Goal: Task Accomplishment & Management: Complete application form

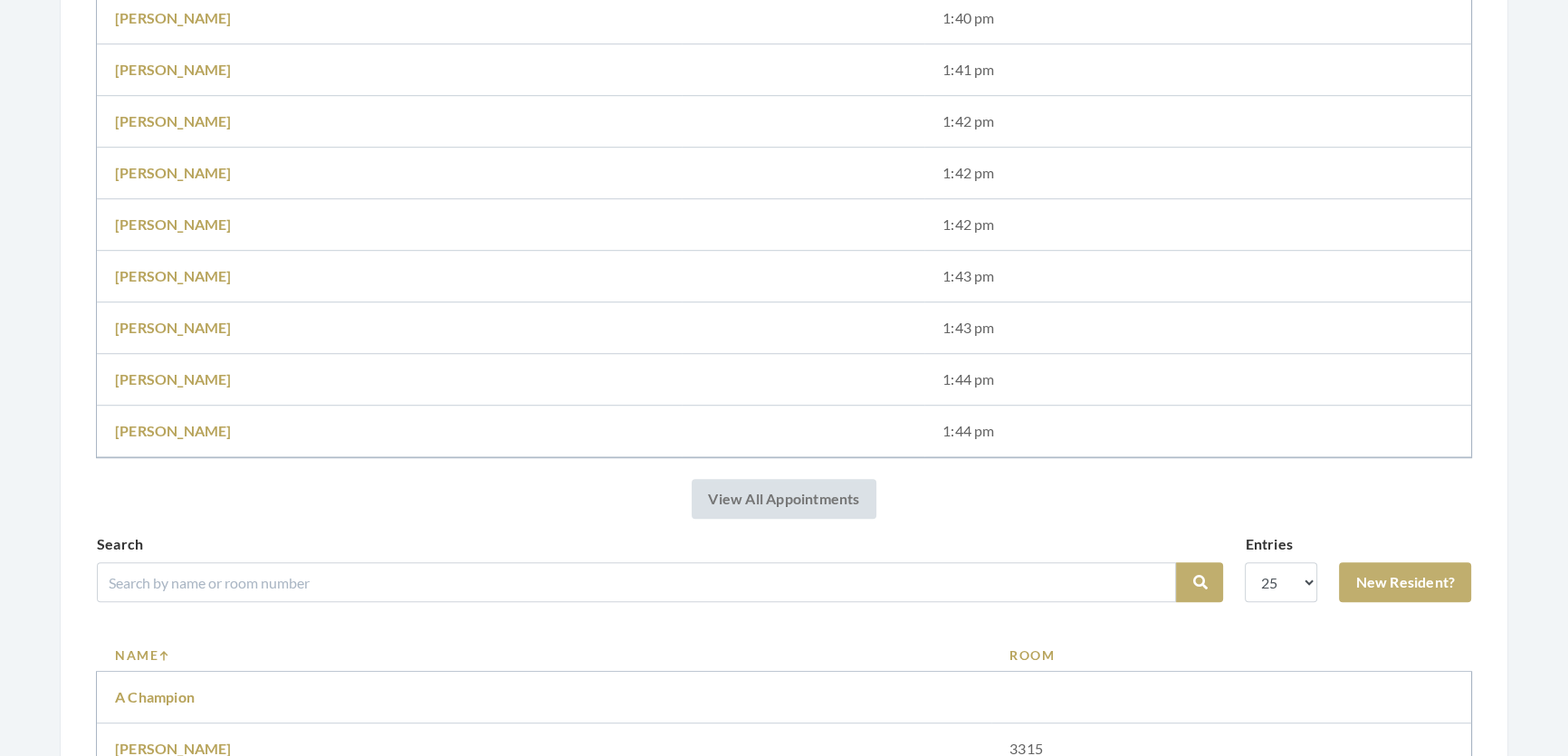
scroll to position [1482, 0]
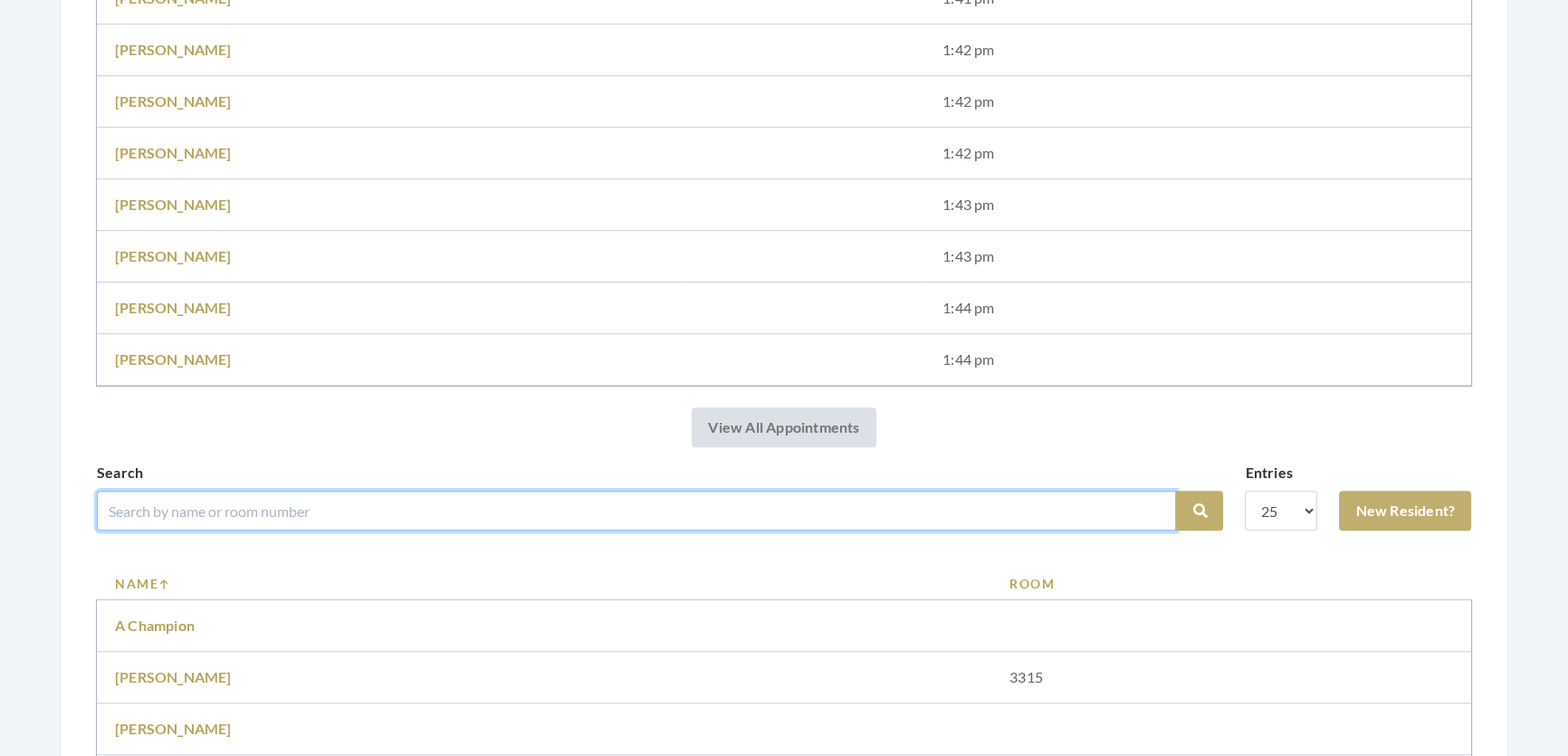
click at [237, 530] on input "search" at bounding box center [636, 510] width 1079 height 39
click at [226, 521] on input "search" at bounding box center [636, 510] width 1079 height 39
click at [201, 530] on input "search" at bounding box center [636, 510] width 1079 height 39
click at [473, 530] on input "search" at bounding box center [636, 510] width 1079 height 39
click at [253, 513] on input "search" at bounding box center [636, 510] width 1079 height 39
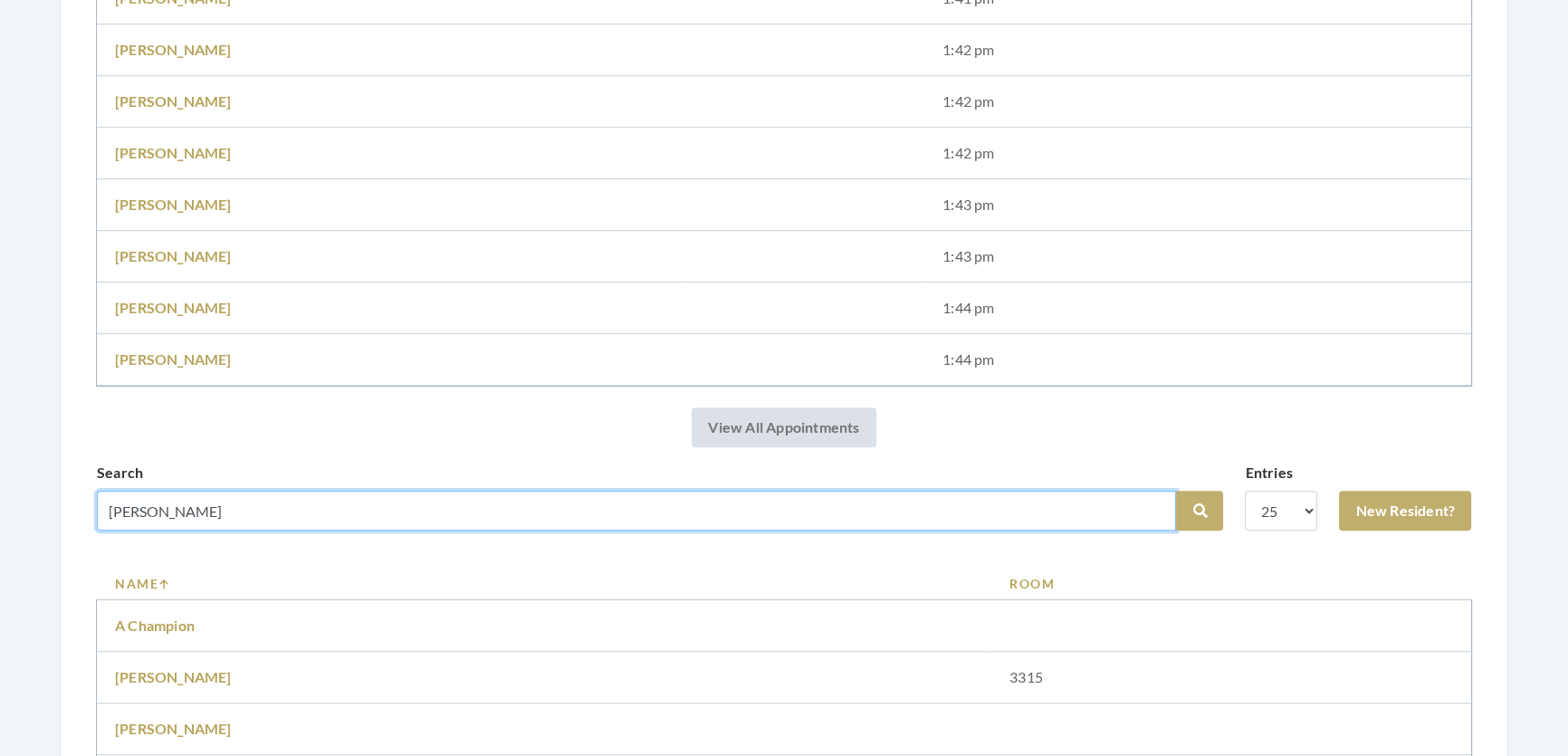
type input "Juanite"
click at [1176, 491] on button "Search" at bounding box center [1198, 510] width 47 height 39
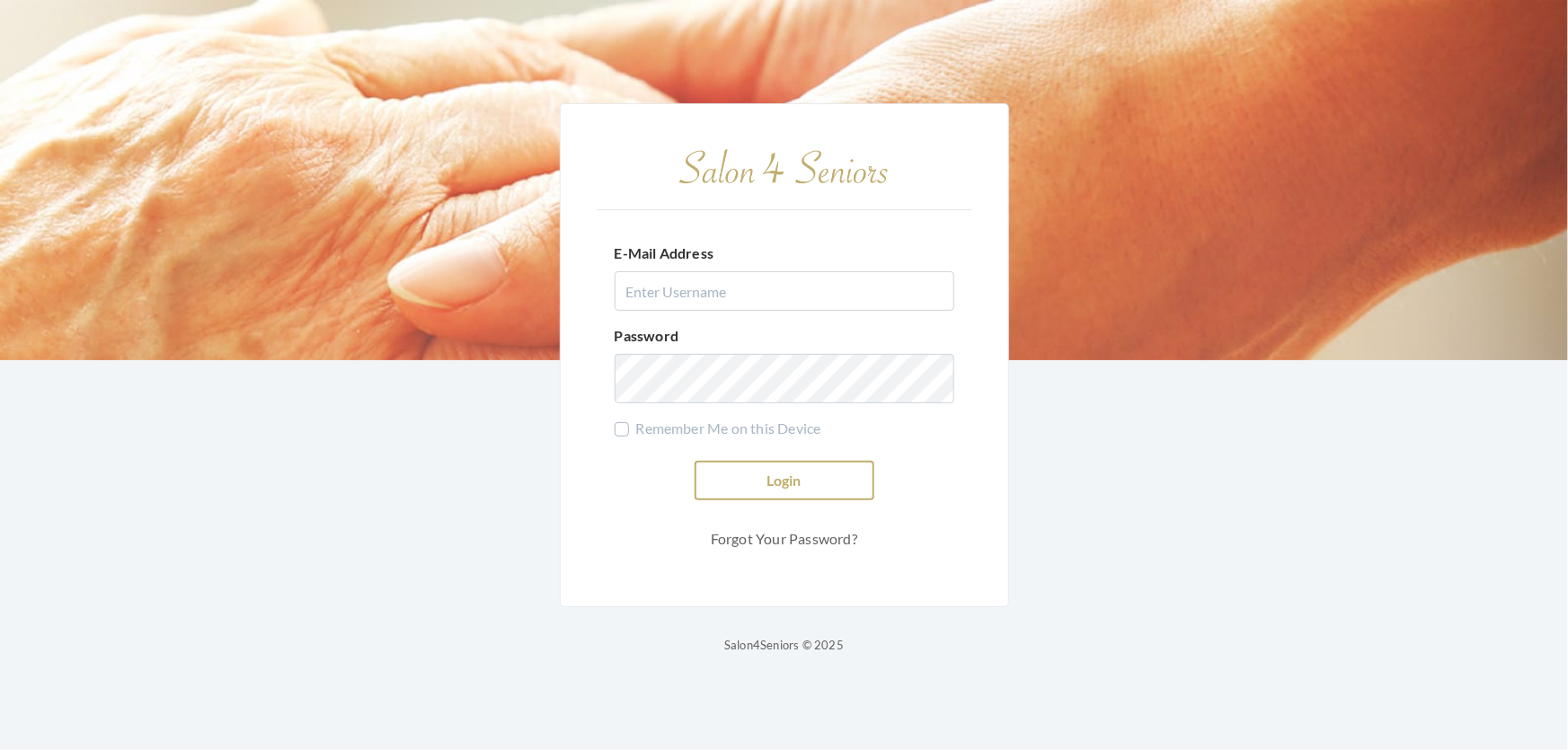
type input "[EMAIL_ADDRESS][DOMAIN_NAME]"
click at [812, 471] on button "Login" at bounding box center [784, 480] width 179 height 39
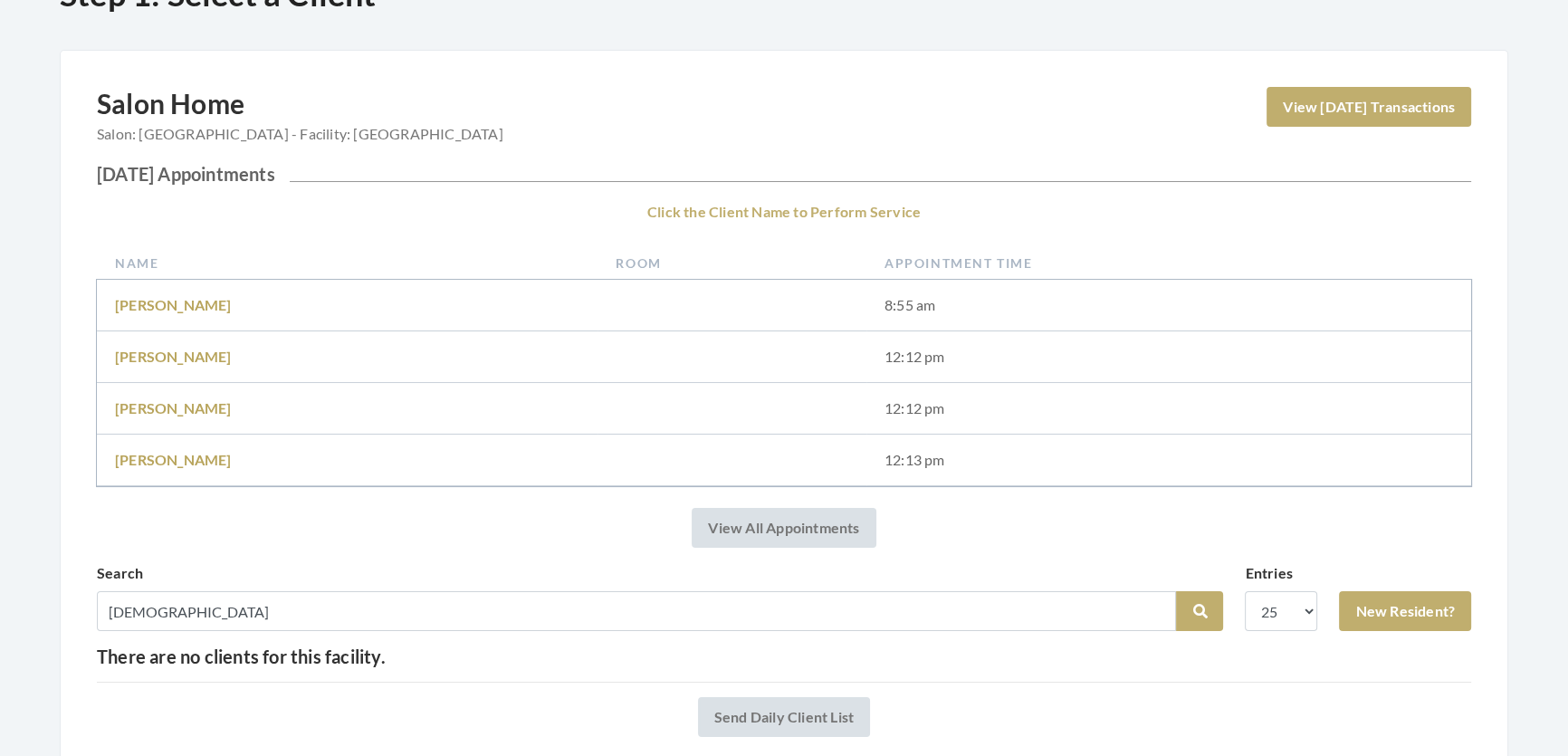
scroll to position [280, 0]
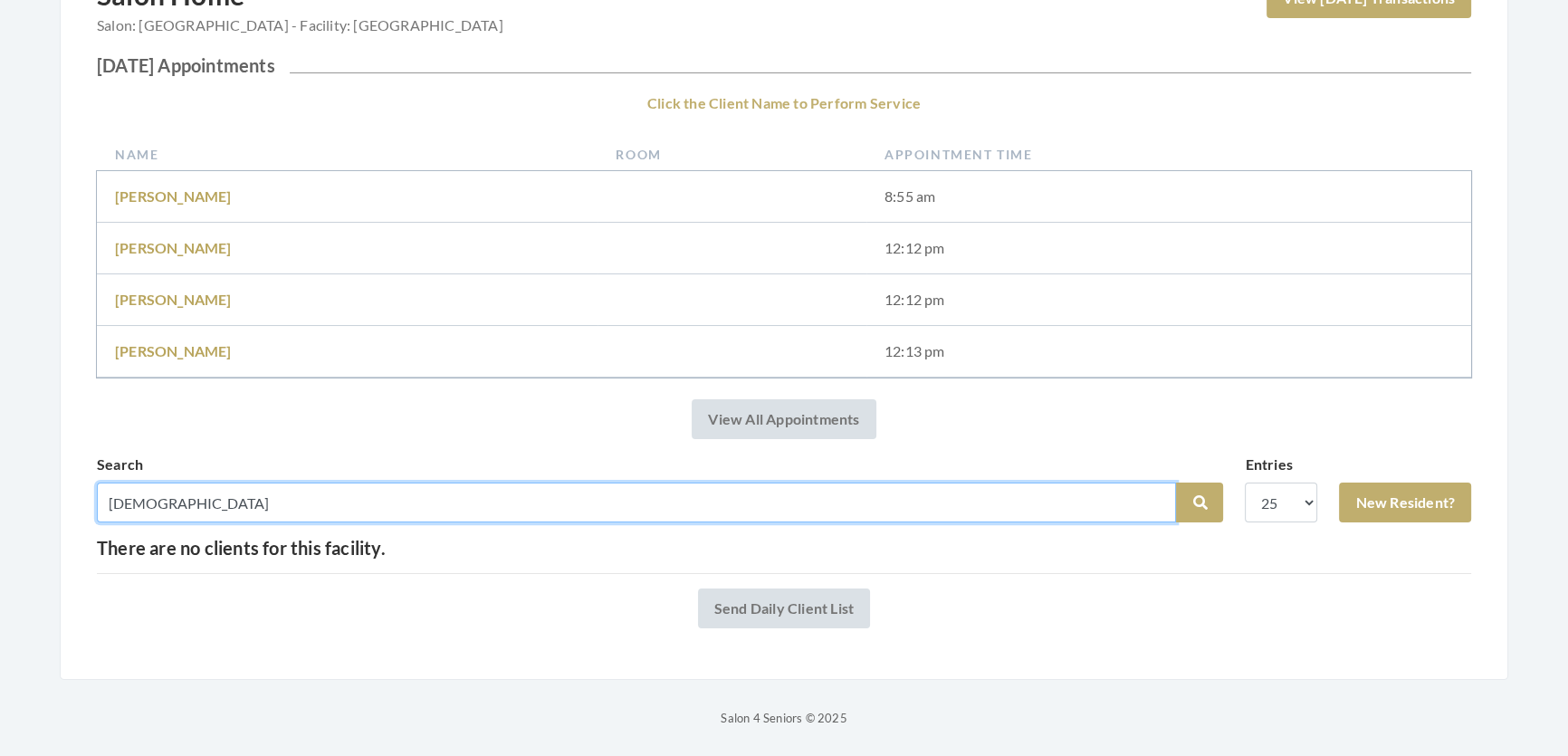
click at [184, 483] on input "Juanite" at bounding box center [636, 502] width 1079 height 39
type input "J"
type input "ricw"
click at [1176, 483] on button "Search" at bounding box center [1198, 502] width 47 height 39
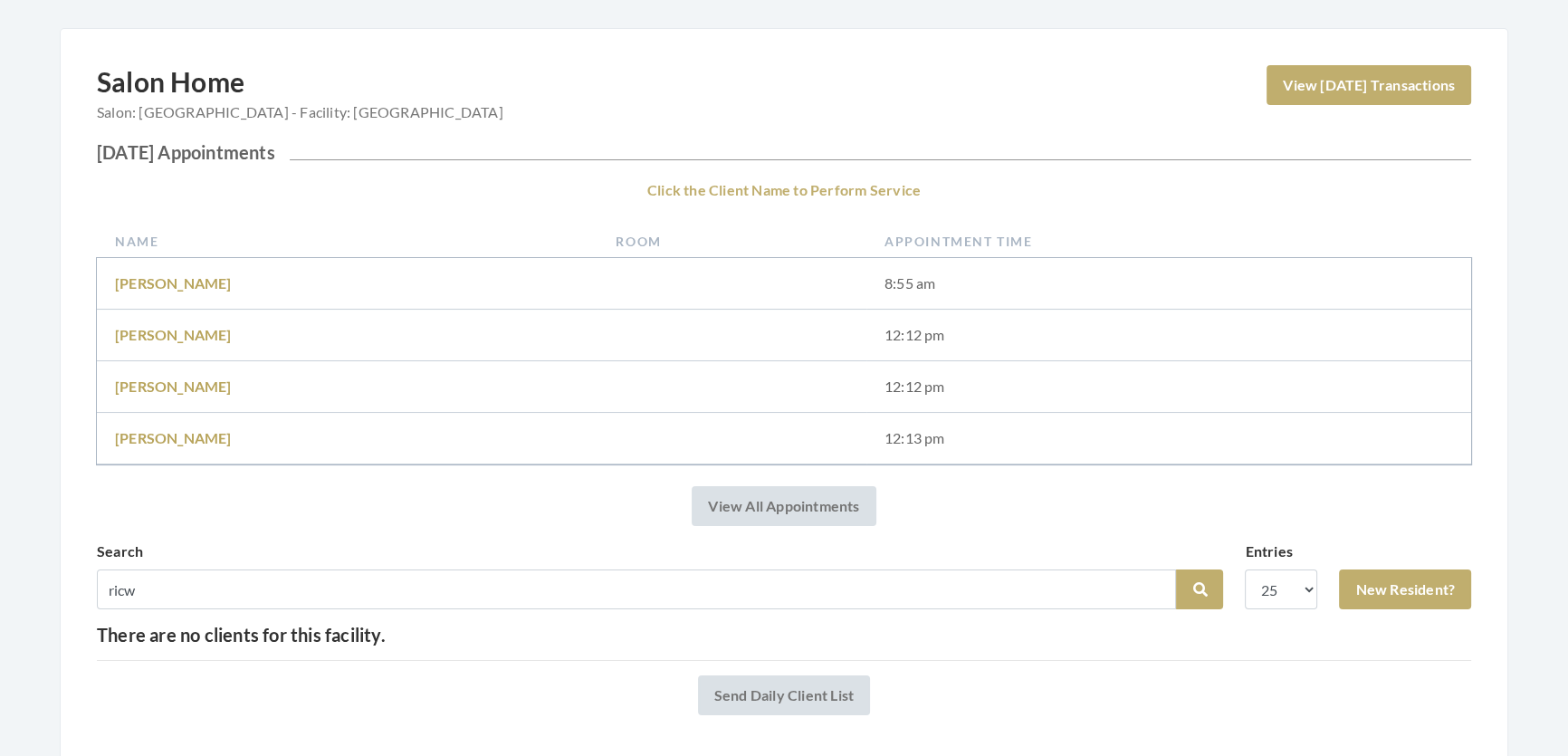
scroll to position [164, 0]
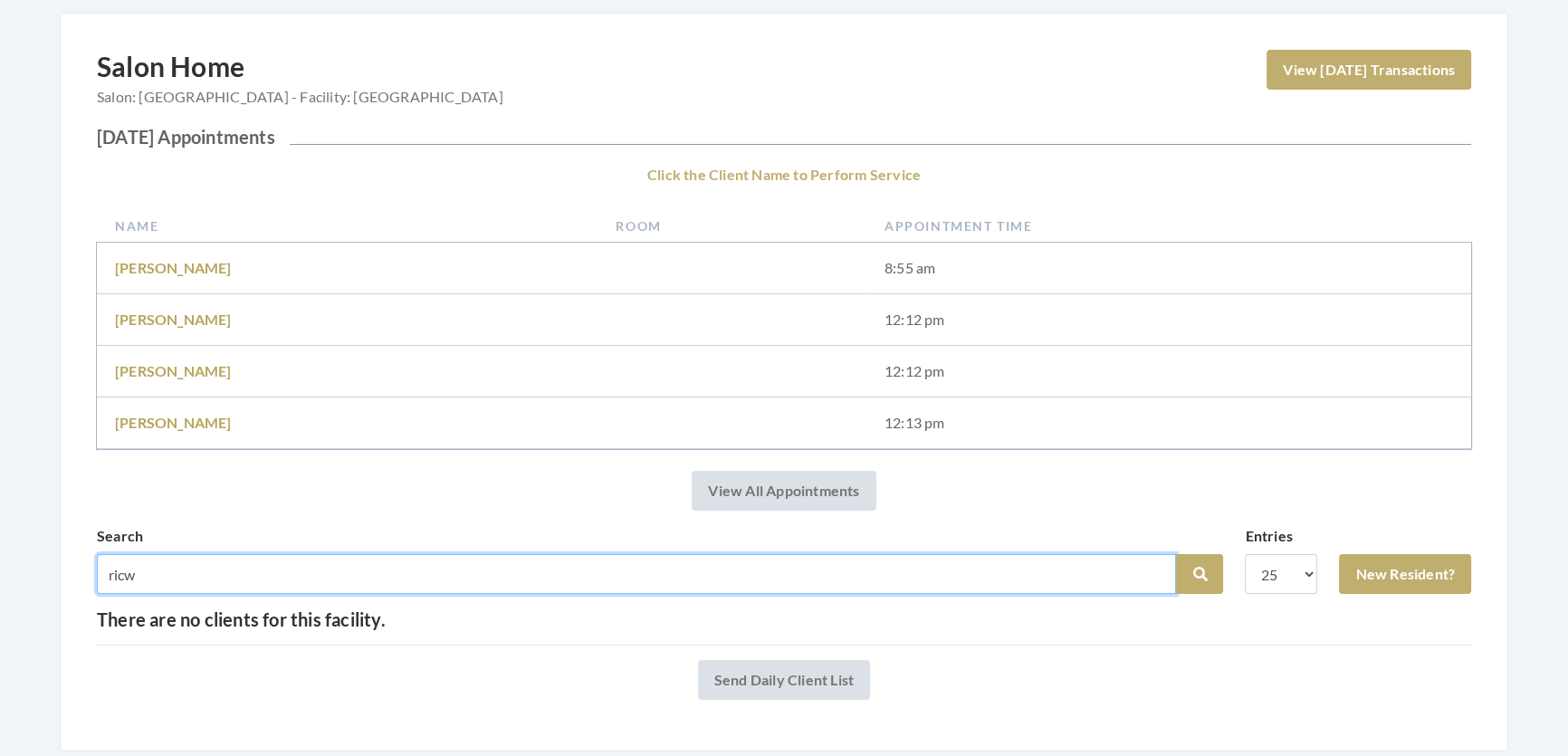
click at [252, 587] on input "ricw" at bounding box center [636, 573] width 1079 height 39
type input "rice"
click at [1176, 554] on button "Search" at bounding box center [1198, 573] width 47 height 39
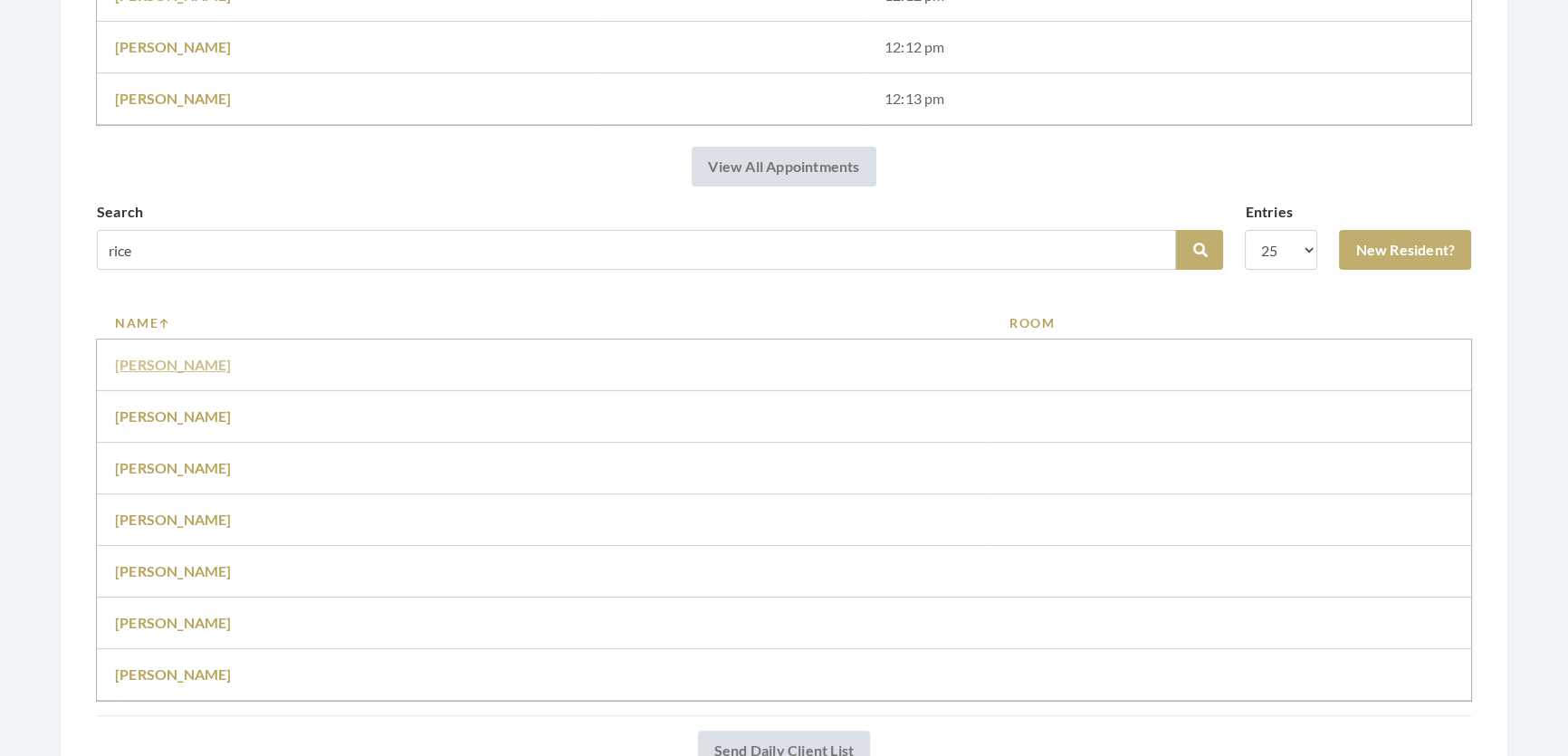
scroll to position [494, 0]
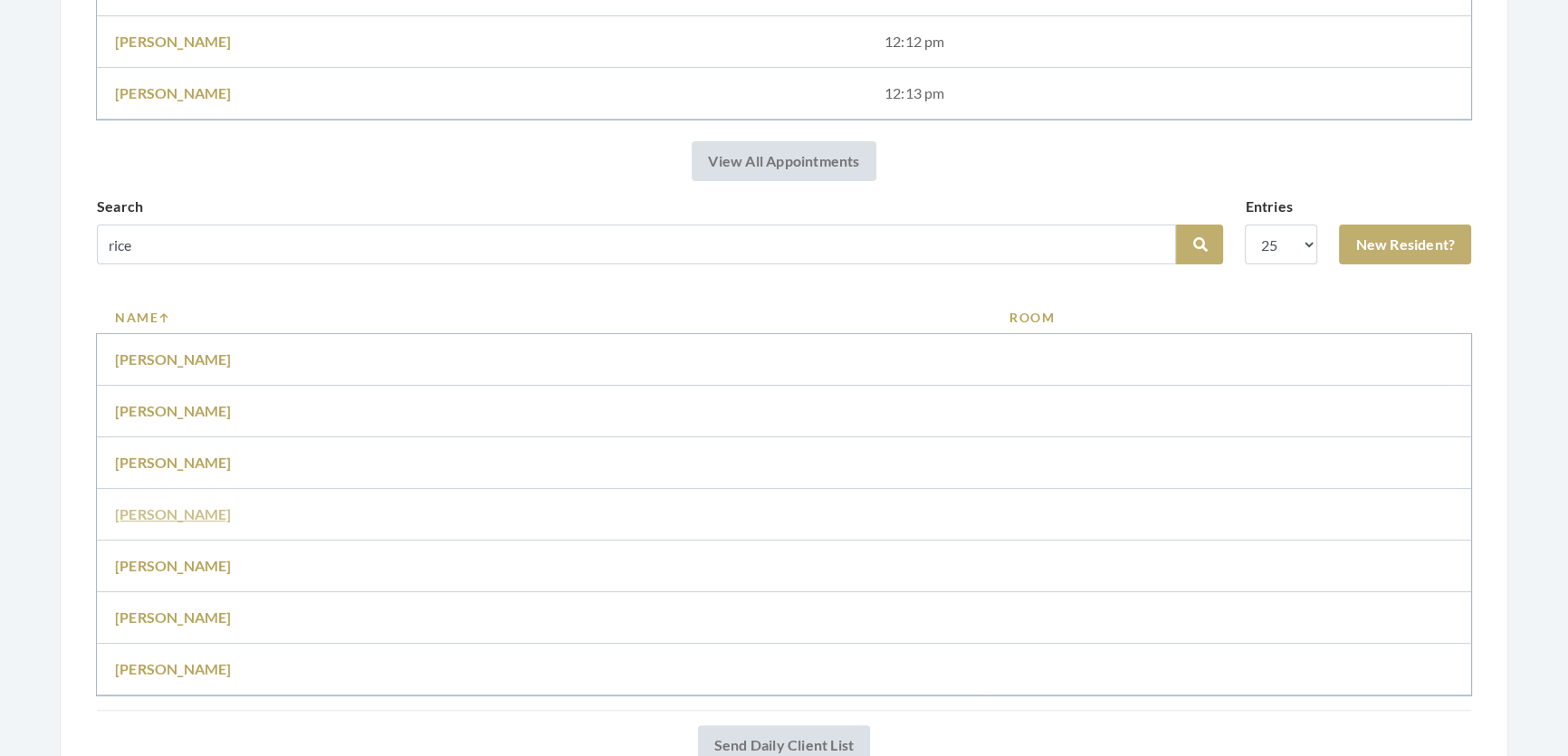
click at [153, 523] on link "Juanita Rice" at bounding box center [172, 514] width 116 height 17
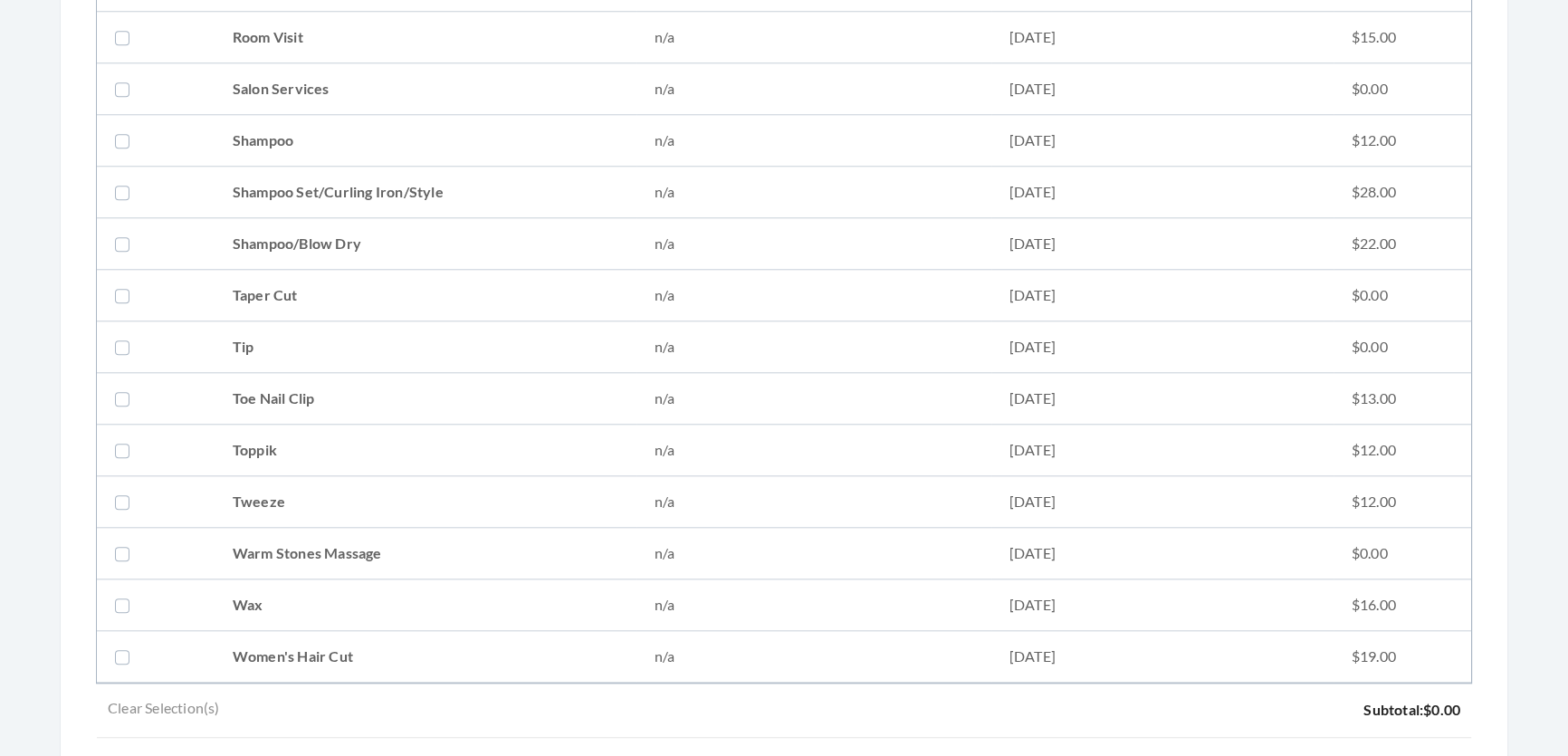
scroll to position [1975, 0]
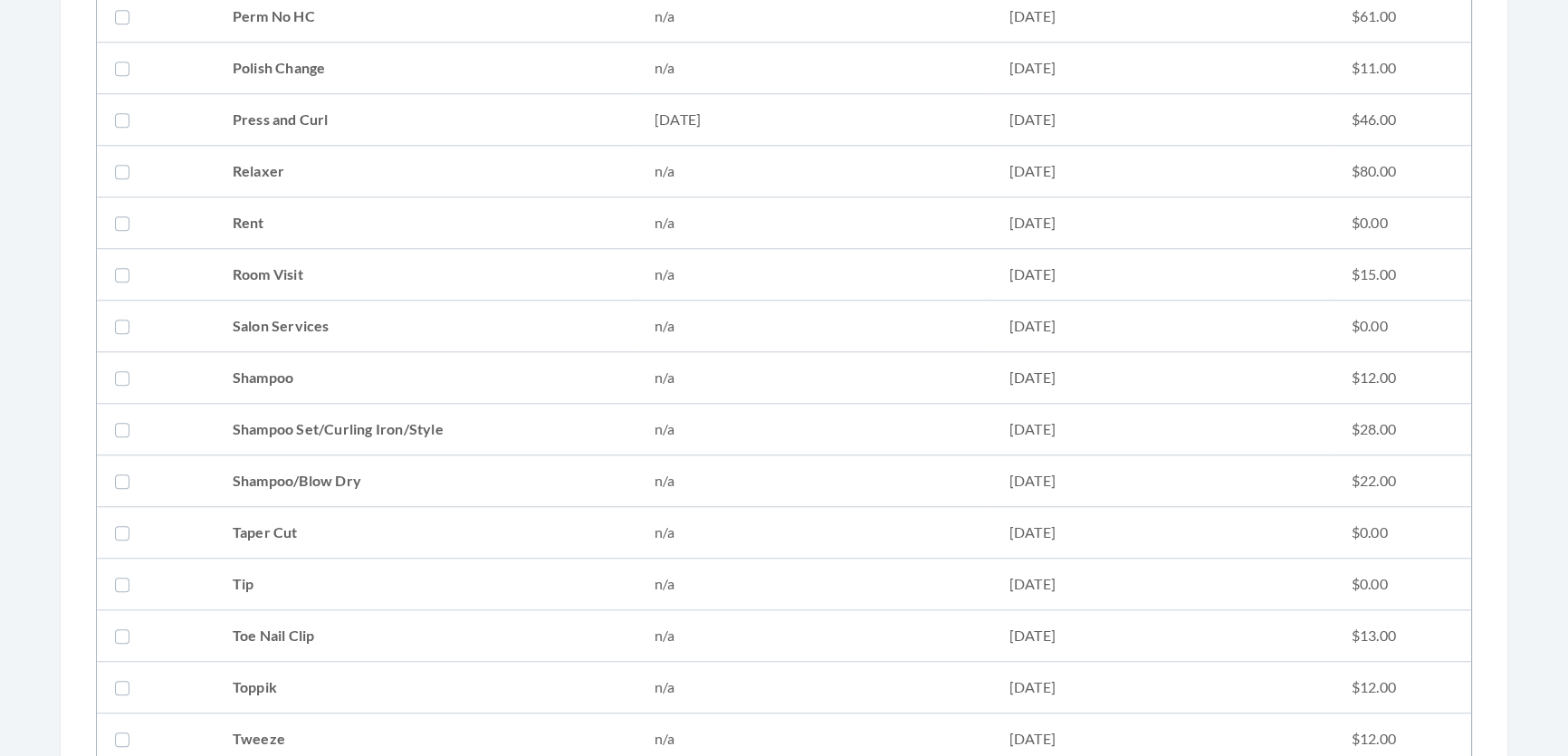
click at [287, 104] on td "Press and Curl" at bounding box center [425, 120] width 422 height 51
checkbox input "true"
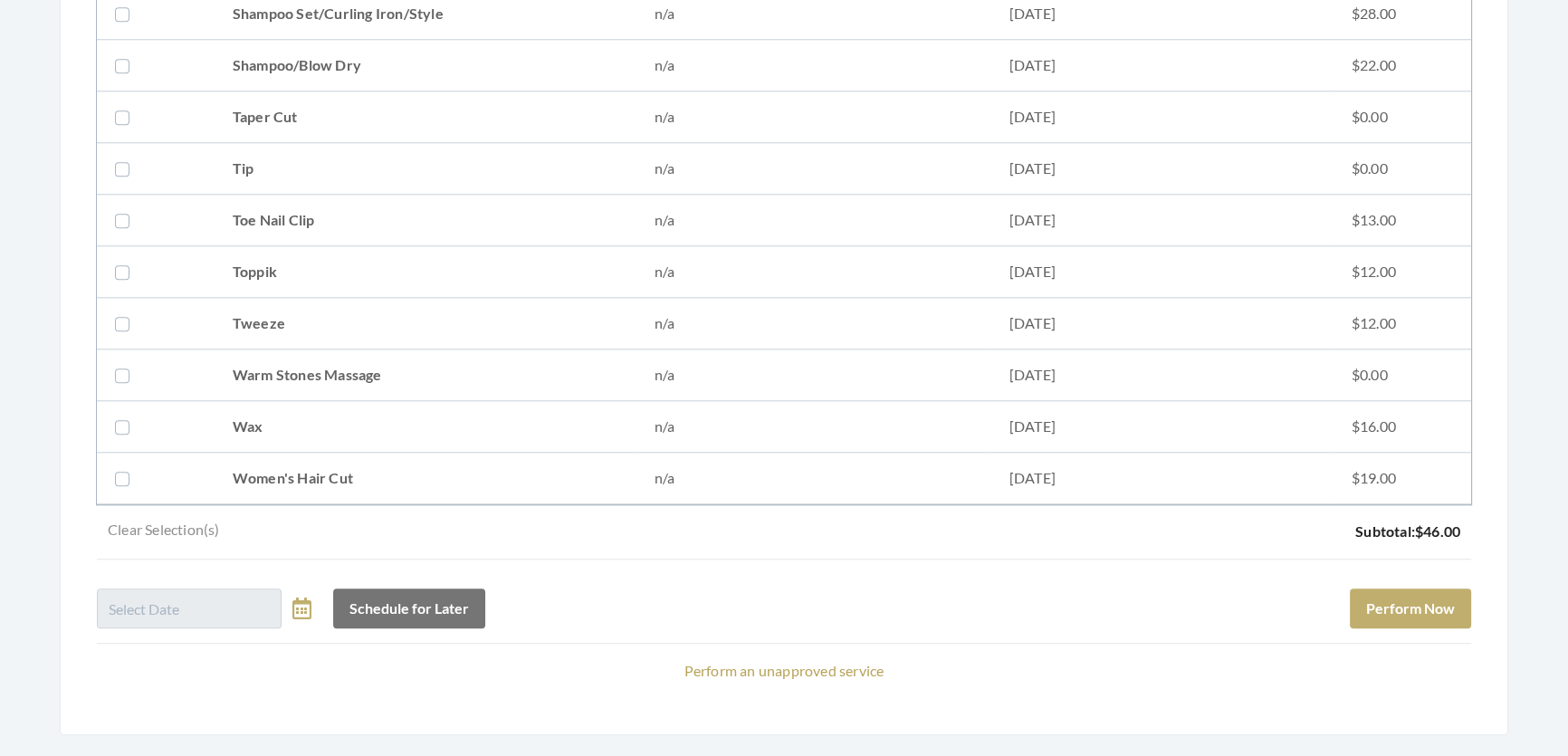
scroll to position [2470, 0]
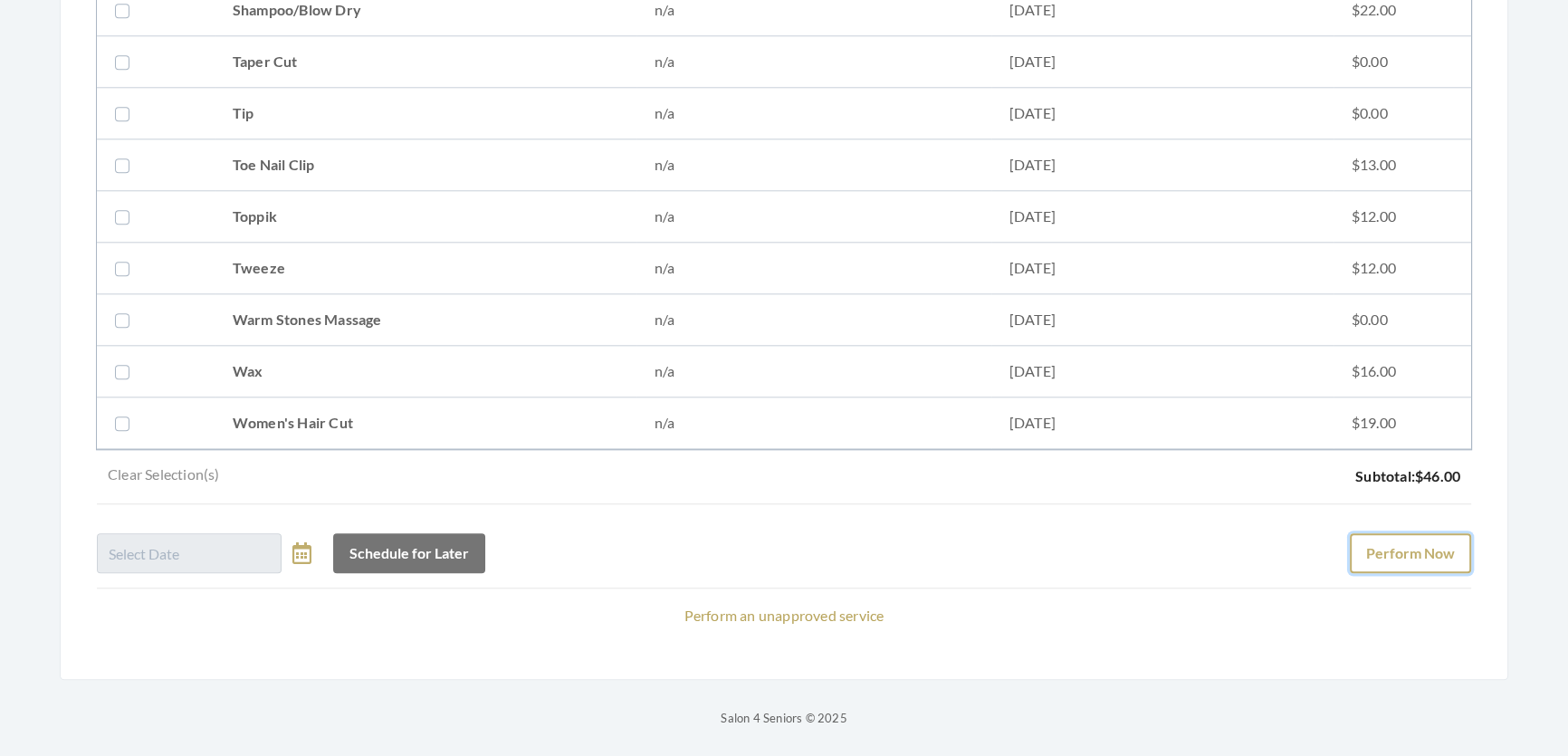
click at [1400, 542] on button "Perform Now" at bounding box center [1410, 552] width 121 height 39
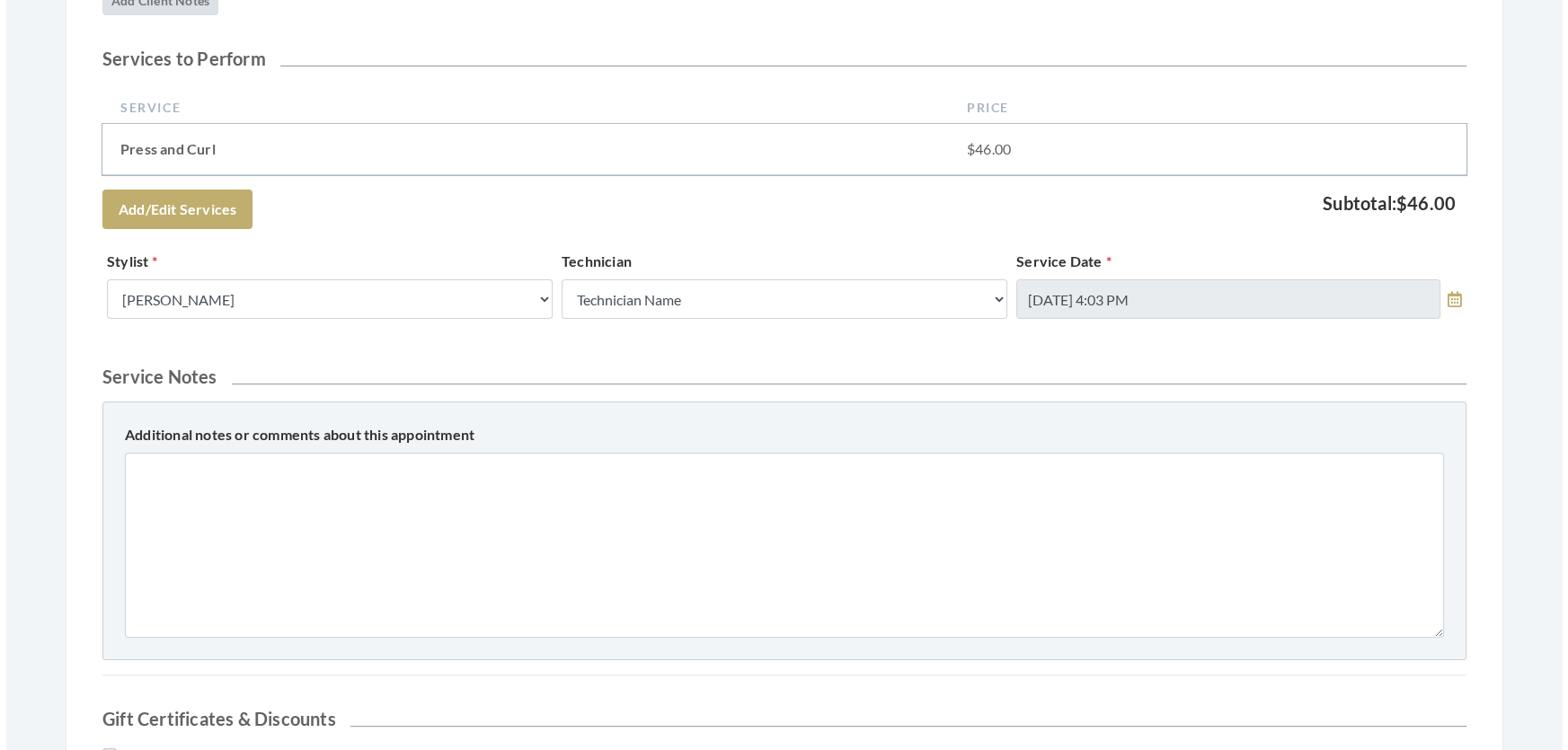
scroll to position [769, 0]
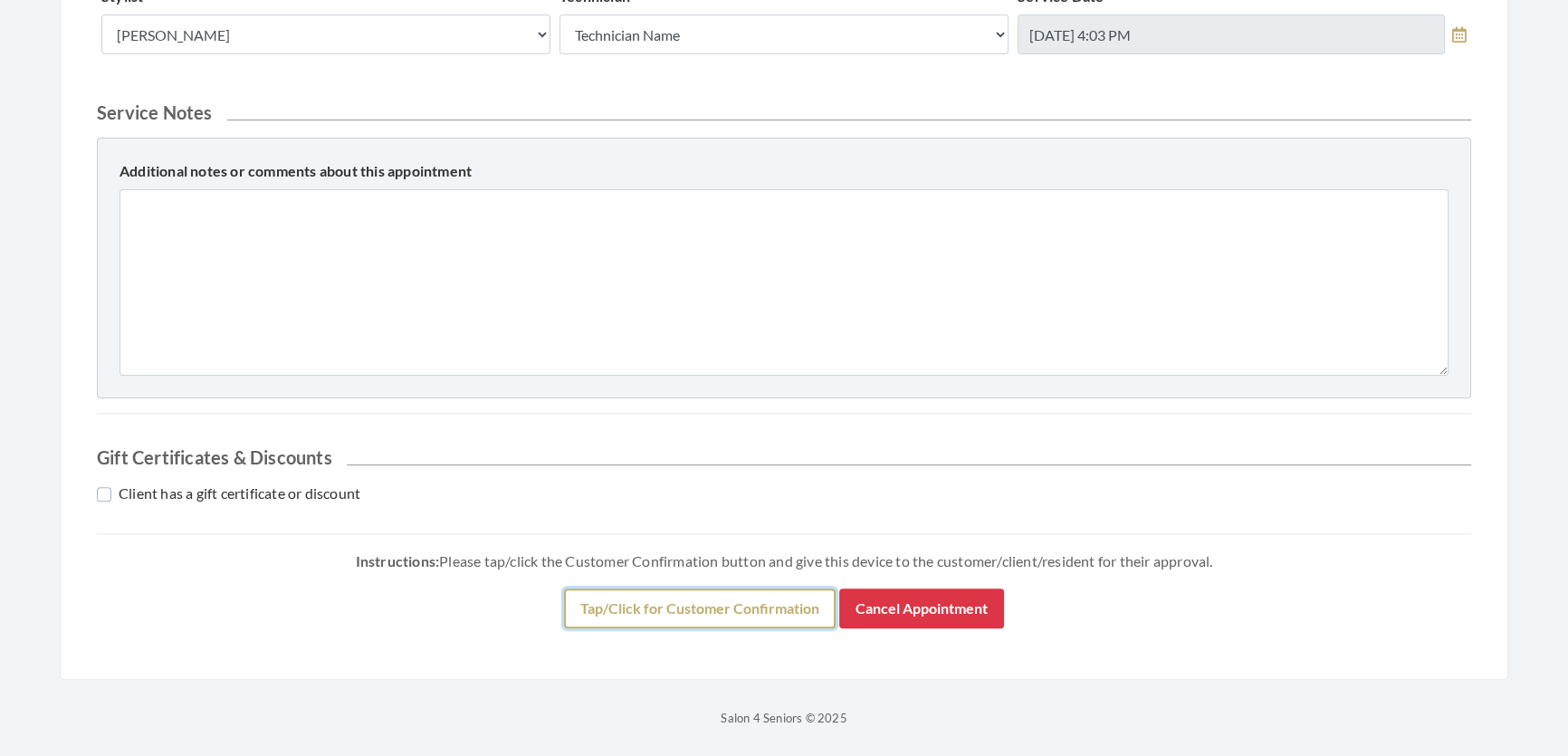
click at [739, 594] on button "Tap/Click for Customer Confirmation" at bounding box center [700, 608] width 271 height 39
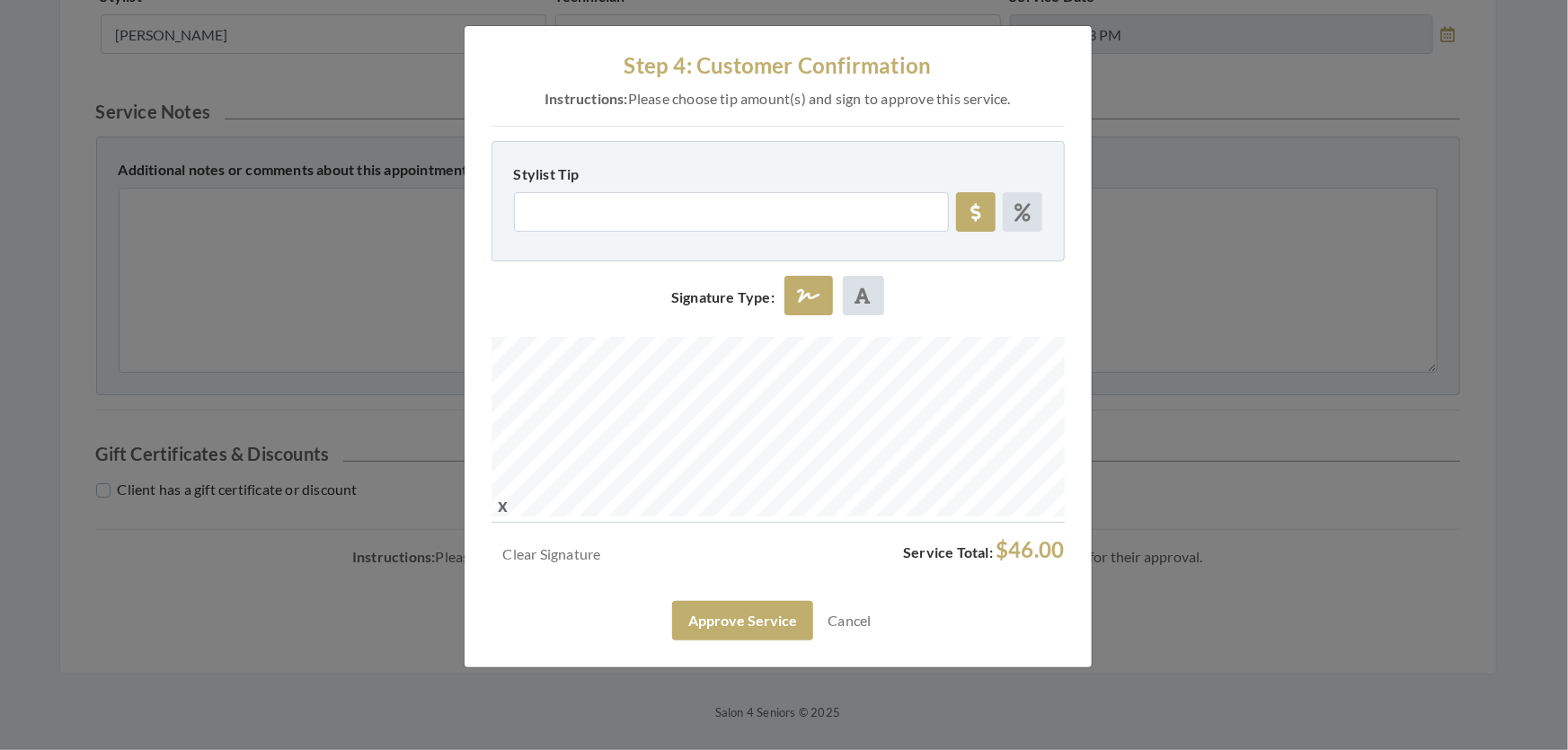
click at [736, 638] on div "Clear Signature Service Total: $46.00 Approve Service Cancel" at bounding box center [778, 589] width 573 height 104
click at [735, 641] on button "Approve Service" at bounding box center [742, 620] width 141 height 39
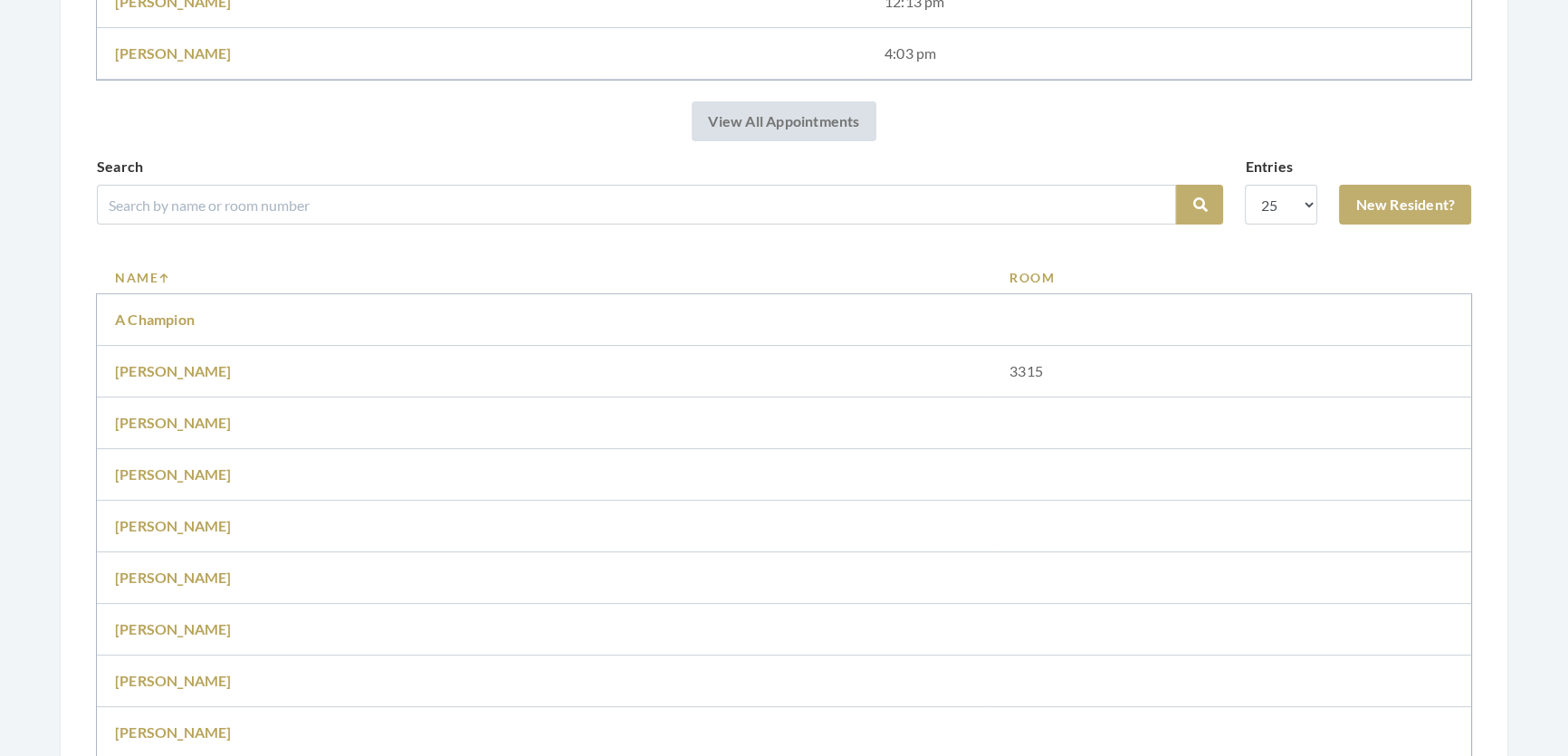
scroll to position [659, 0]
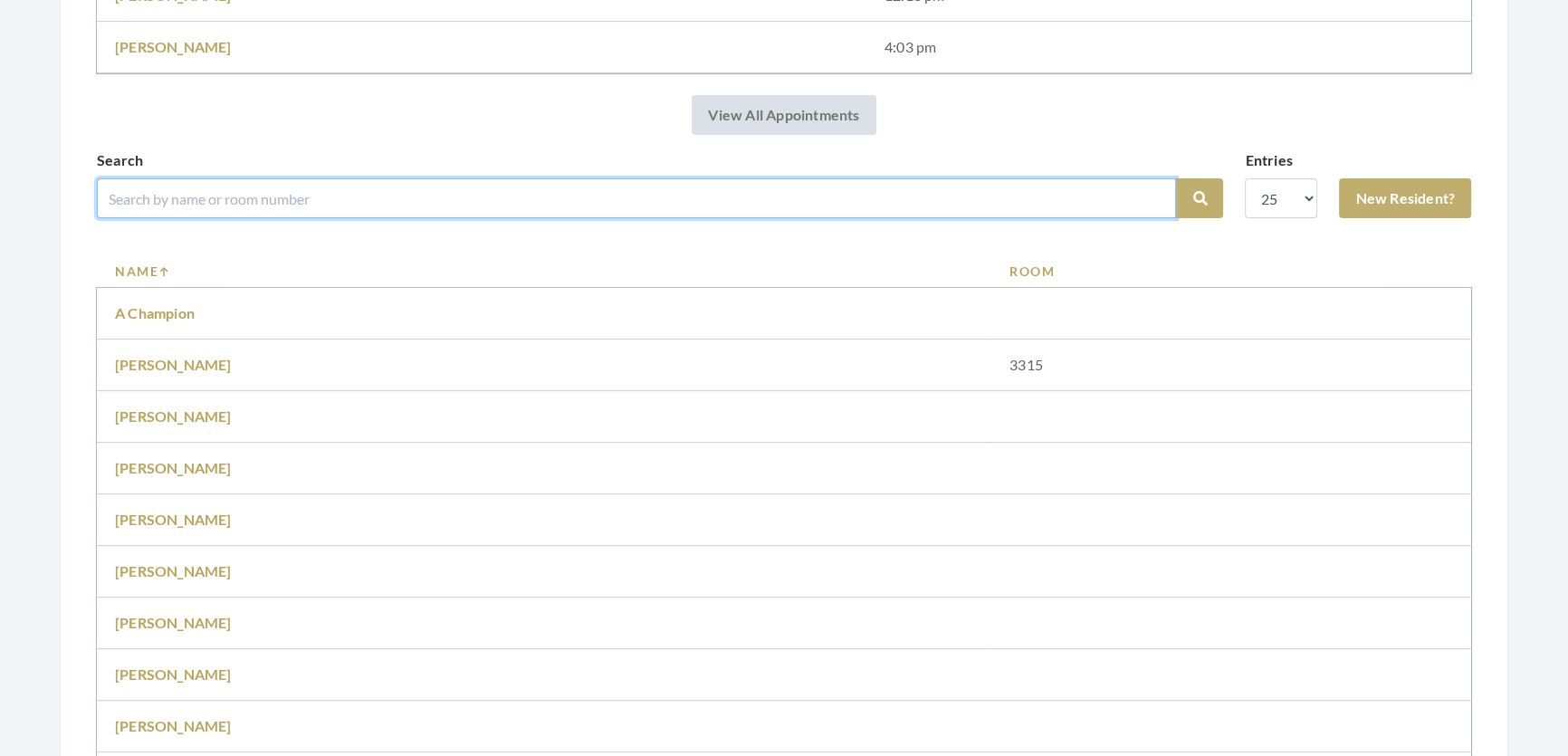
click at [821, 218] on input "search" at bounding box center [636, 197] width 1079 height 39
type input "[US_STATE]"
click at [1176, 178] on button "Search" at bounding box center [1198, 197] width 47 height 39
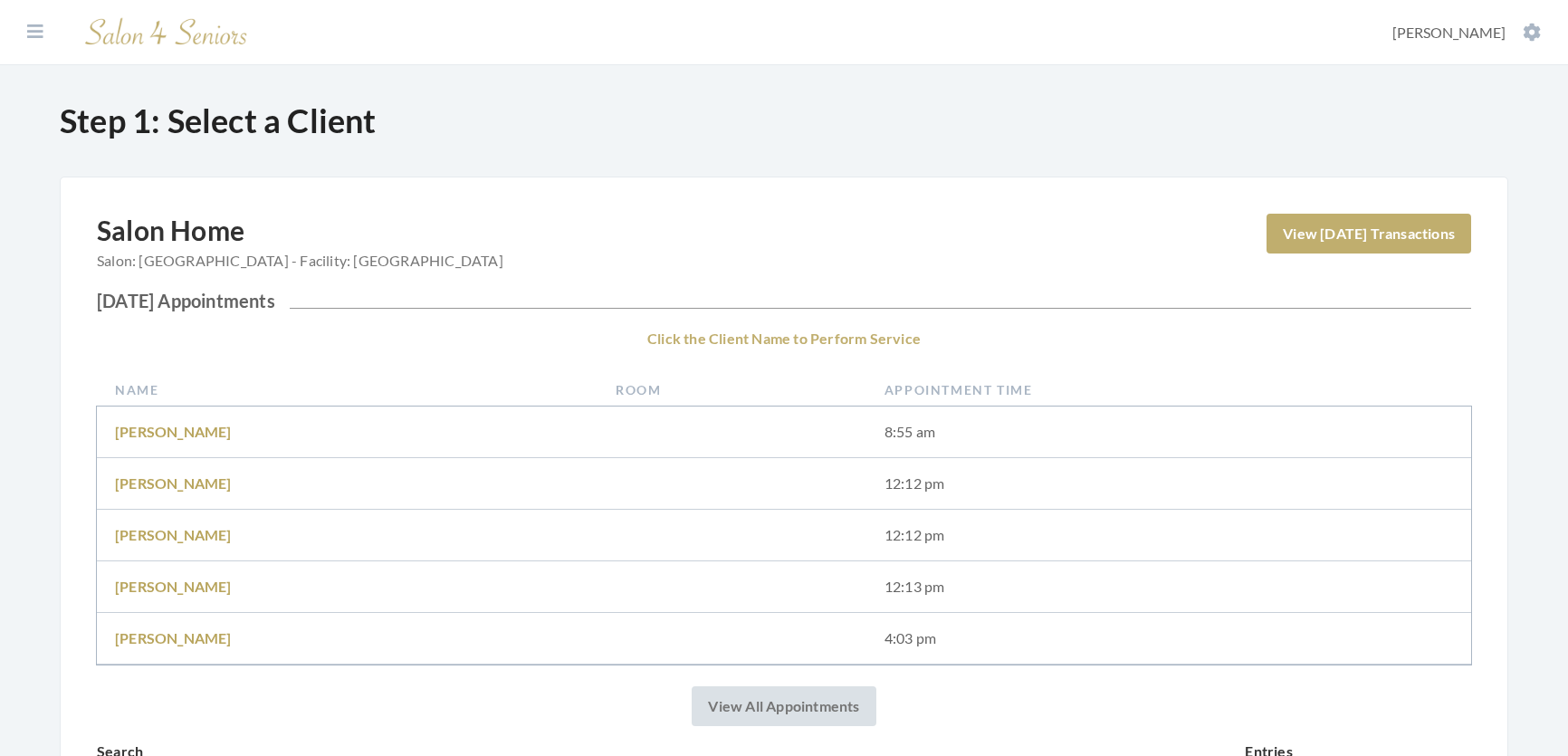
scroll to position [519, 0]
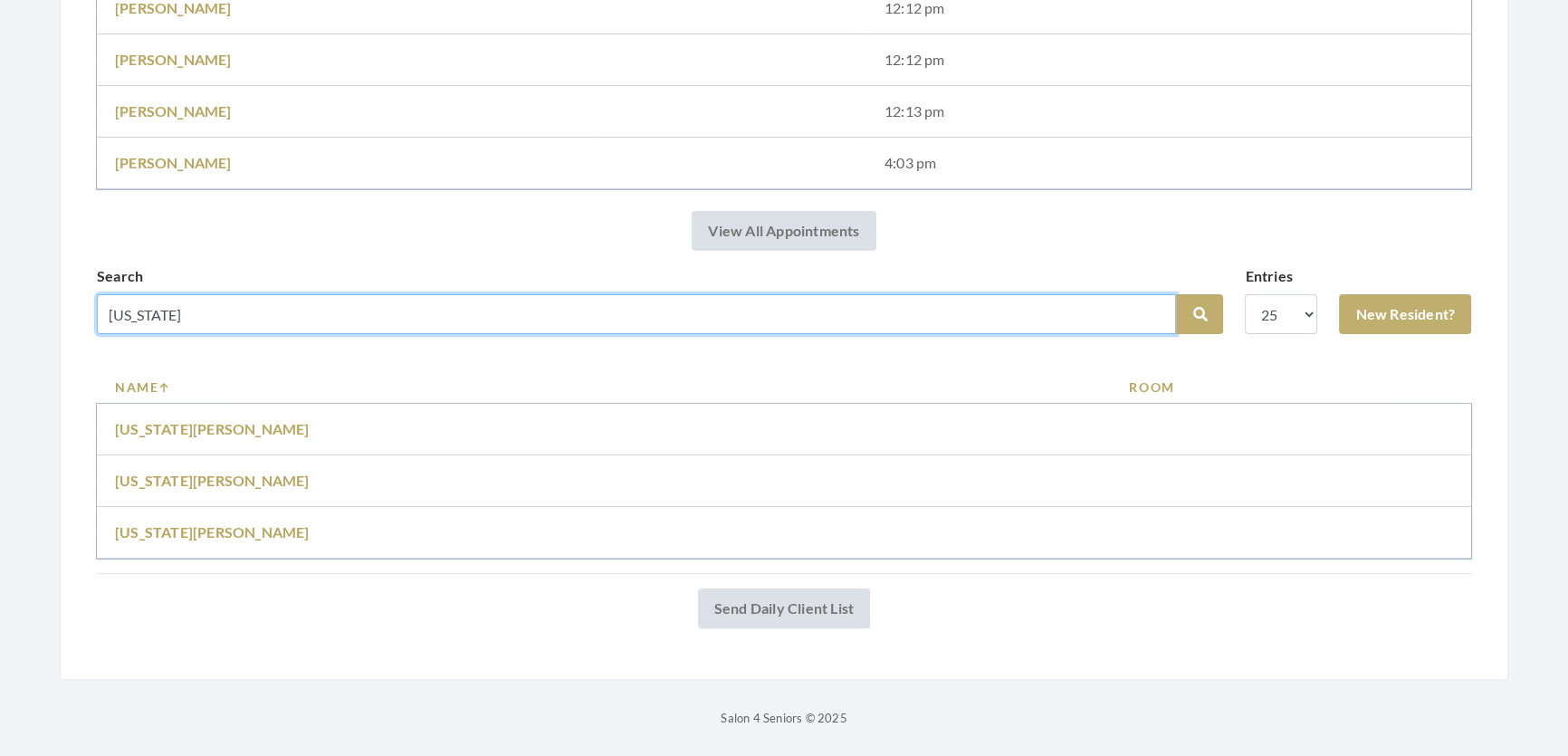
drag, startPoint x: 231, startPoint y: 279, endPoint x: 18, endPoint y: 294, distance: 213.5
click at [18, 294] on div "Facilities Shemeka Stephens My Transactions Account Log Out Step 1: Select a Cl…" at bounding box center [784, 127] width 1568 height 1205
type input "phillips"
click at [1176, 295] on button "Search" at bounding box center [1198, 314] width 47 height 39
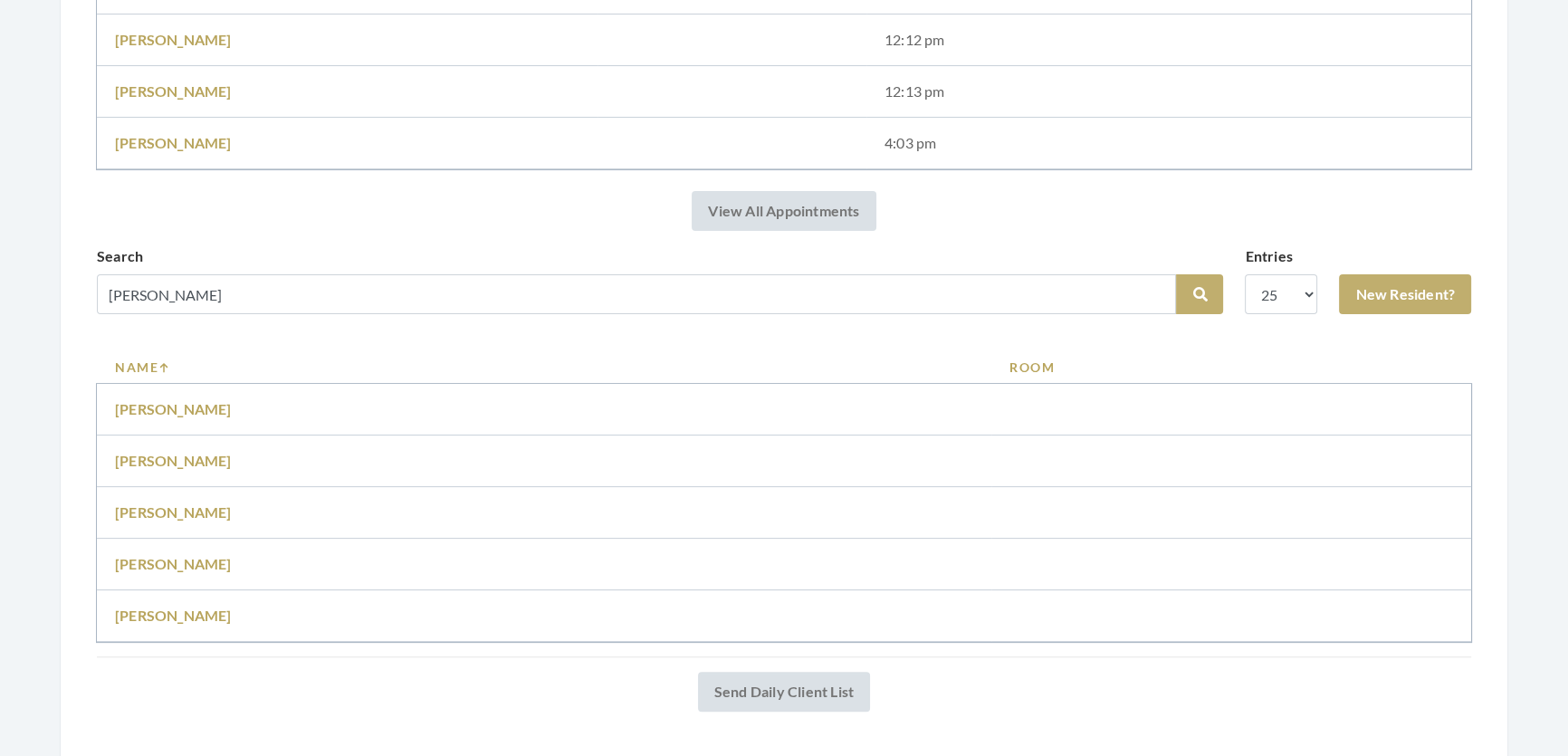
scroll to position [622, 0]
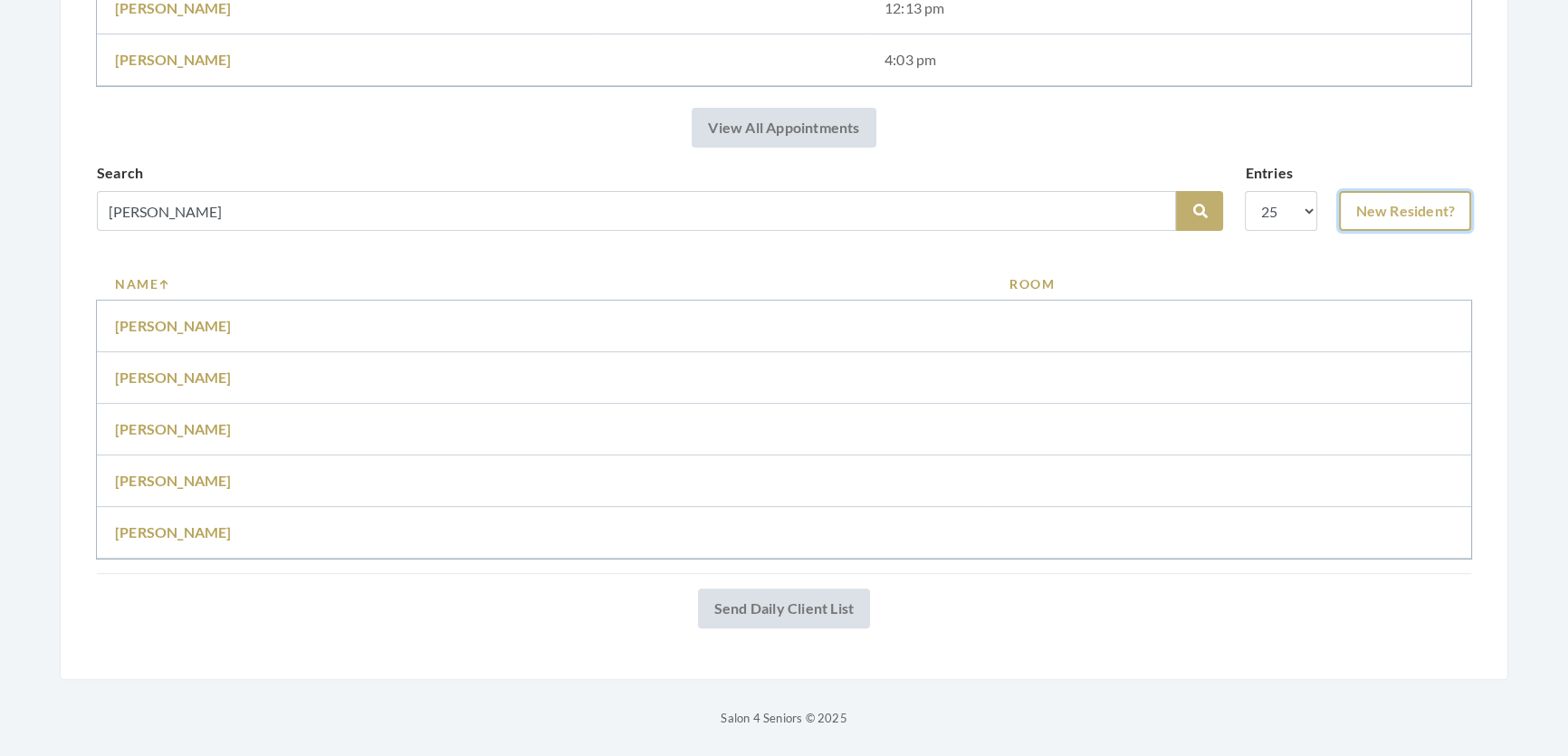
click at [1354, 191] on link "New Resident?" at bounding box center [1405, 210] width 132 height 39
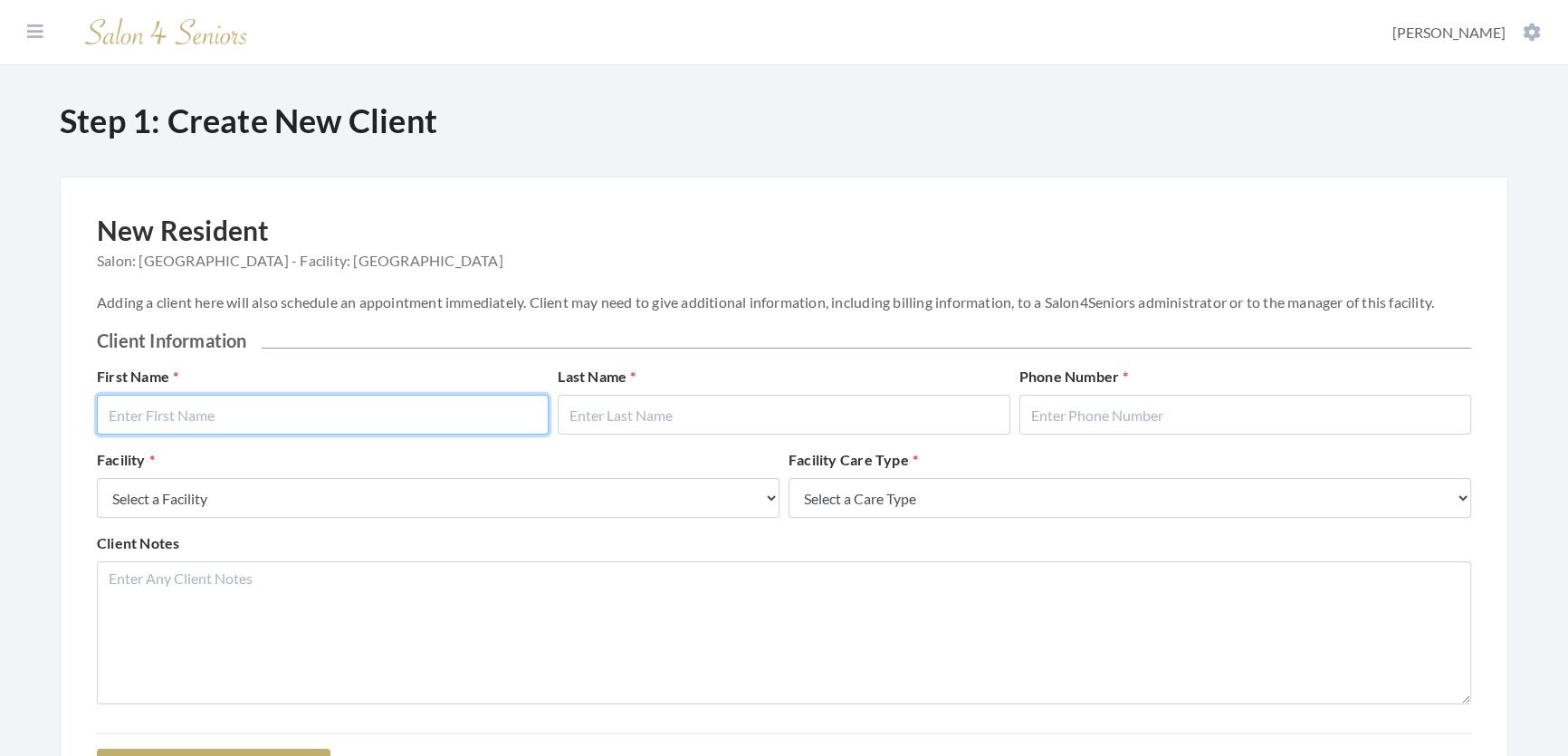
click at [469, 435] on input "text" at bounding box center [323, 414] width 452 height 39
click at [116, 434] on input "[US_STATE]" at bounding box center [323, 414] width 452 height 39
type input "[US_STATE]"
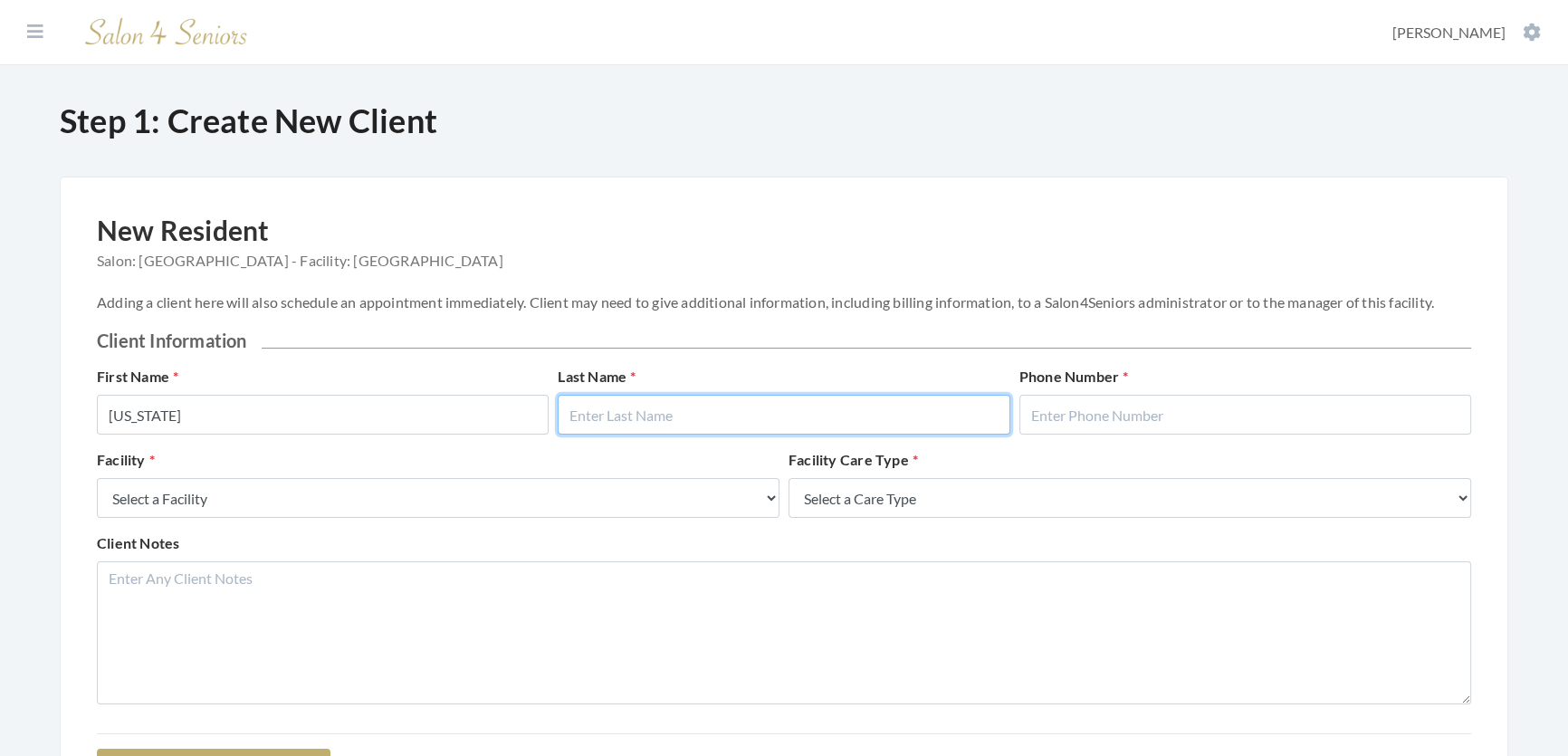
click at [624, 425] on input "text" at bounding box center [783, 414] width 452 height 39
type input "[PERSON_NAME]"
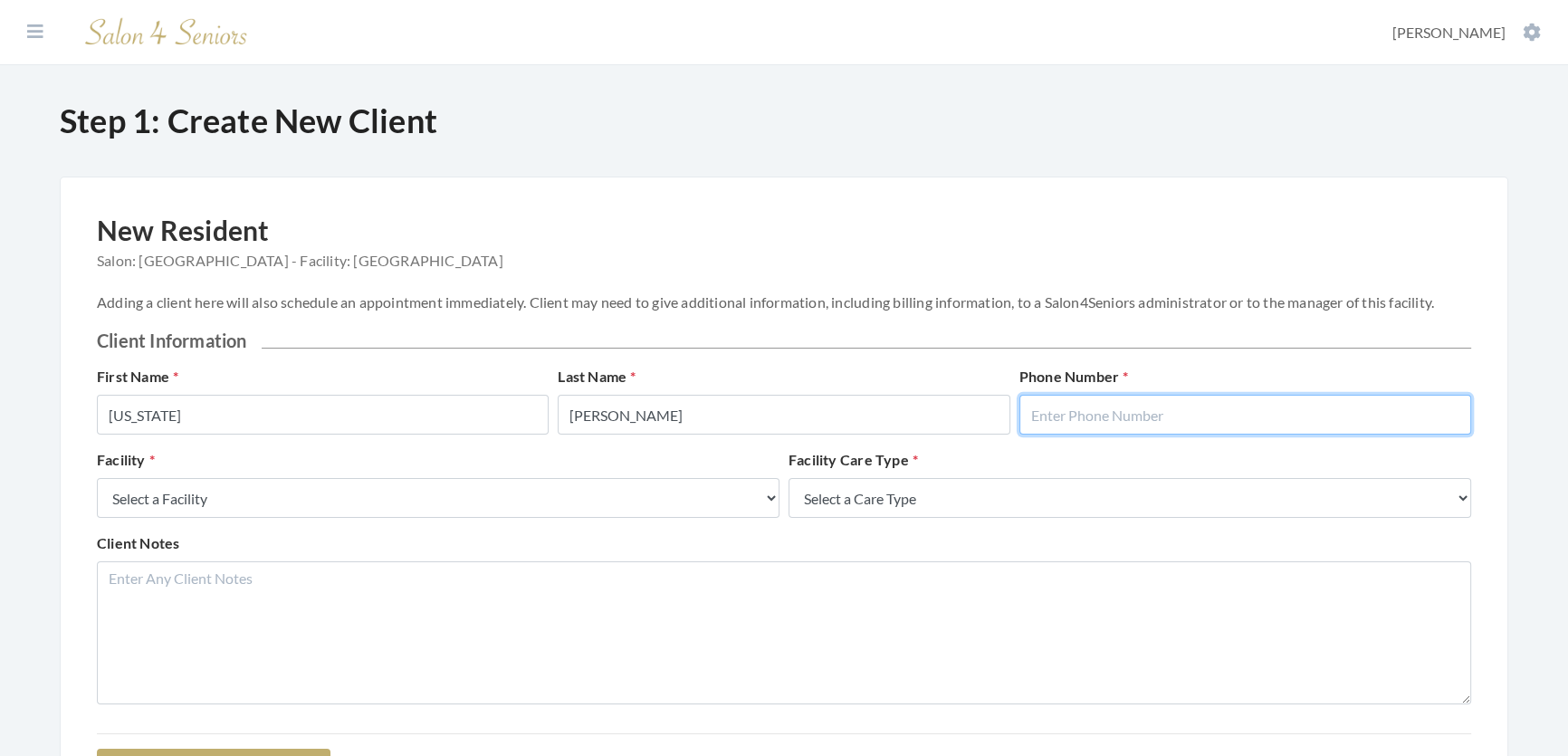
click at [1099, 426] on input "text" at bounding box center [1245, 414] width 452 height 39
type input "2058654219"
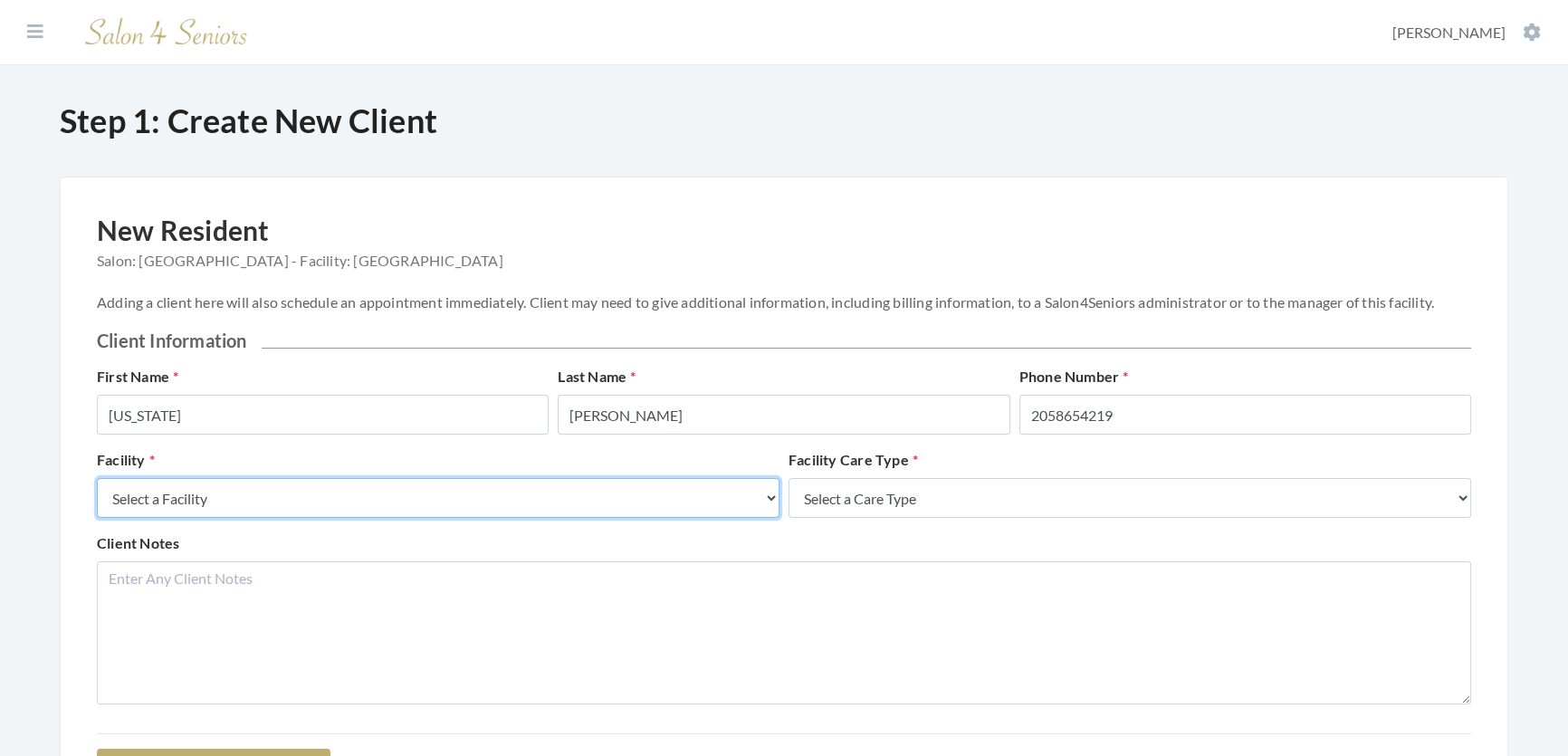
drag, startPoint x: 445, startPoint y: 524, endPoint x: 434, endPoint y: 527, distance: 11.4
click at [445, 518] on select "Select a Facility Creekside at Three Rivers Brookdale Jones Farm Merrill Garden…" at bounding box center [438, 497] width 682 height 39
select select "27"
click at [97, 496] on select "Select a Facility Creekside at Three Rivers Brookdale Jones Farm Merrill Garden…" at bounding box center [438, 497] width 682 height 39
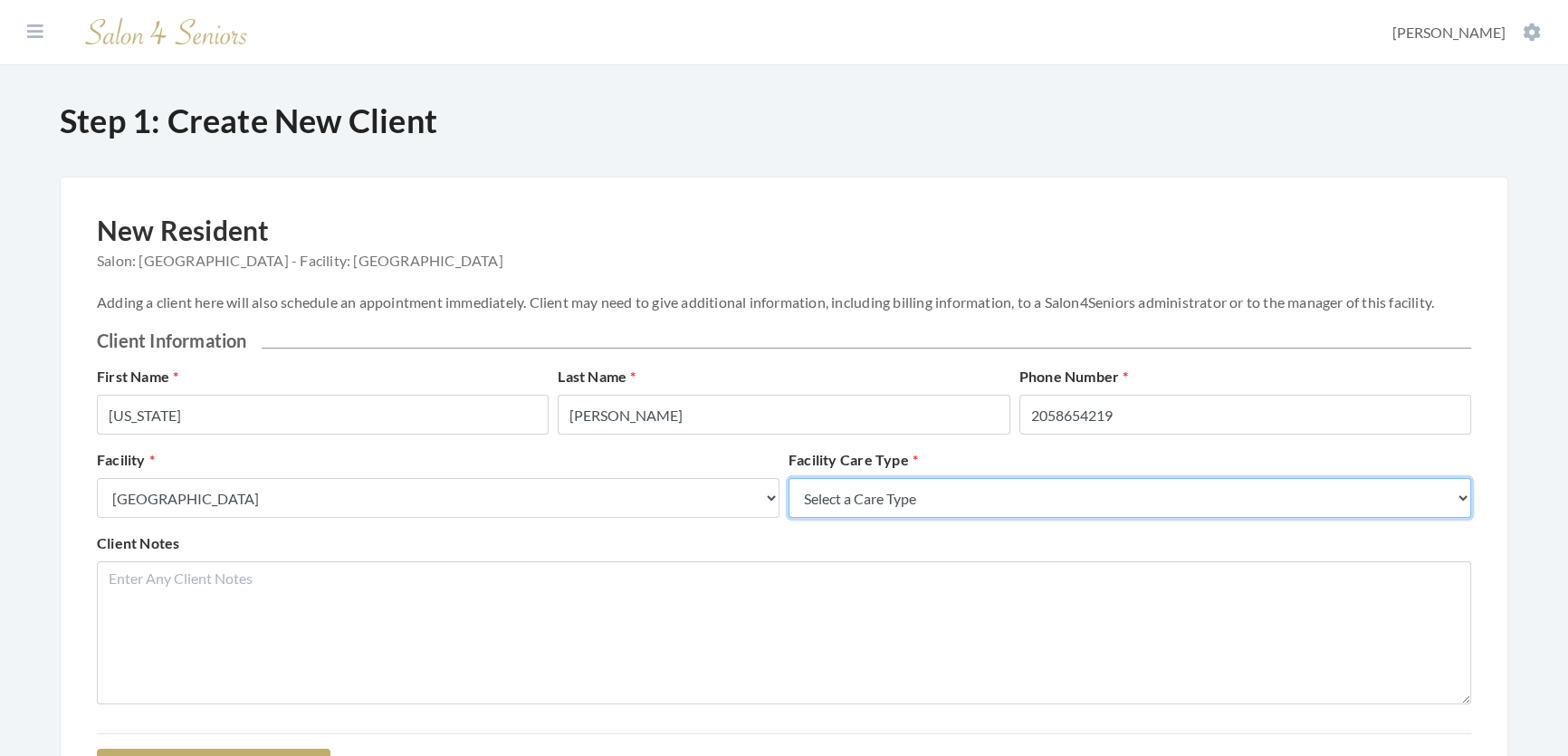
click at [1041, 518] on select "Select a Care Type Nursing Home Rehab Memory Care Assisted Living Independent L…" at bounding box center [1130, 497] width 682 height 39
select select "2"
click at [789, 496] on select "Select a Care Type Nursing Home Rehab Memory Care Assisted Living Independent L…" at bounding box center [1130, 497] width 682 height 39
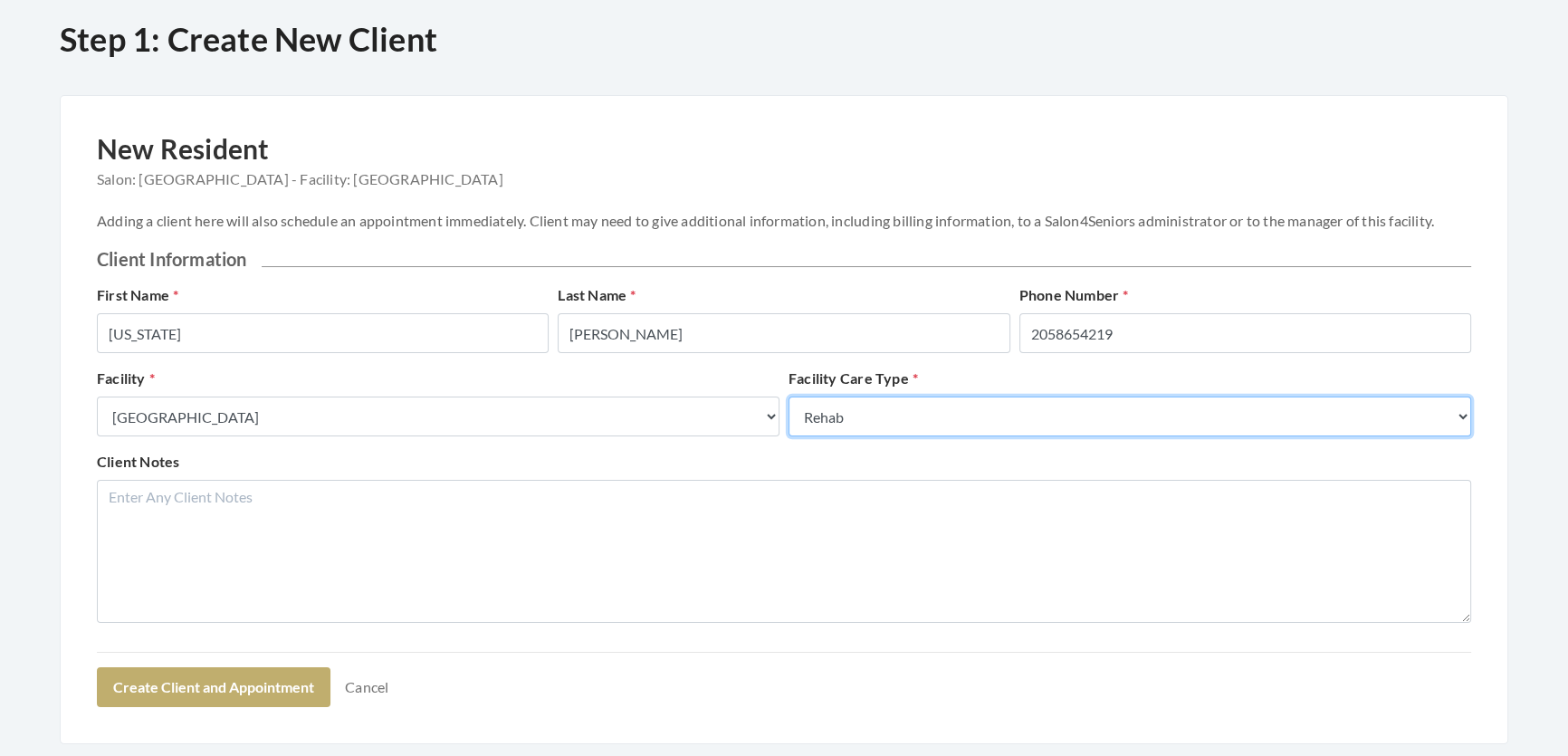
scroll to position [228, 0]
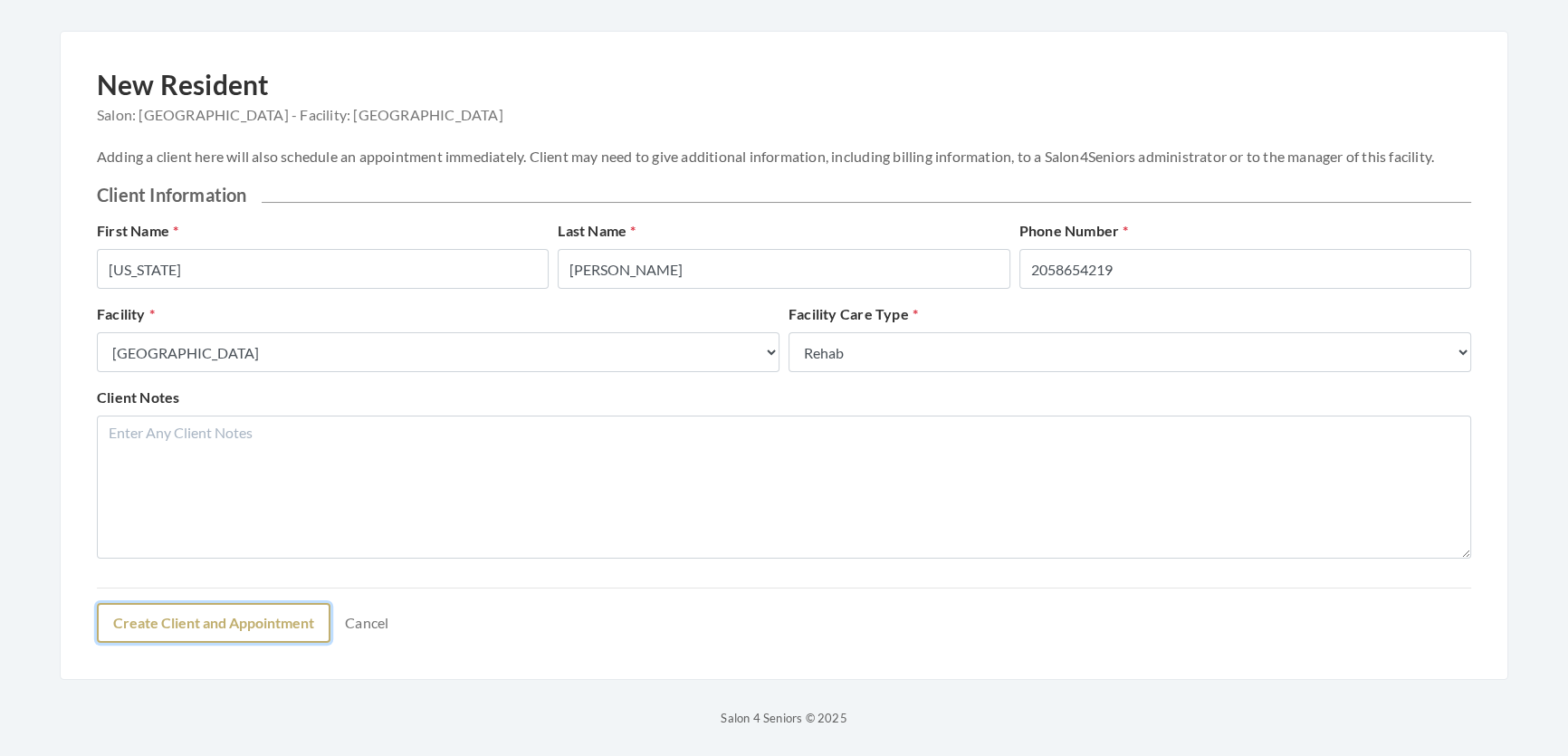
click at [314, 622] on button "Create Client and Appointment" at bounding box center [214, 622] width 234 height 39
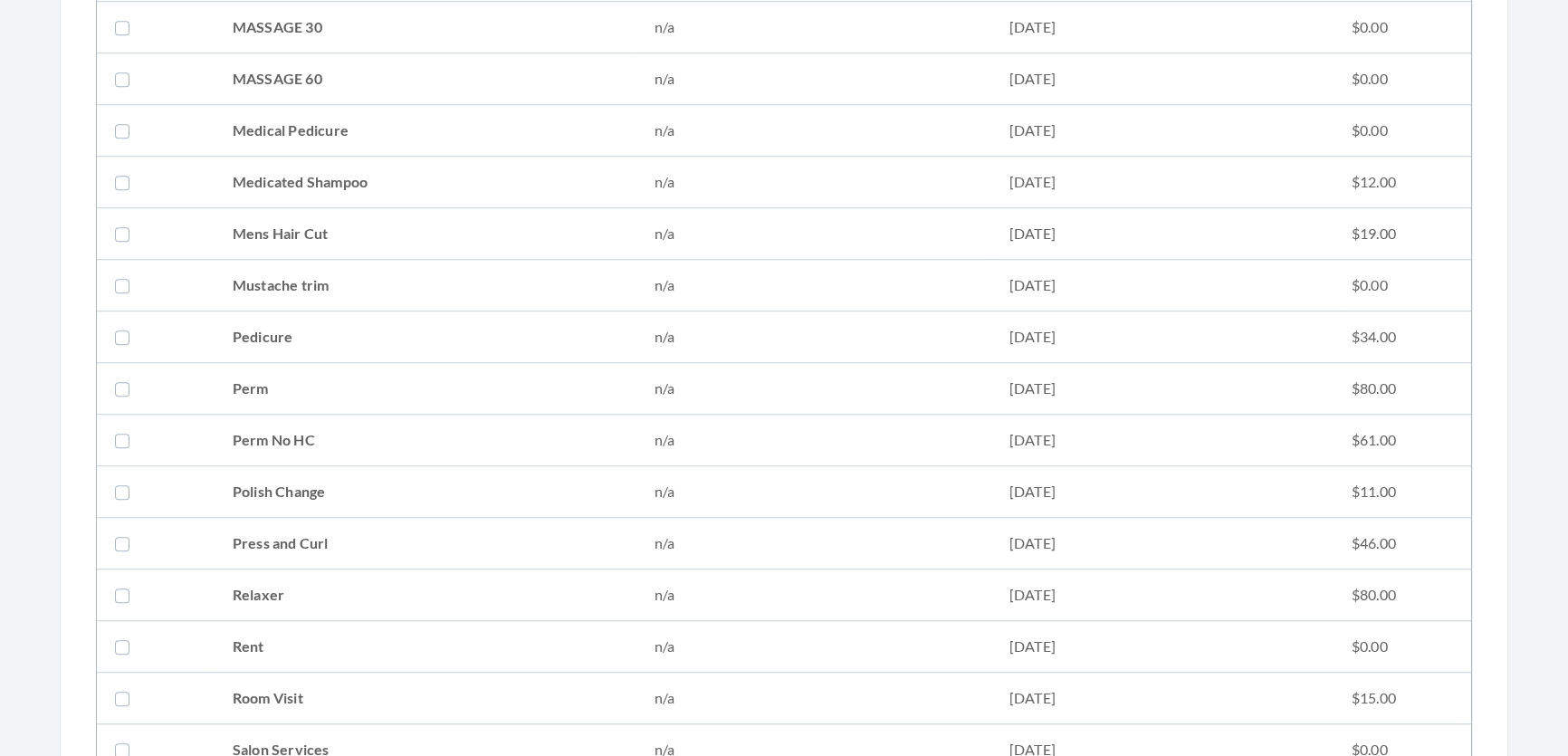
scroll to position [1811, 0]
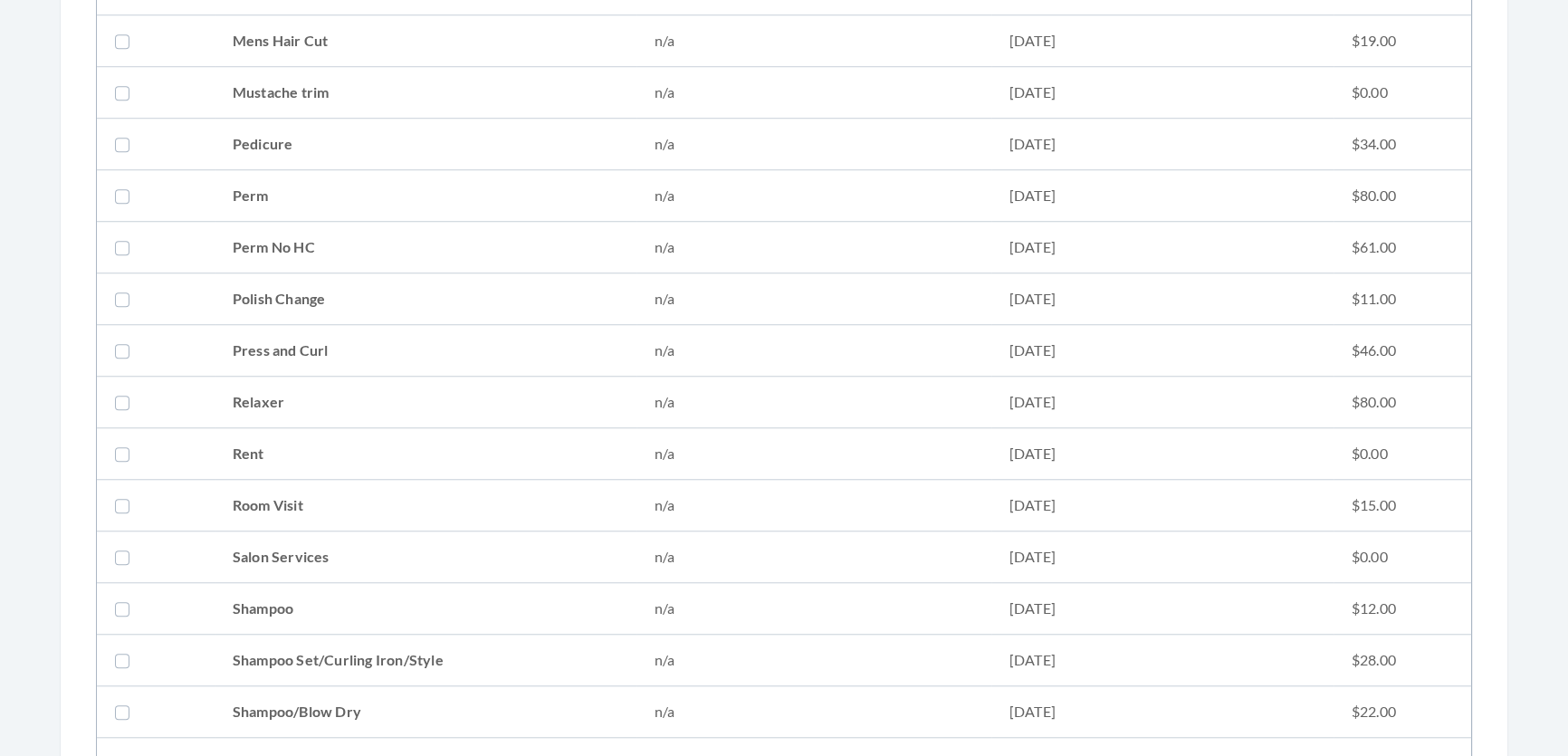
click at [443, 637] on td "Shampoo Set/Curling Iron/Style" at bounding box center [425, 661] width 422 height 51
checkbox input "true"
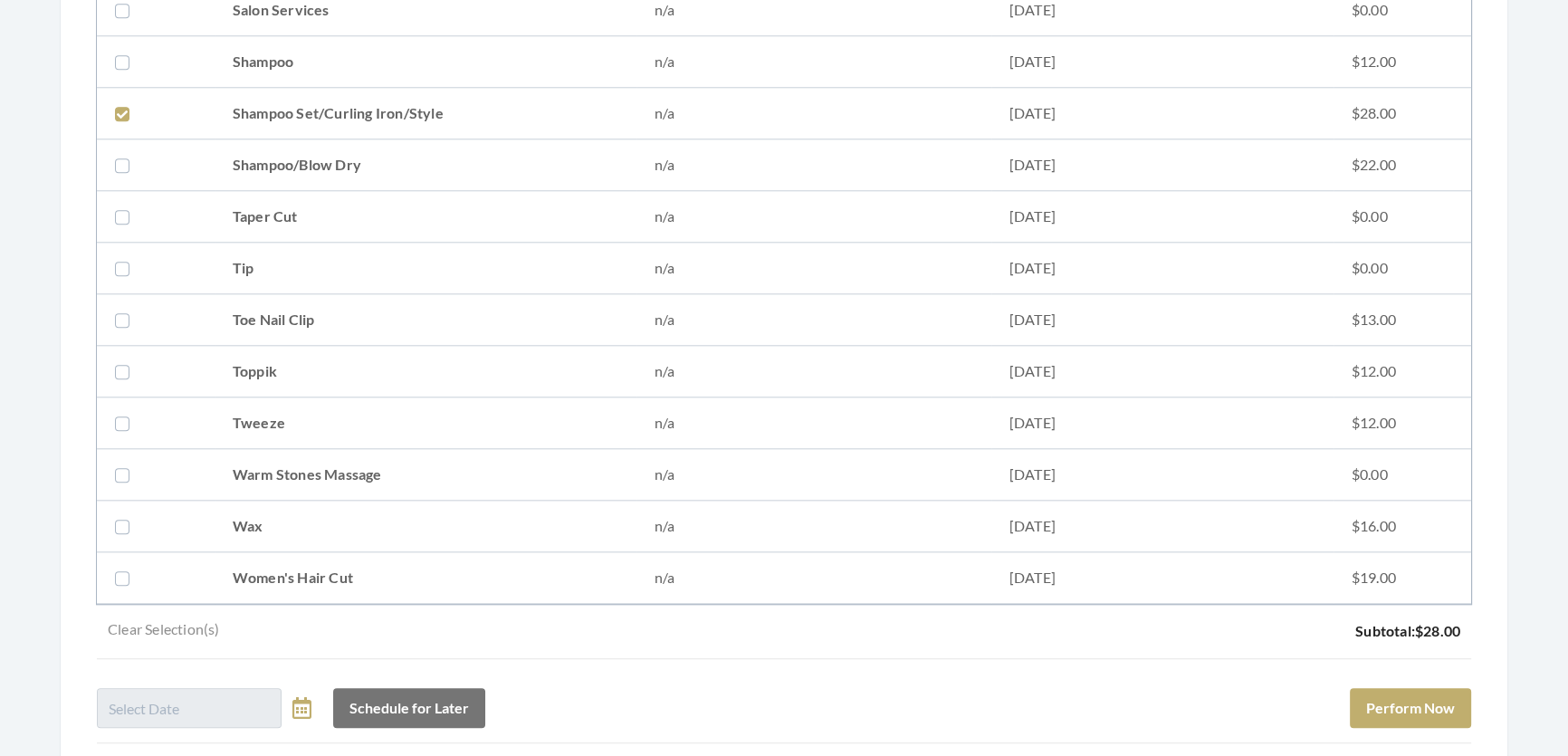
scroll to position [2387, 0]
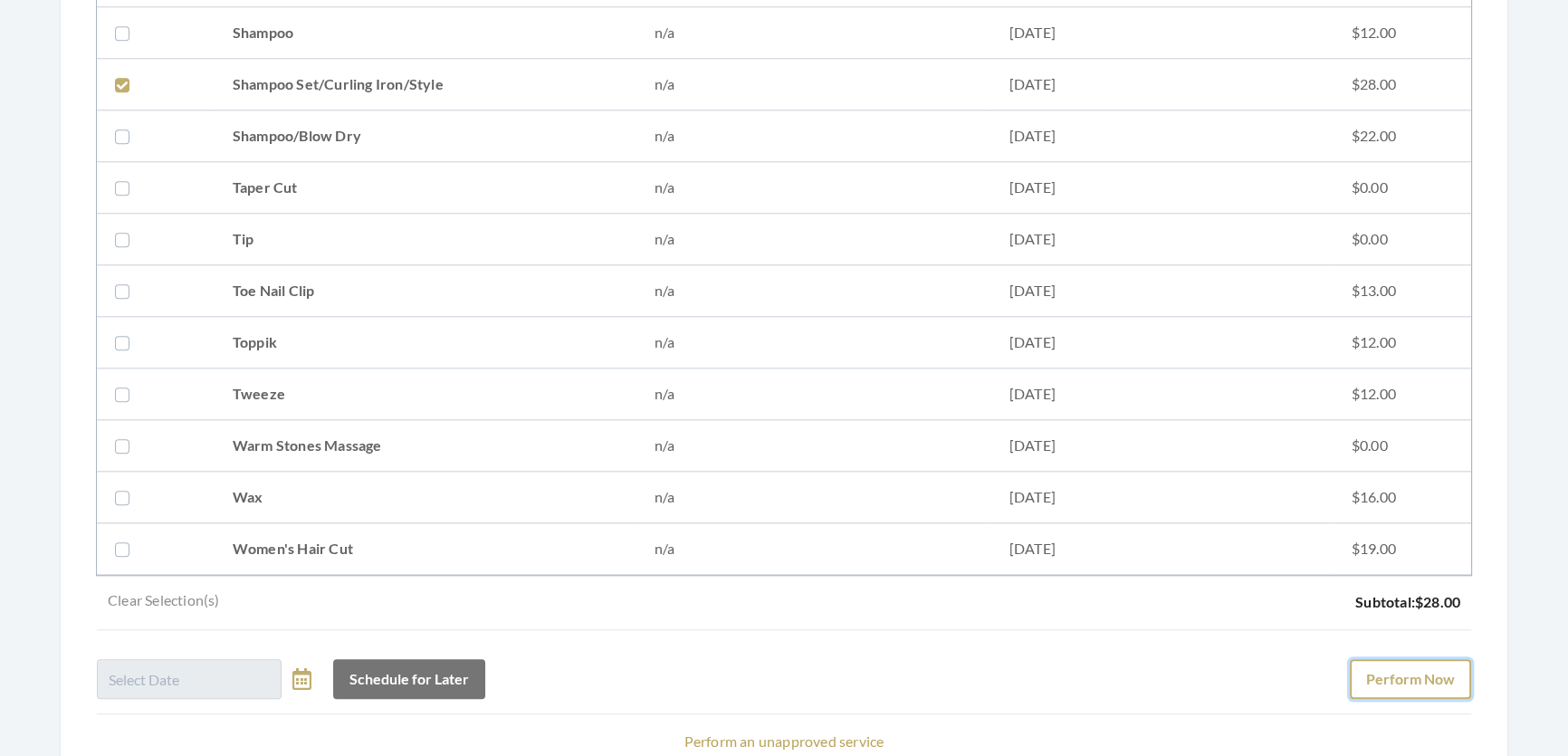
click at [1367, 675] on button "Perform Now" at bounding box center [1410, 679] width 121 height 39
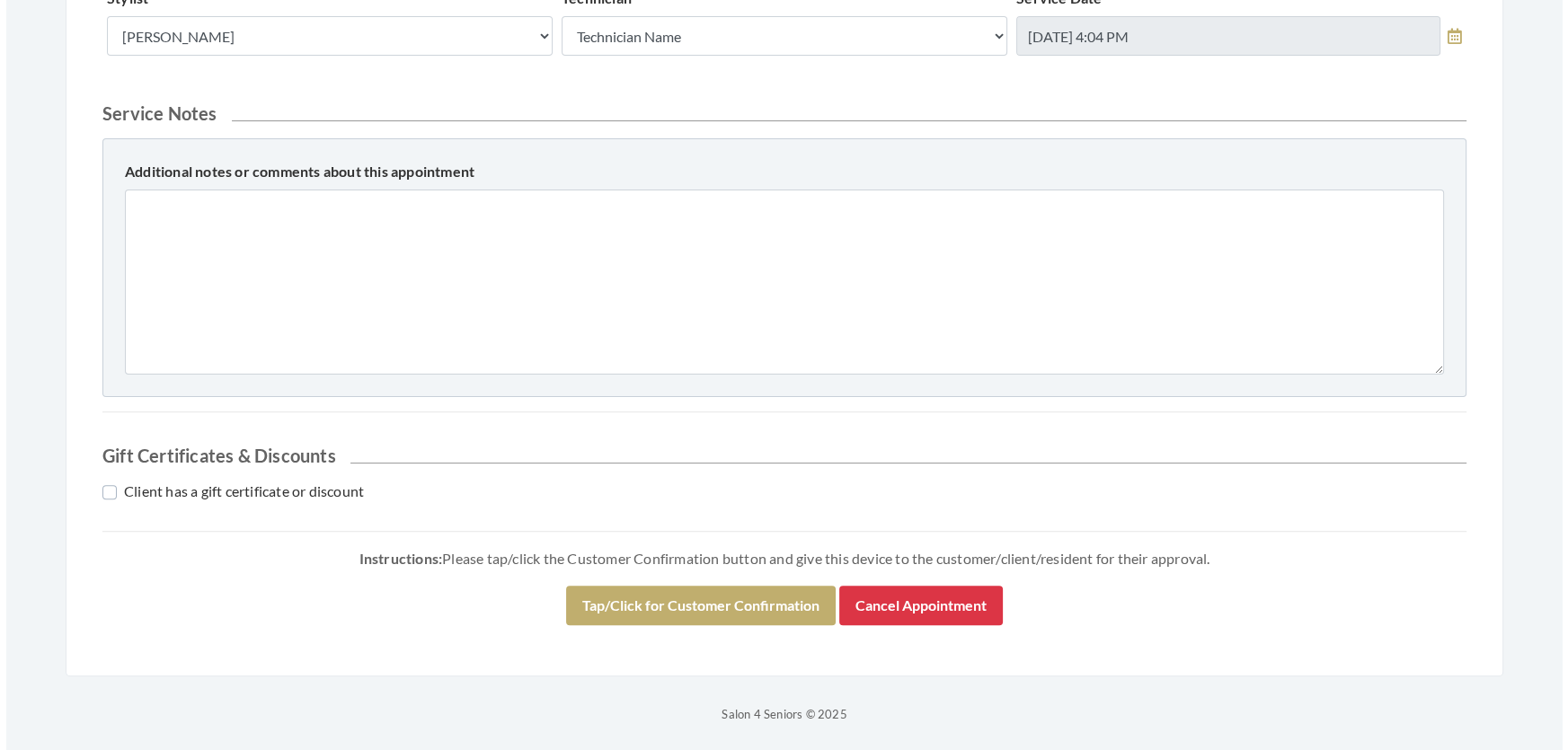
scroll to position [769, 0]
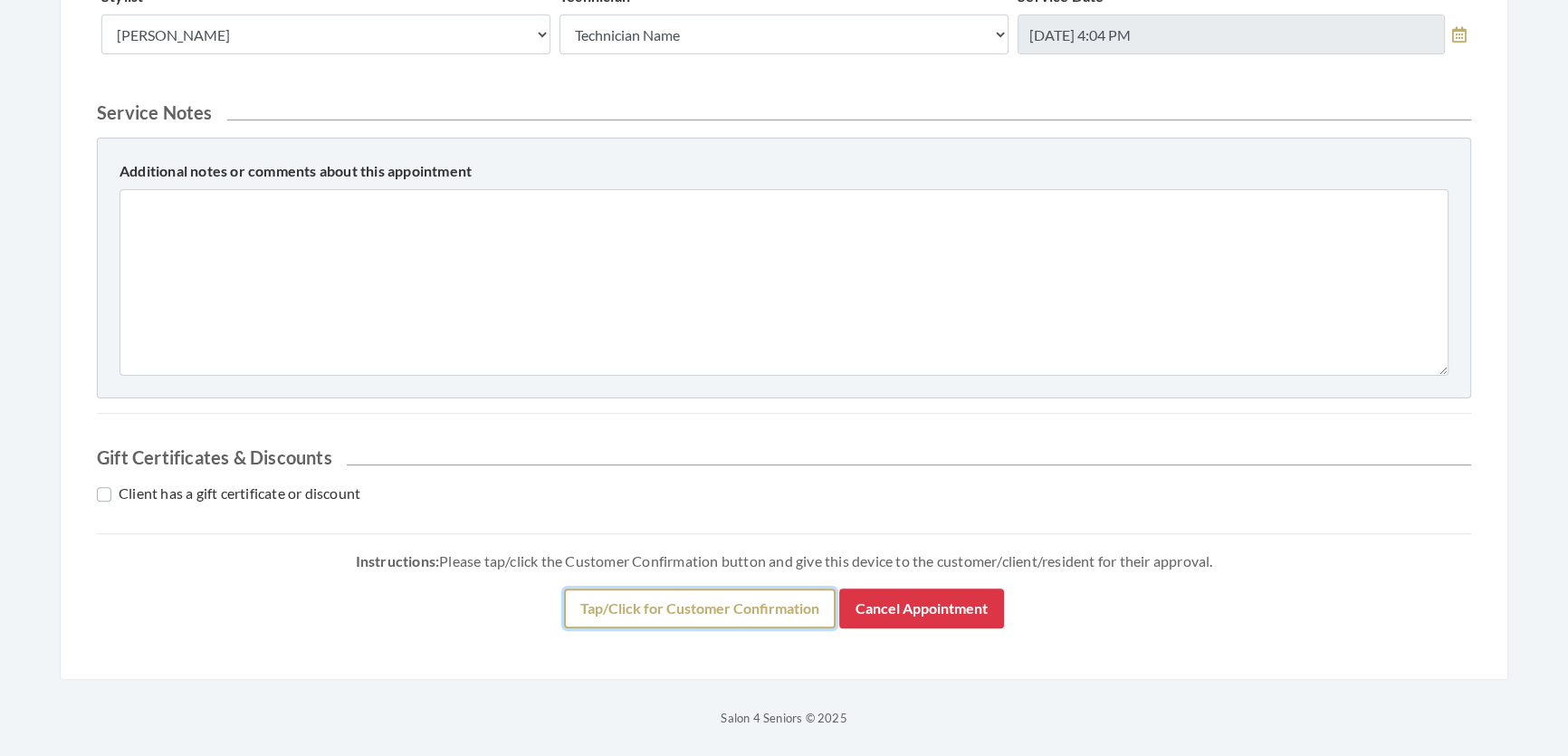
click at [589, 623] on button "Tap/Click for Customer Confirmation" at bounding box center [700, 608] width 271 height 39
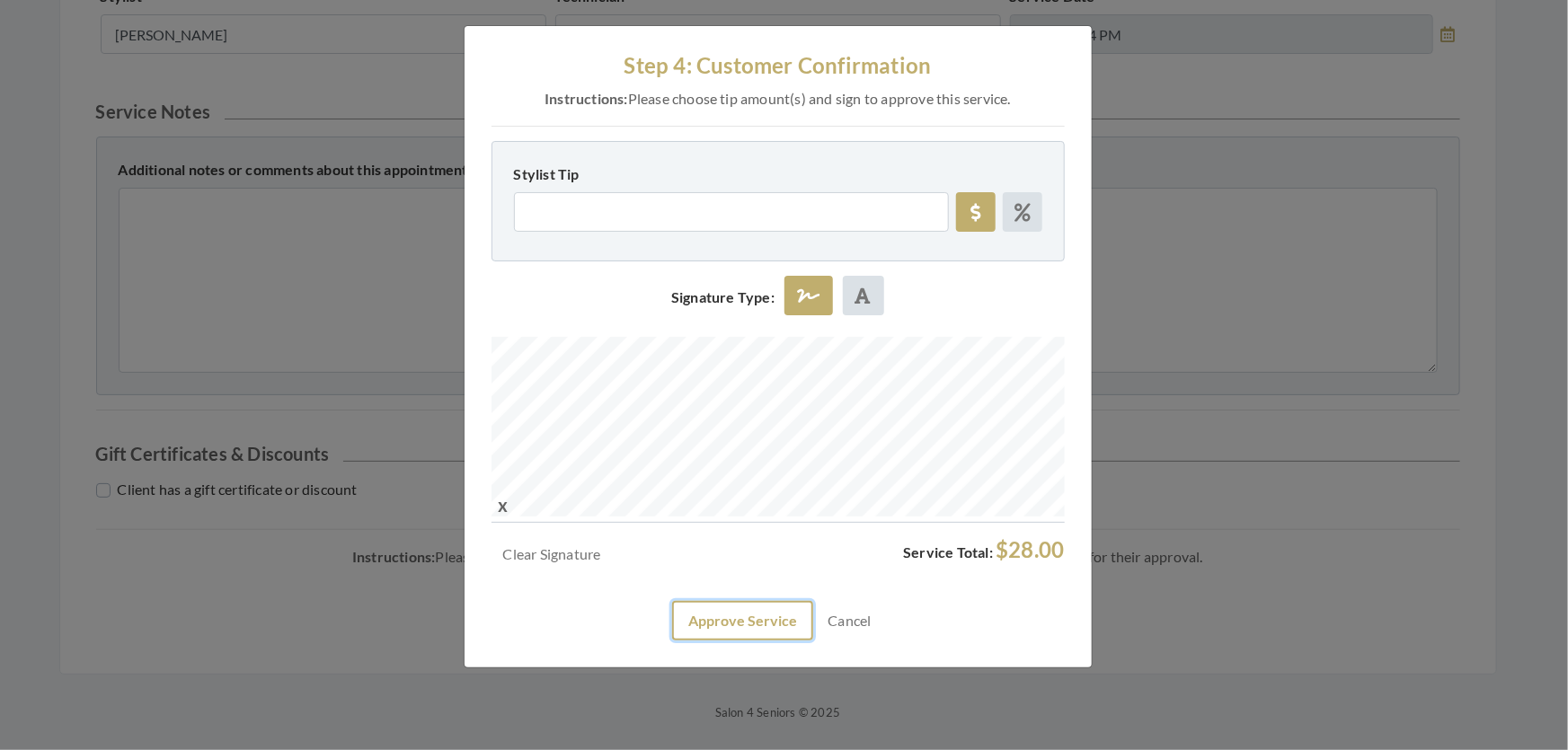
click at [728, 641] on button "Approve Service" at bounding box center [742, 620] width 141 height 39
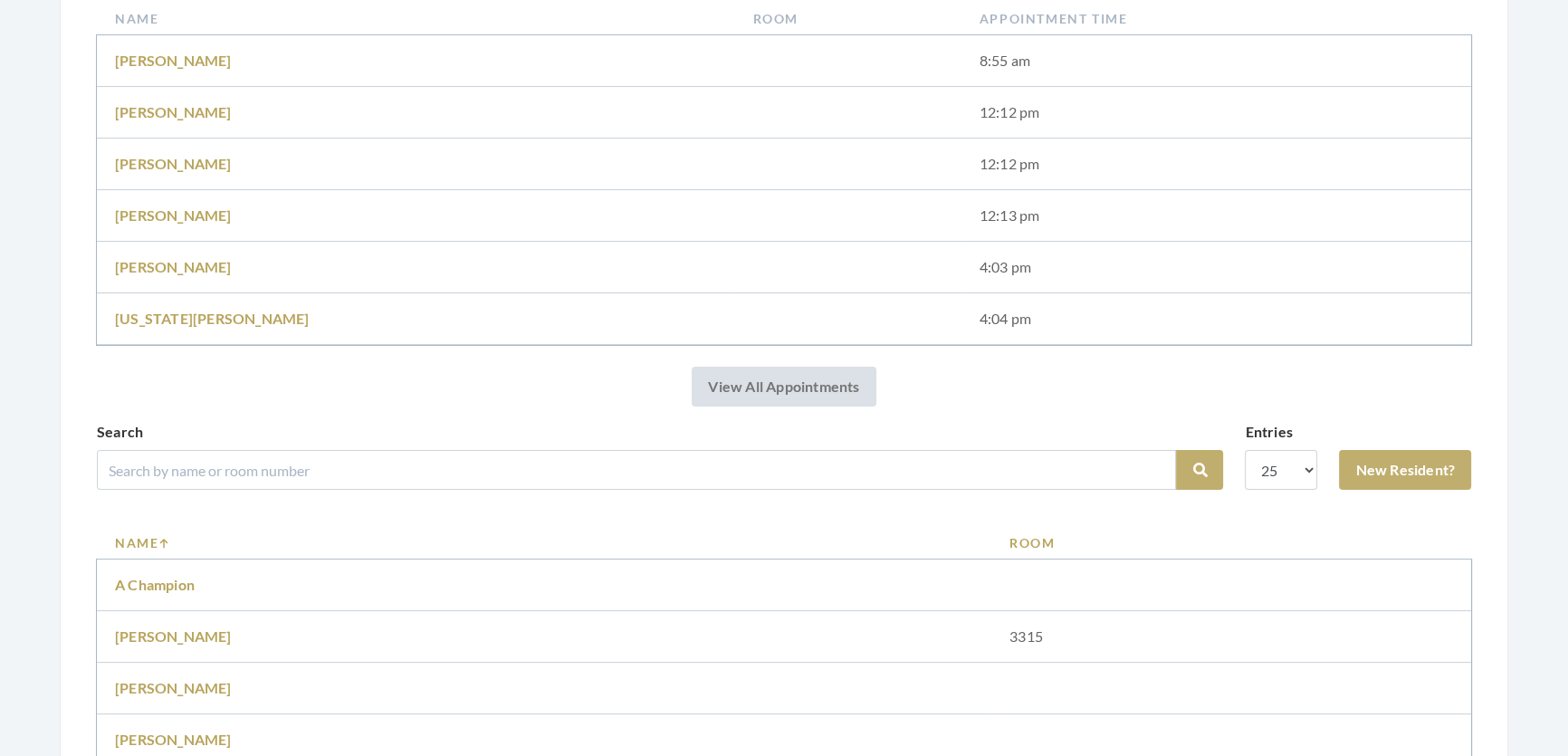
scroll to position [741, 0]
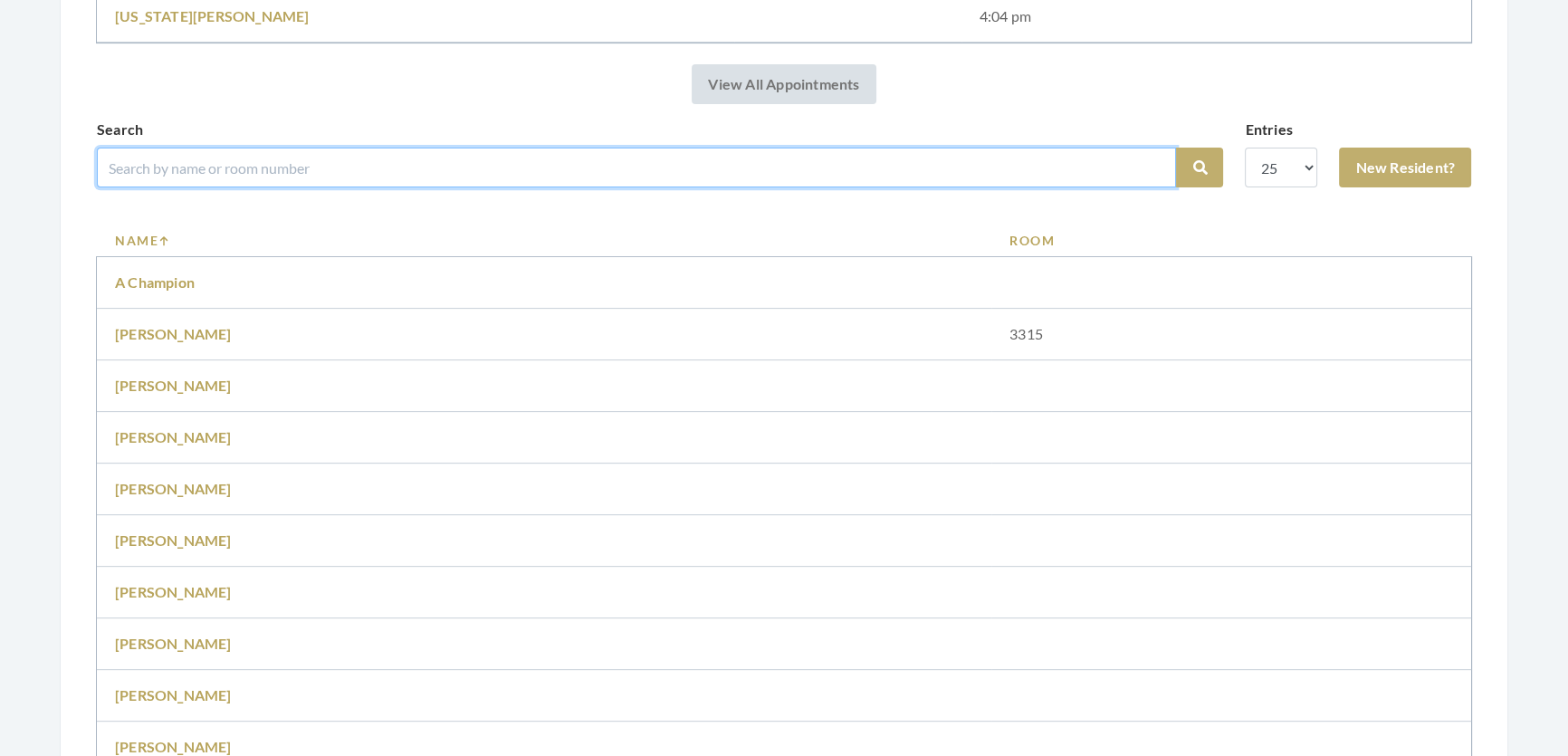
click at [538, 187] on input "search" at bounding box center [636, 167] width 1079 height 39
type input "[PERSON_NAME]"
click at [1176, 148] on button "Search" at bounding box center [1198, 167] width 47 height 39
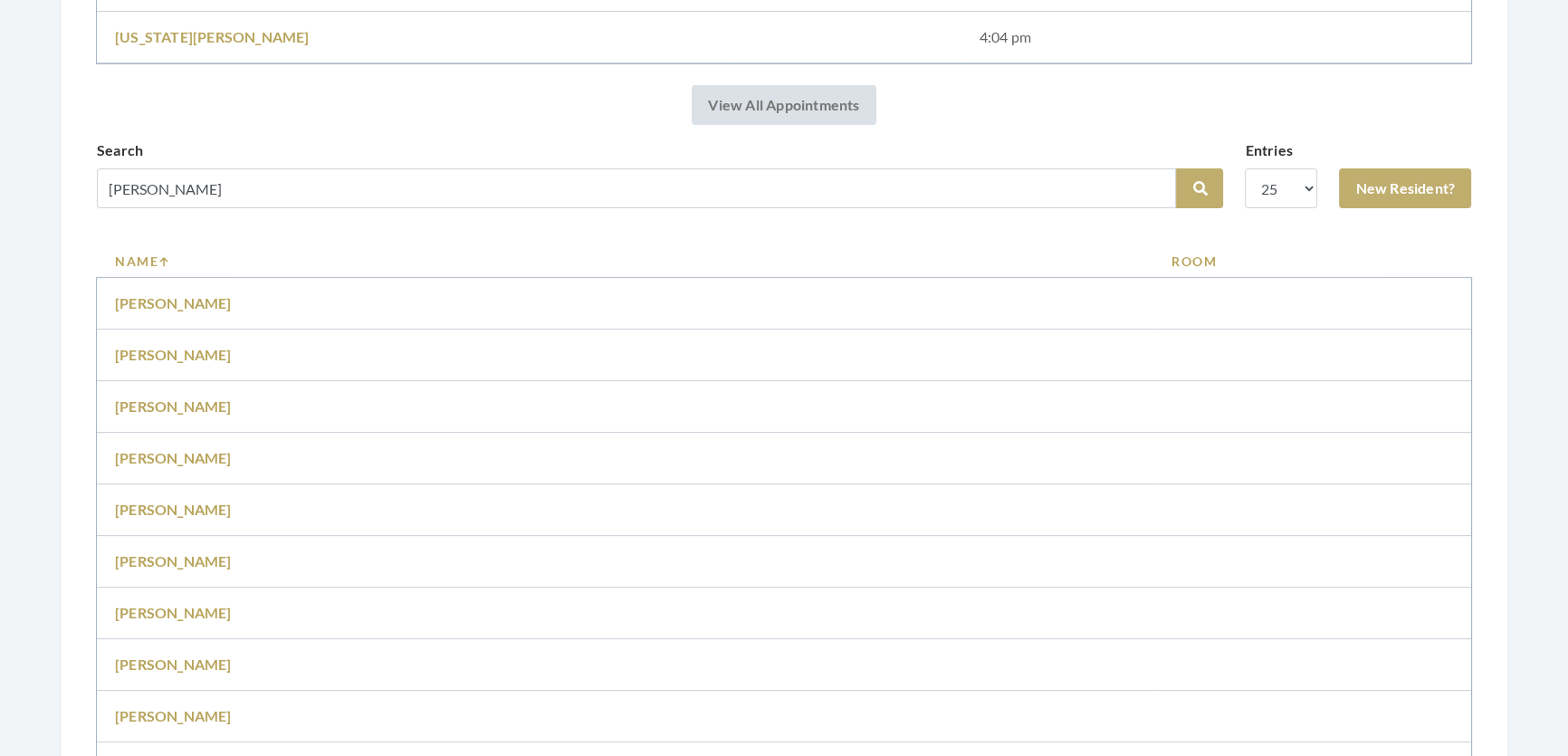
scroll to position [576, 0]
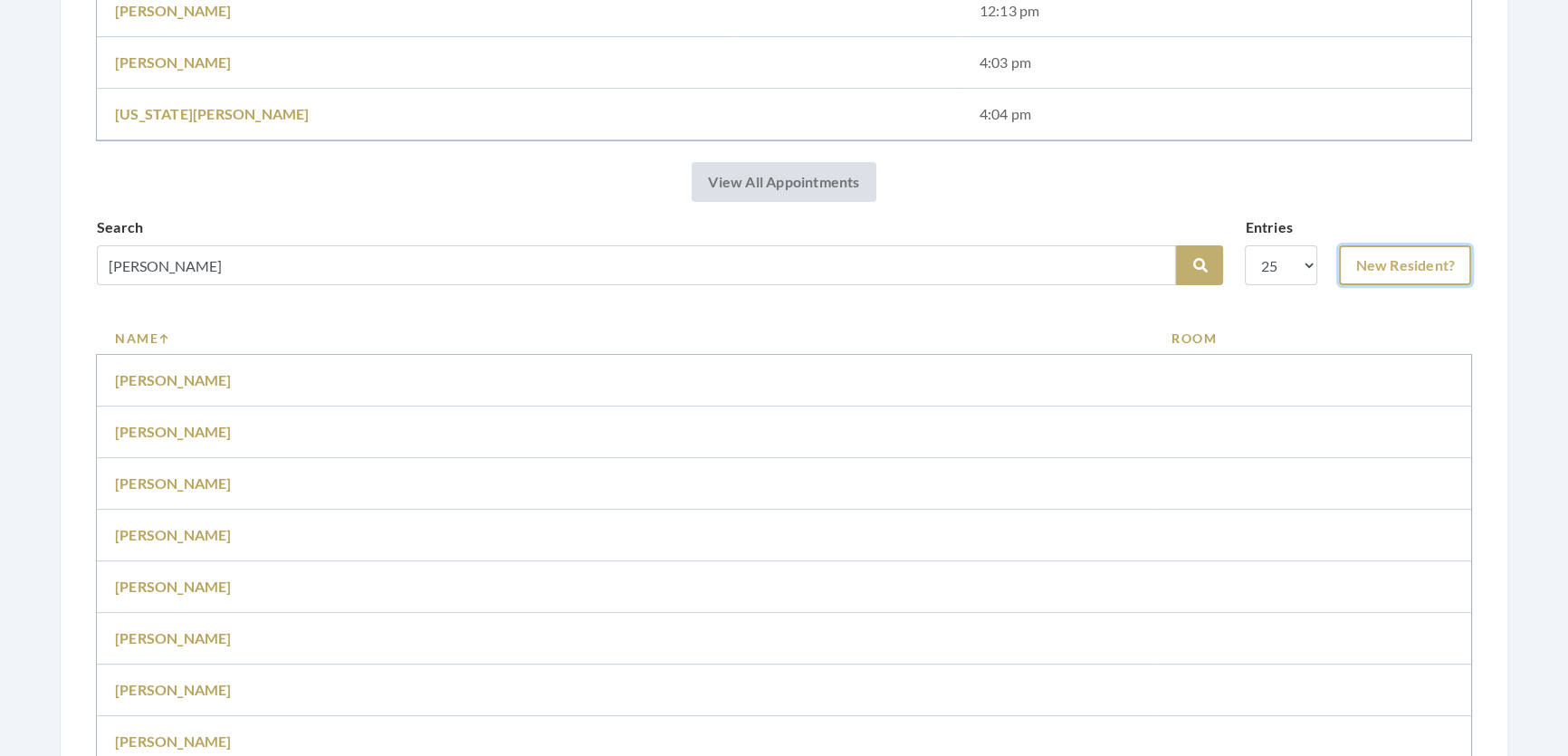
click at [1407, 265] on link "New Resident?" at bounding box center [1405, 265] width 132 height 39
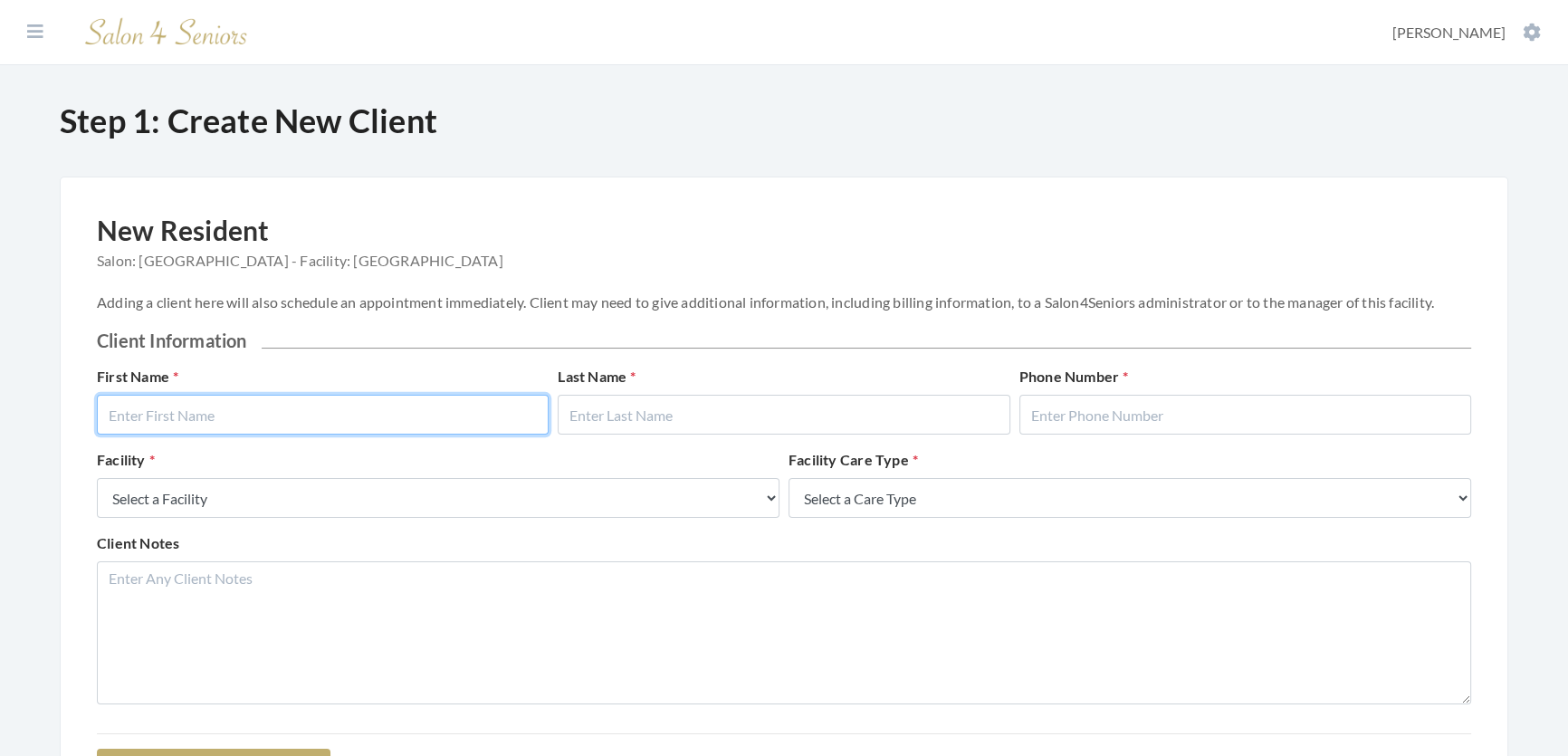
click at [256, 435] on input "text" at bounding box center [323, 414] width 452 height 39
type input "W"
type input "[PERSON_NAME]"
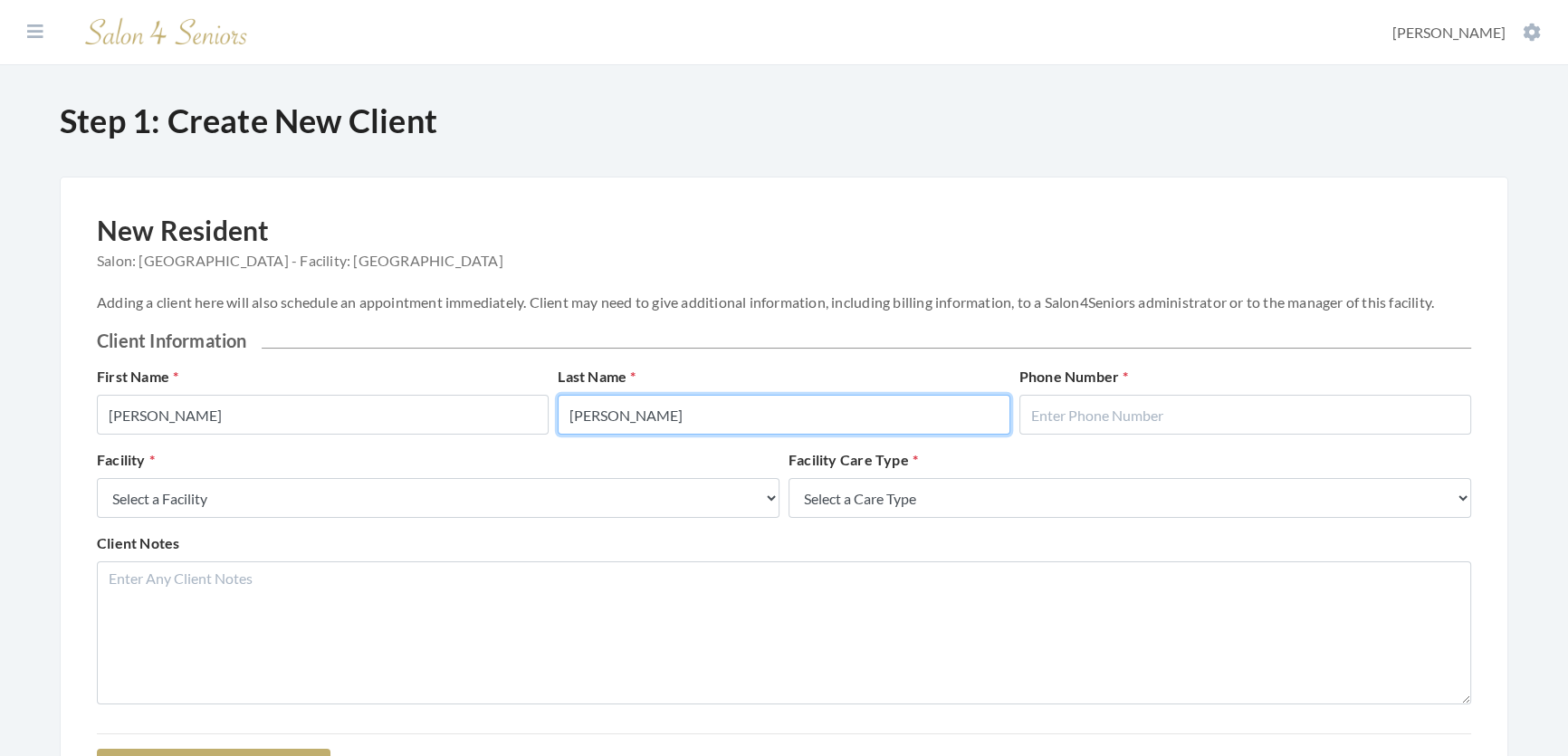
type input "[PERSON_NAME]"
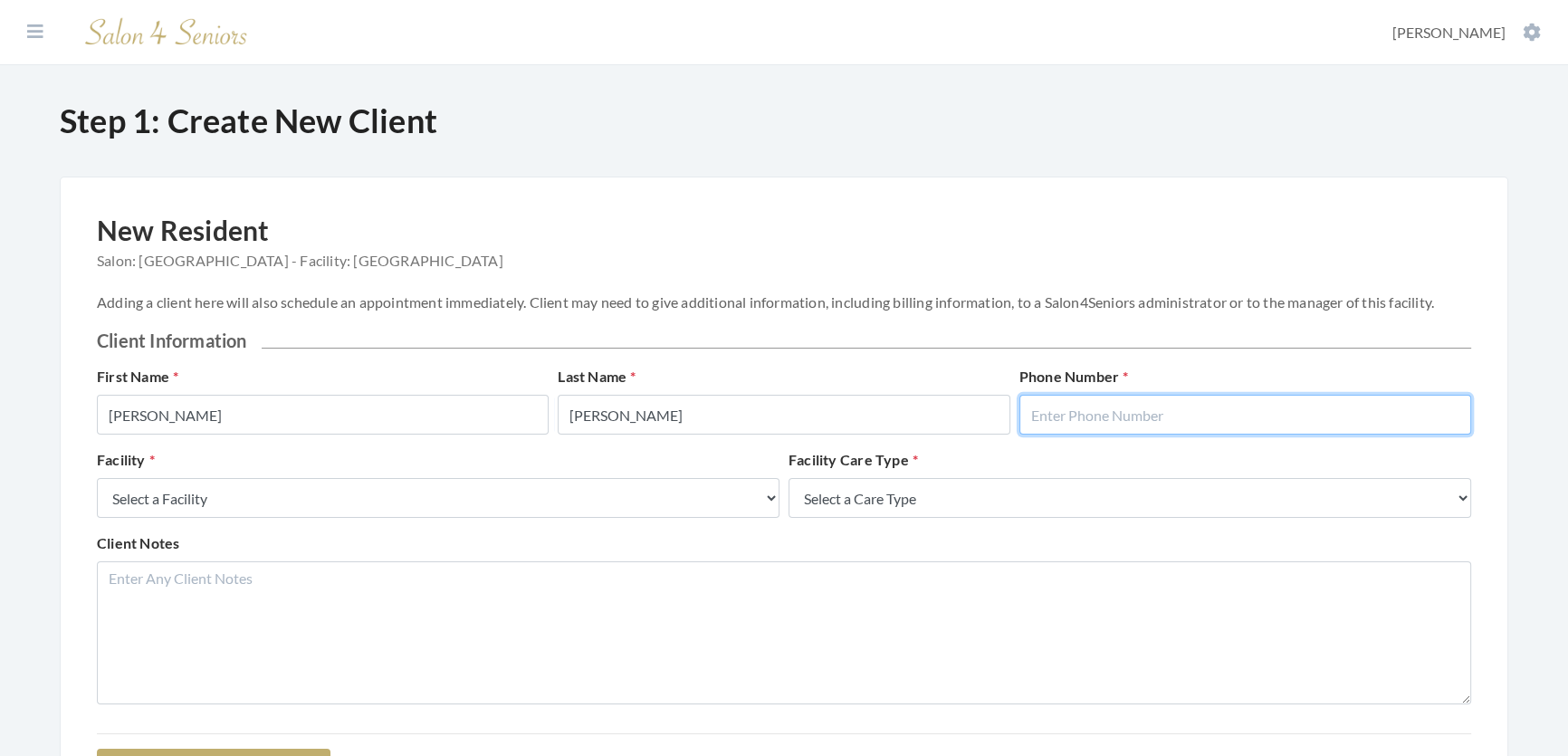
click at [1220, 421] on input "text" at bounding box center [1245, 414] width 452 height 39
type input "2058654219"
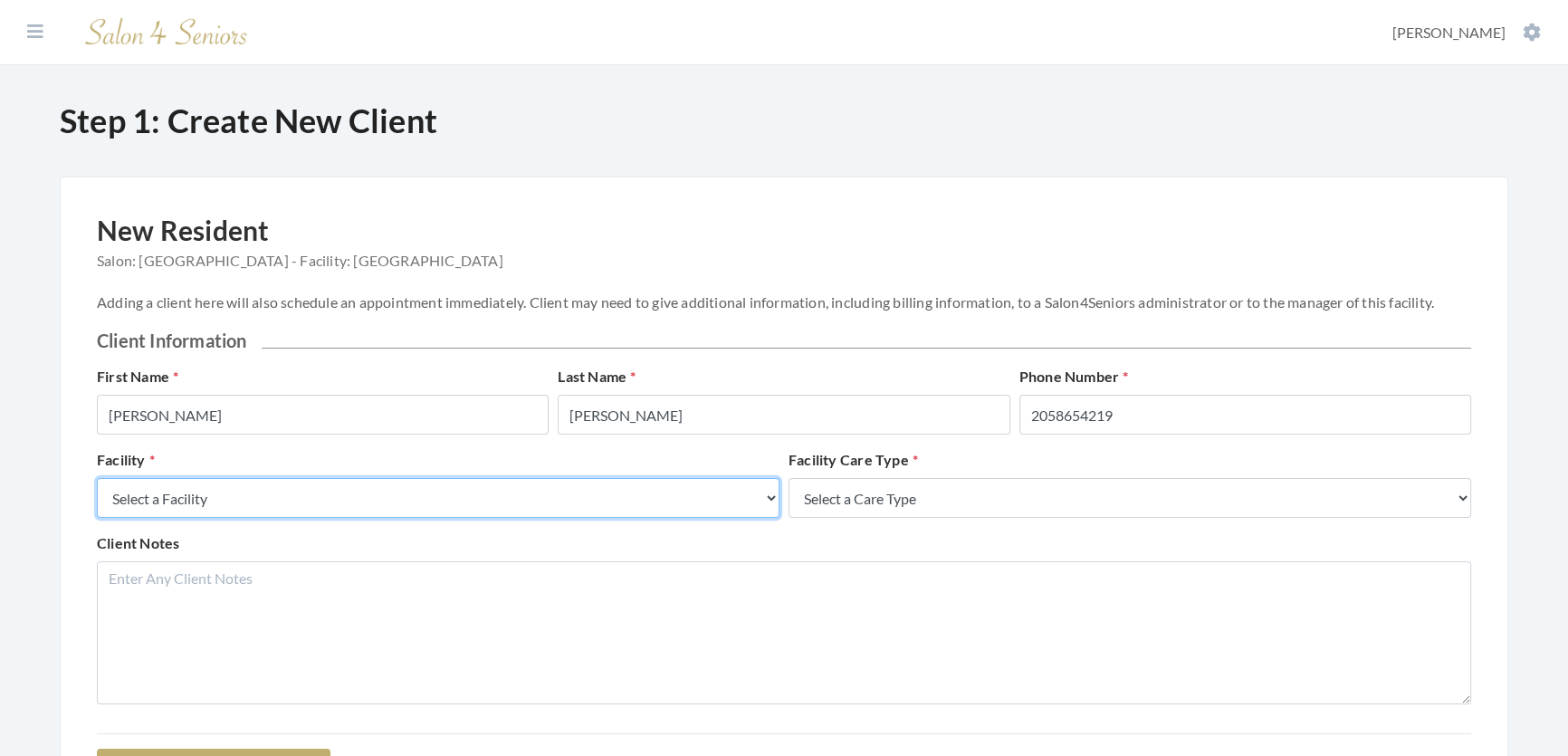
click at [393, 511] on select "Select a Facility Creekside at [GEOGRAPHIC_DATA] [PERSON_NAME][GEOGRAPHIC_DATA]…" at bounding box center [438, 497] width 682 height 39
select select "27"
click at [97, 496] on select "Select a Facility Creekside at [GEOGRAPHIC_DATA] [PERSON_NAME][GEOGRAPHIC_DATA]…" at bounding box center [438, 497] width 682 height 39
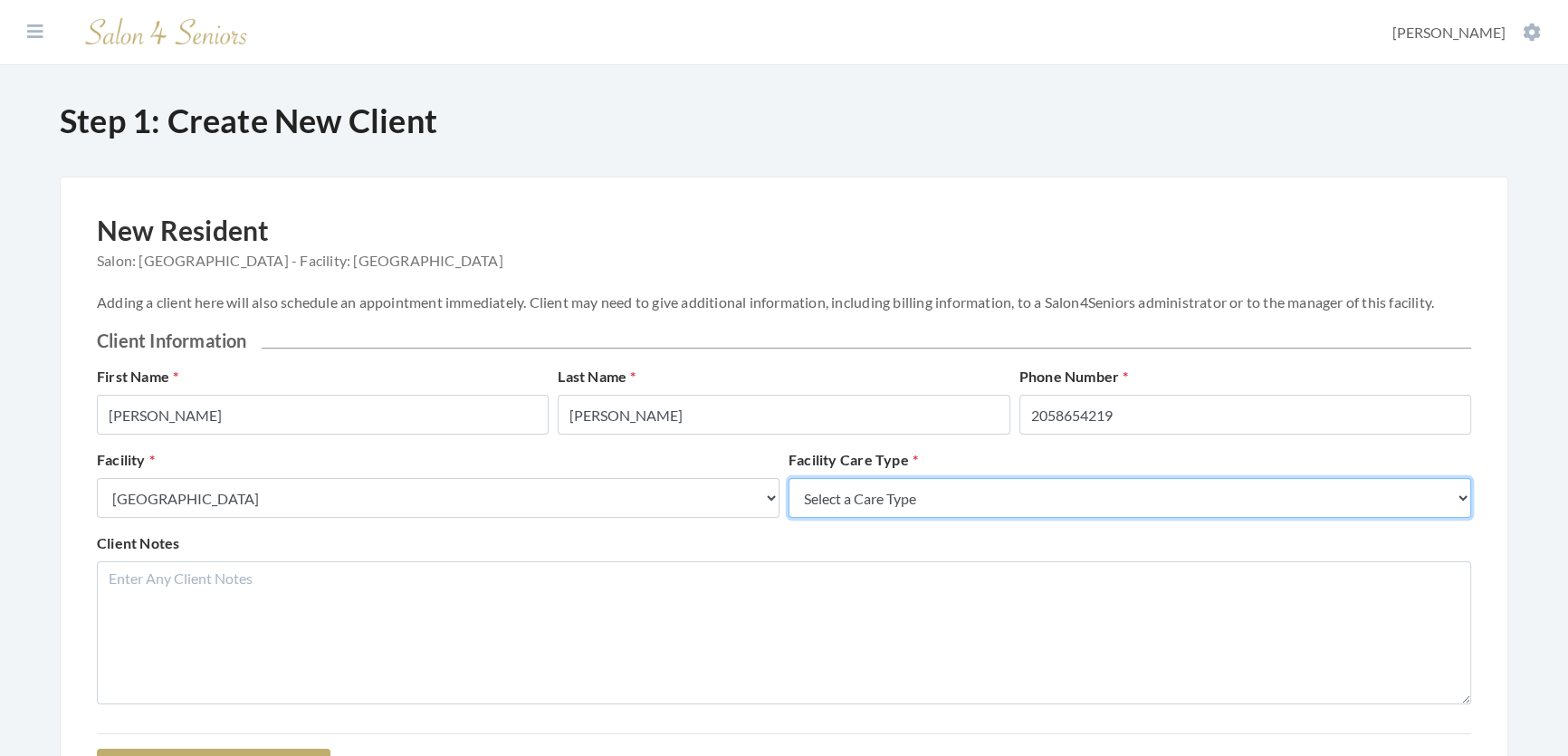
click at [902, 508] on select "Select a Care Type Nursing Home Rehab Memory Care Assisted Living Independent L…" at bounding box center [1130, 497] width 682 height 39
select select "2"
click at [789, 496] on select "Select a Care Type Nursing Home Rehab Memory Care Assisted Living Independent L…" at bounding box center [1130, 497] width 682 height 39
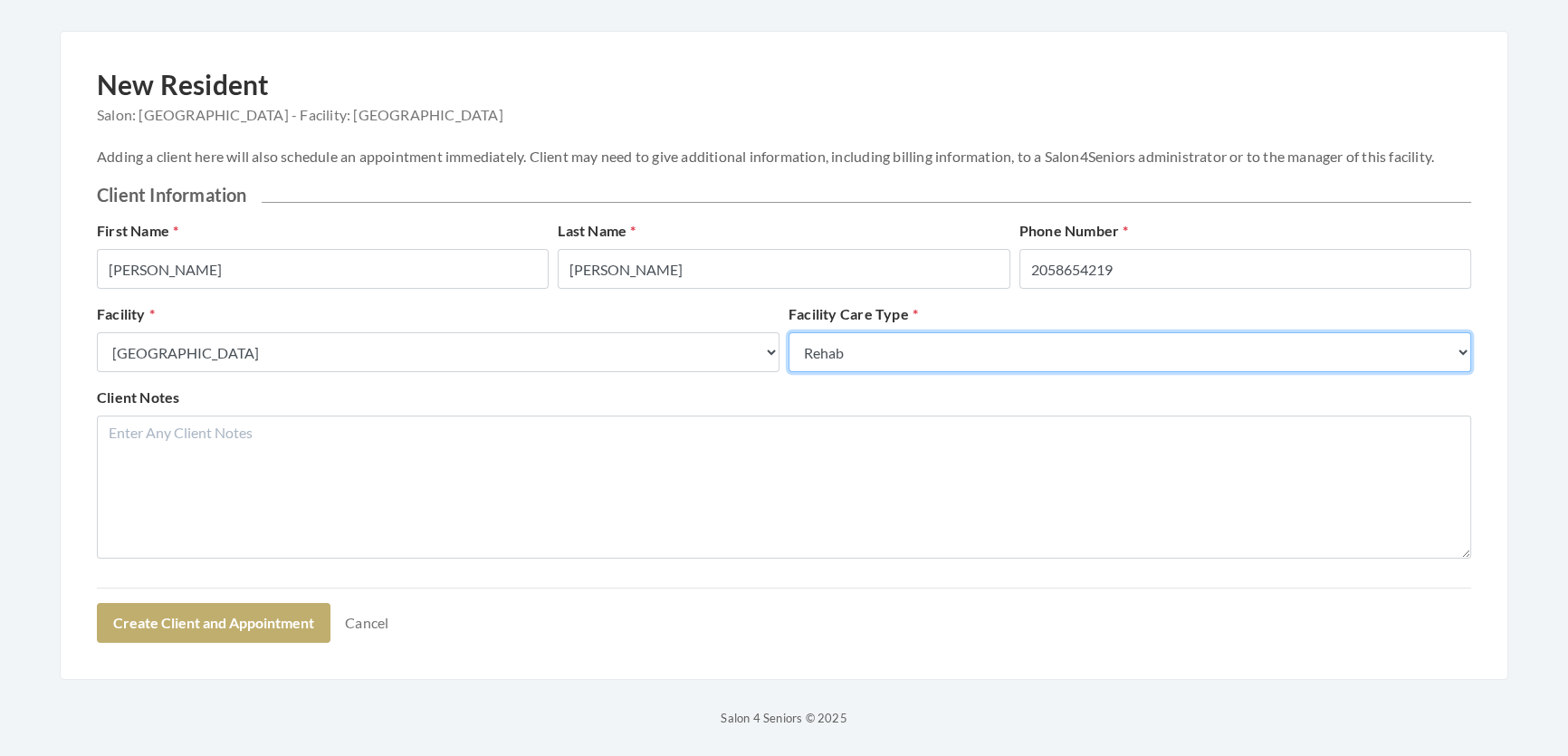
scroll to position [228, 0]
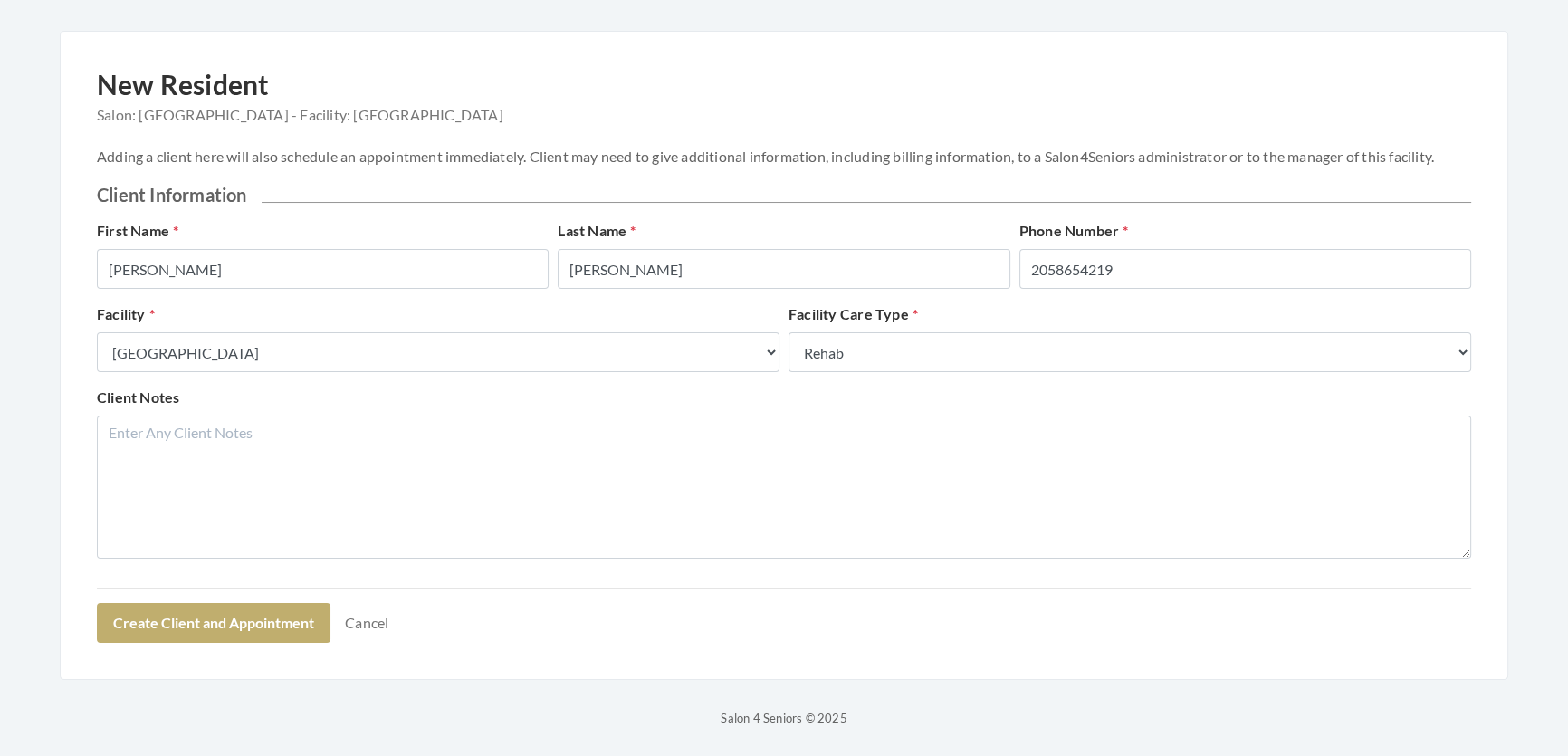
click at [236, 596] on form "First Name [PERSON_NAME] Last Name [PERSON_NAME] Phone Number [PHONE_NUMBER] Fa…" at bounding box center [784, 431] width 1375 height 423
click at [233, 606] on button "Create Client and Appointment" at bounding box center [214, 622] width 234 height 39
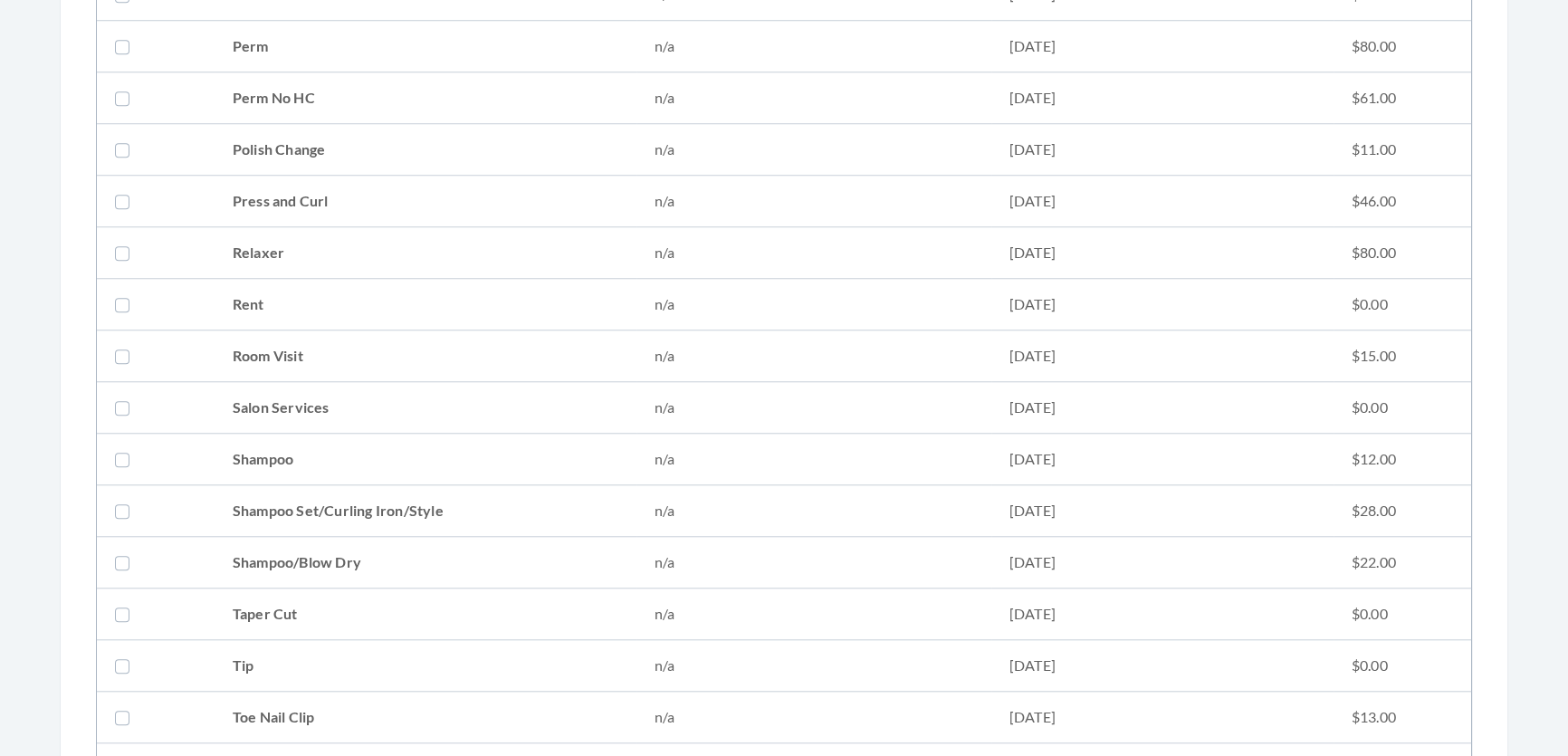
scroll to position [1549, 0]
click at [271, 310] on td "Mens Hair Cut" at bounding box center [425, 304] width 422 height 51
checkbox input "true"
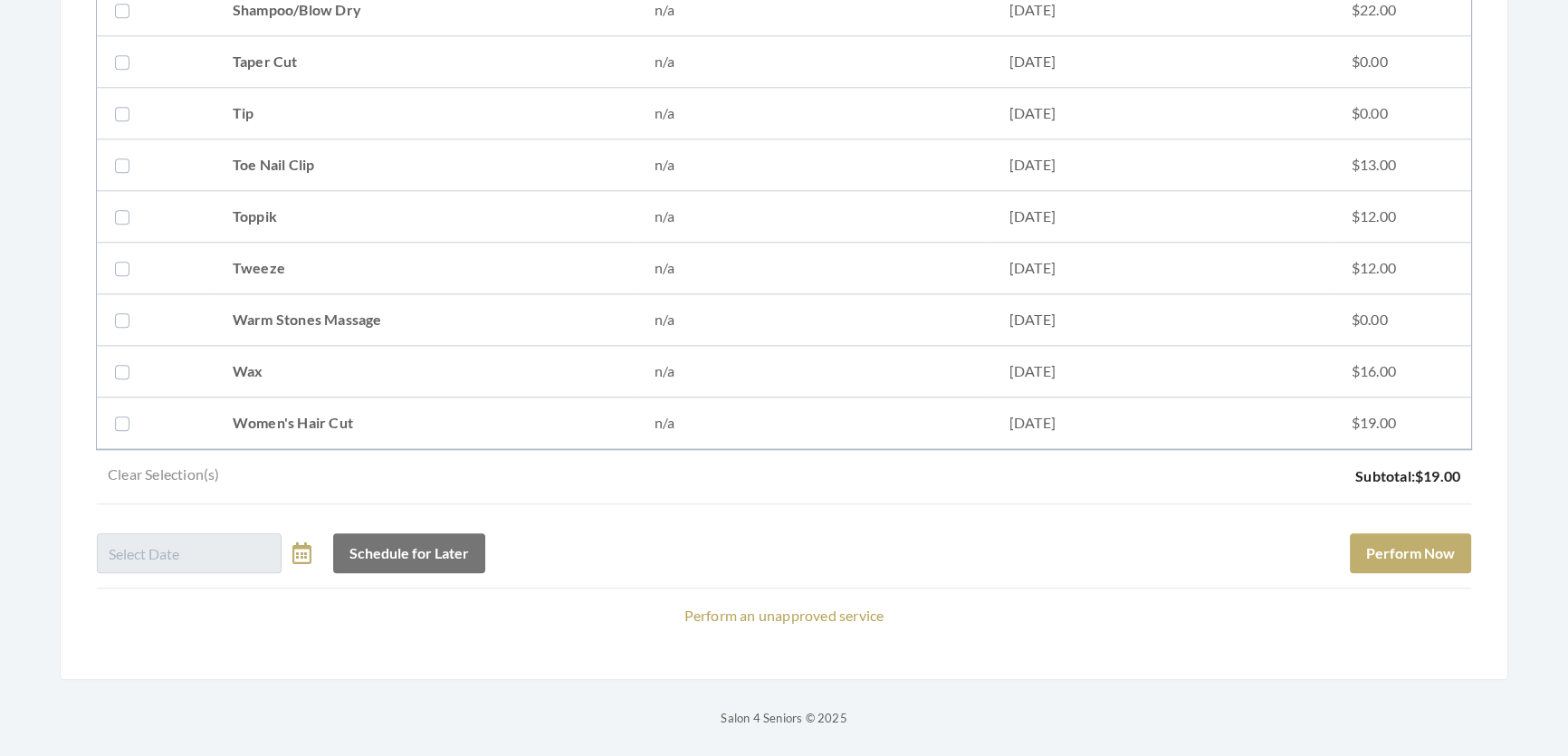
scroll to position [2537, 0]
drag, startPoint x: 287, startPoint y: 236, endPoint x: 333, endPoint y: 252, distance: 48.7
click at [287, 243] on td "Tweeze" at bounding box center [425, 269] width 422 height 51
checkbox input "true"
click at [1362, 533] on button "Perform Now" at bounding box center [1410, 552] width 121 height 39
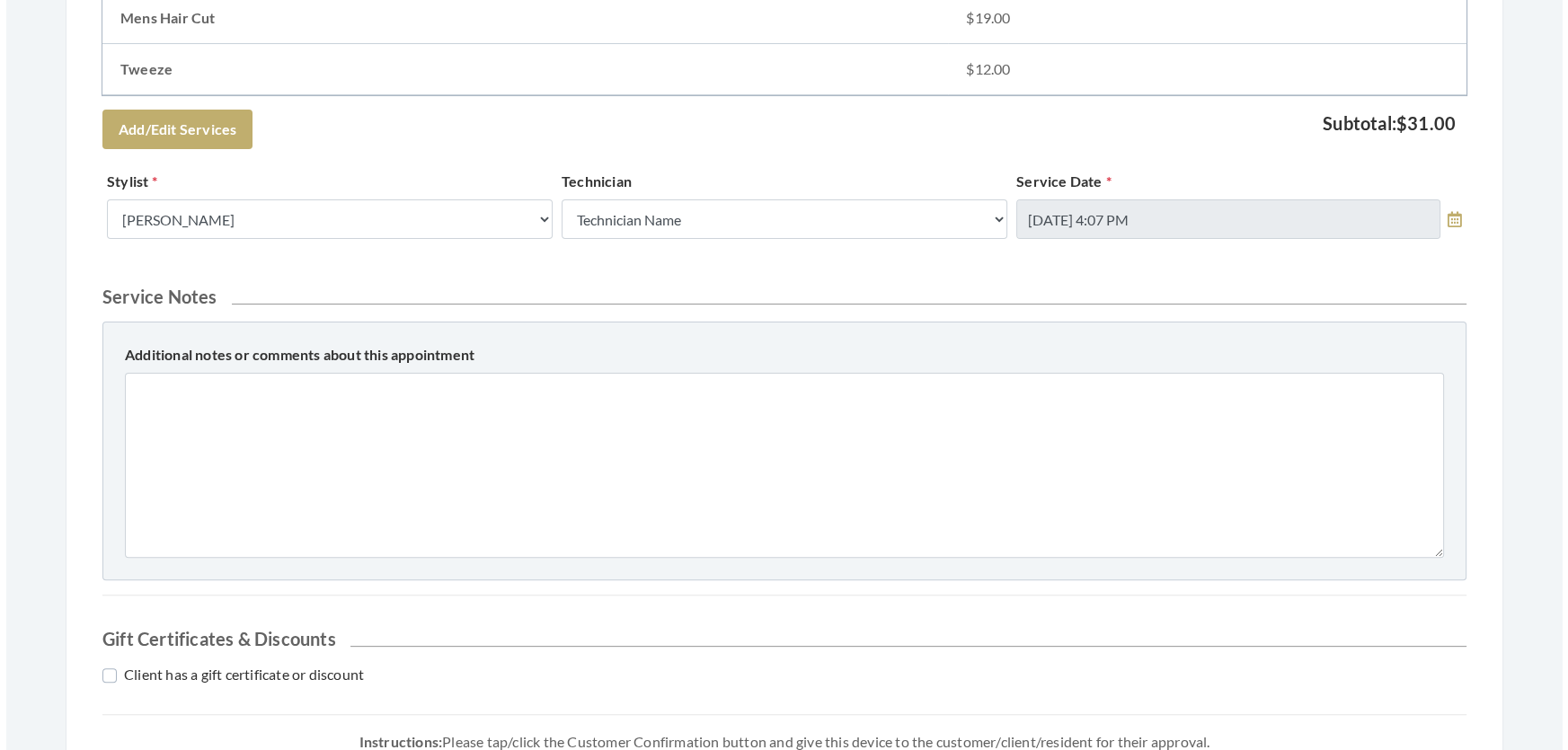
scroll to position [735, 0]
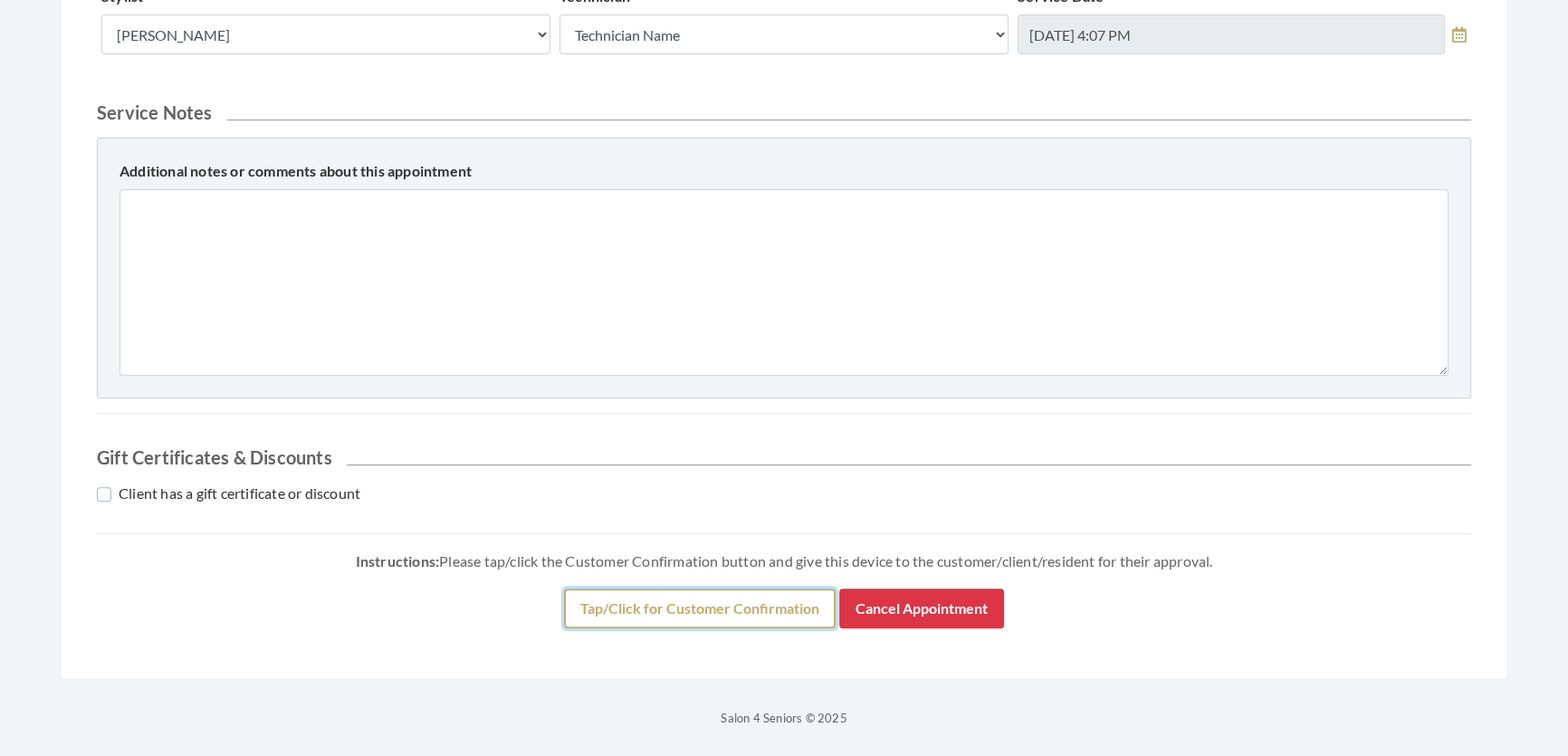
click at [786, 628] on button "Tap/Click for Customer Confirmation" at bounding box center [700, 608] width 271 height 39
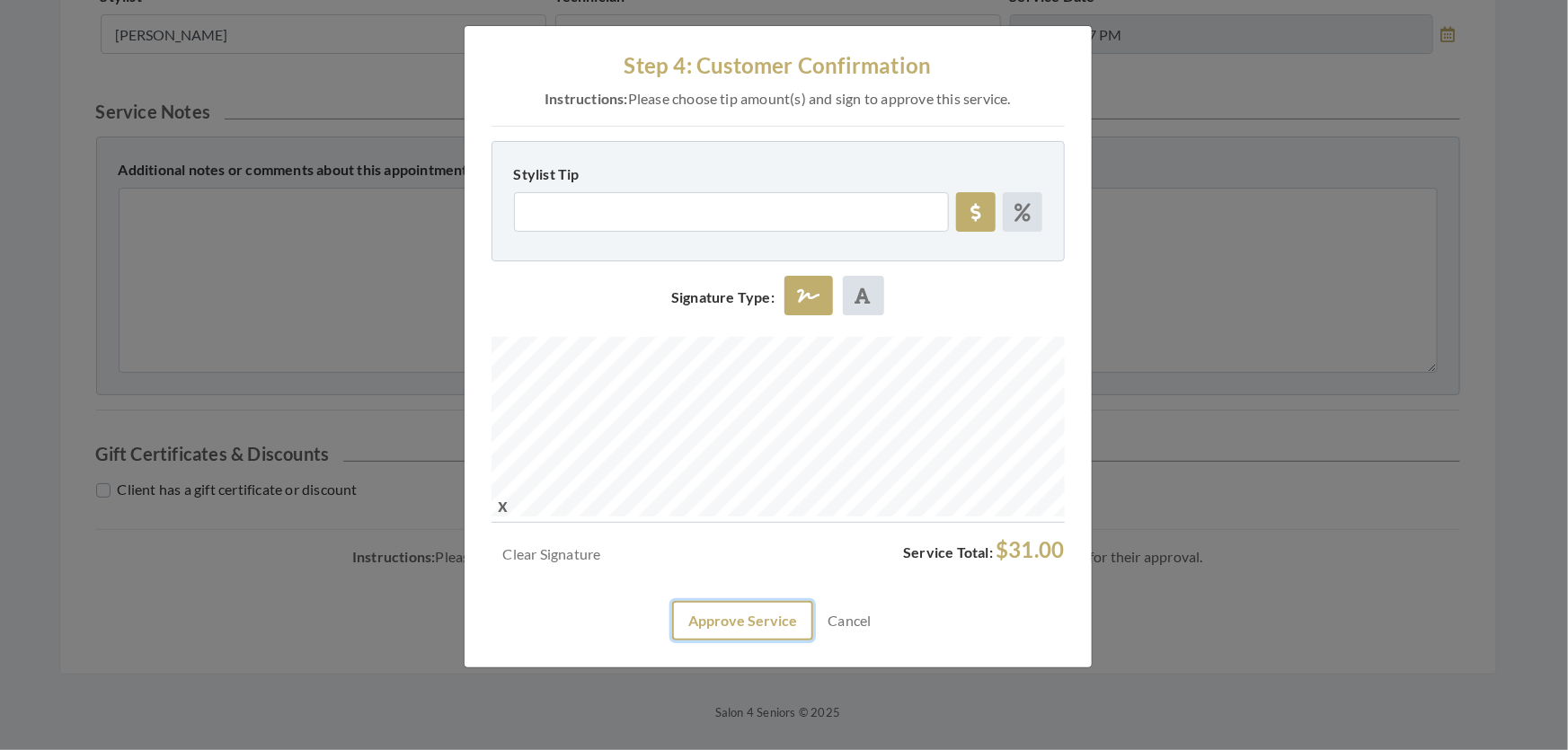
click at [761, 641] on button "Approve Service" at bounding box center [742, 620] width 141 height 39
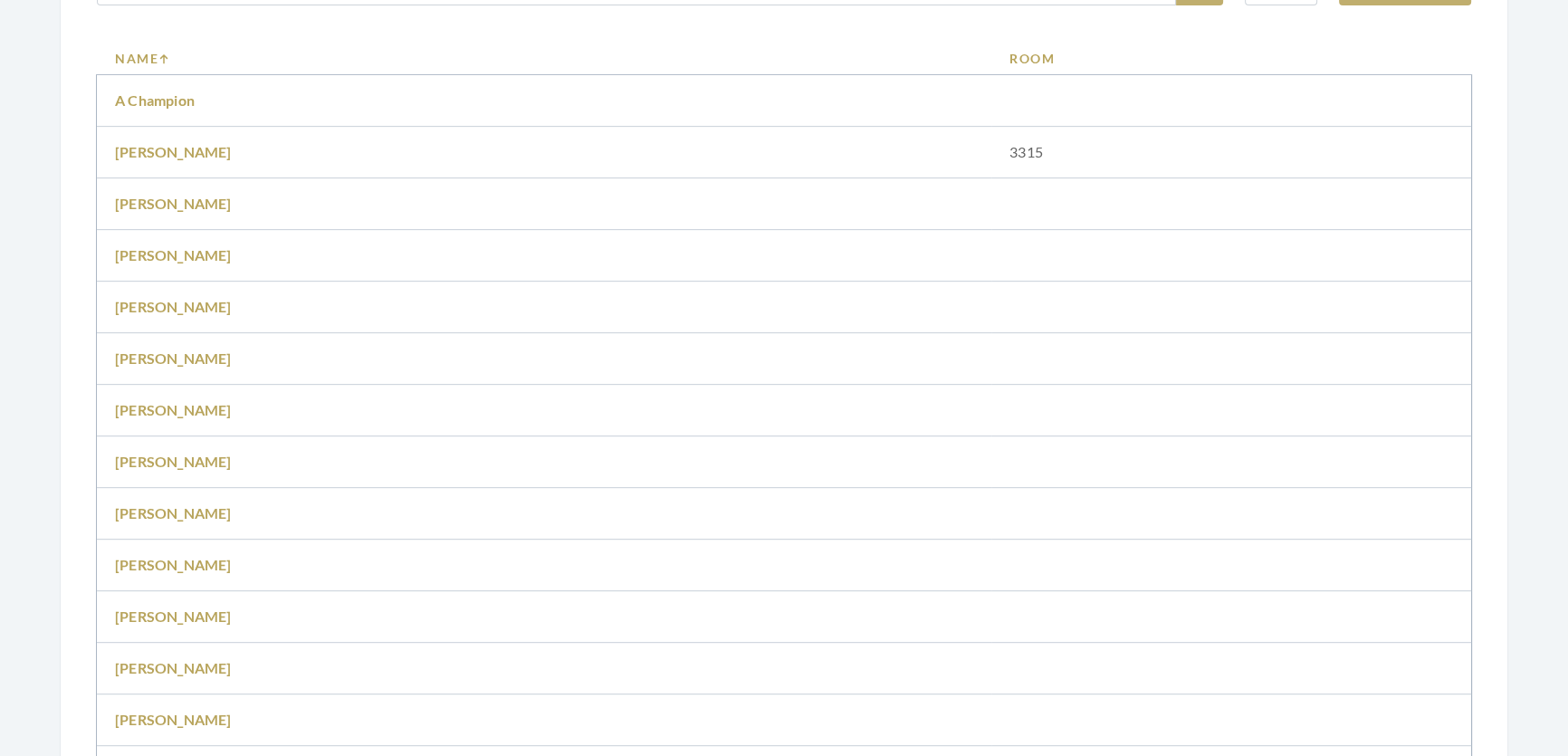
scroll to position [823, 0]
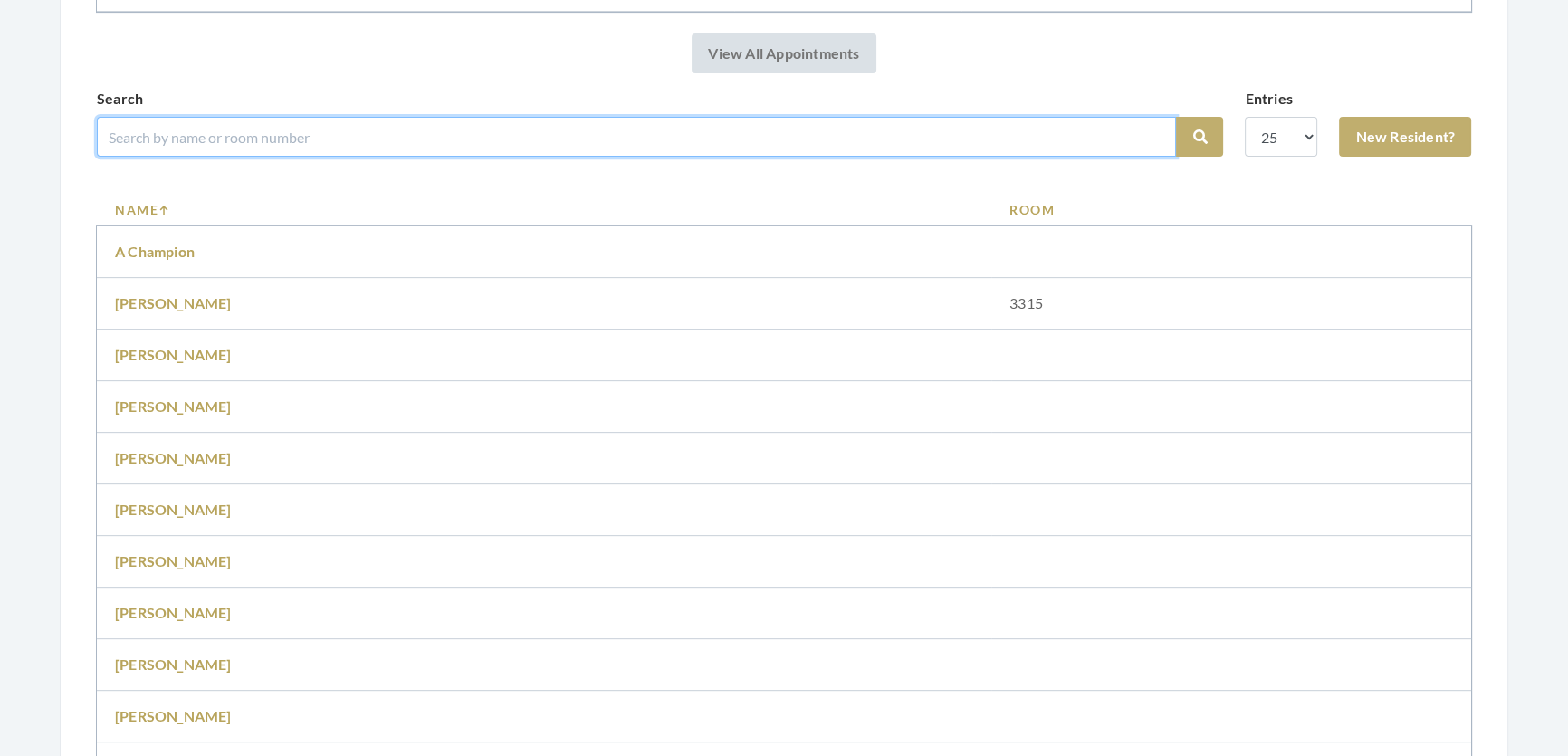
click at [299, 157] on input "search" at bounding box center [636, 136] width 1079 height 39
type input "[PERSON_NAME]"
click at [1176, 117] on button "Search" at bounding box center [1198, 136] width 47 height 39
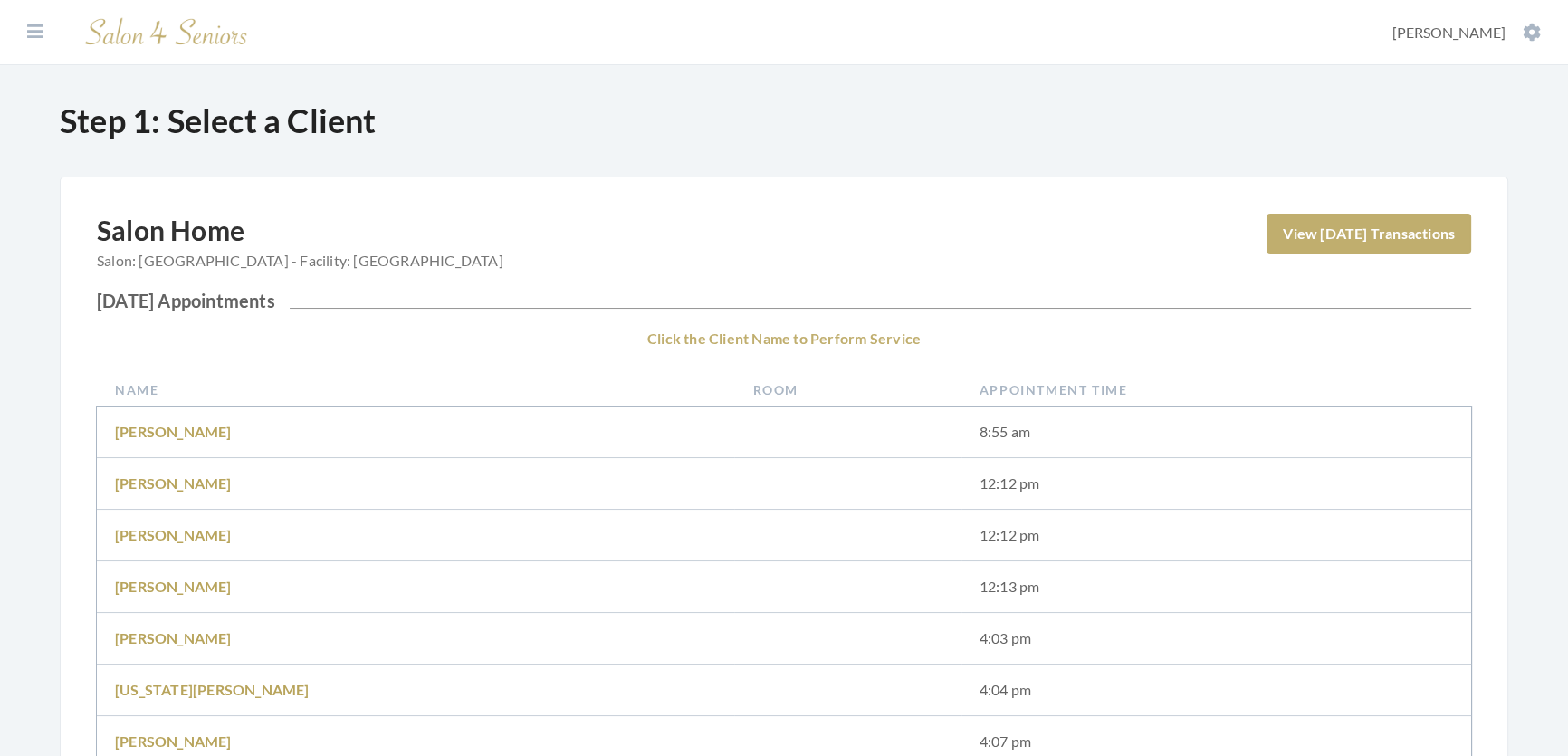
scroll to position [435, 0]
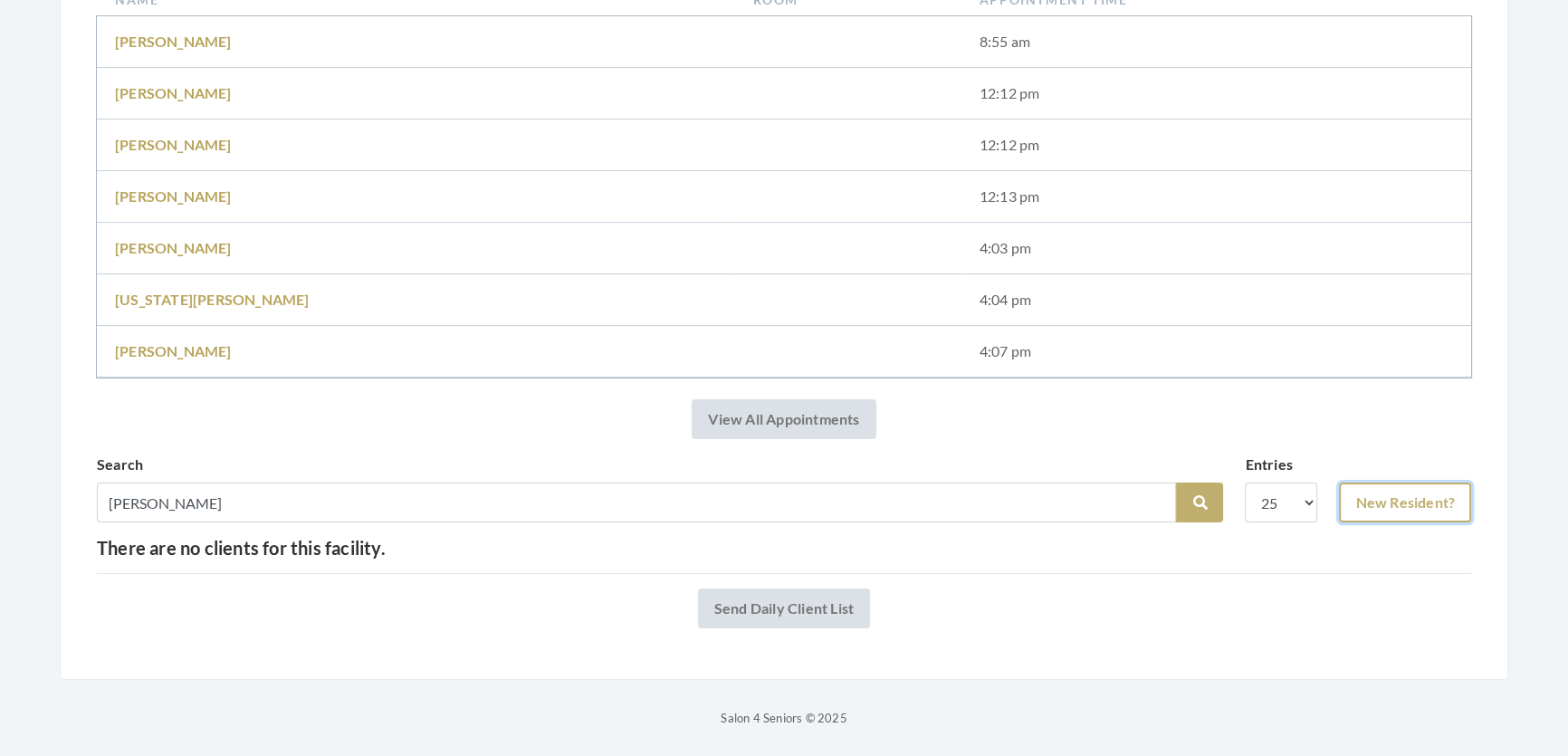
click at [1379, 483] on link "New Resident?" at bounding box center [1405, 502] width 132 height 39
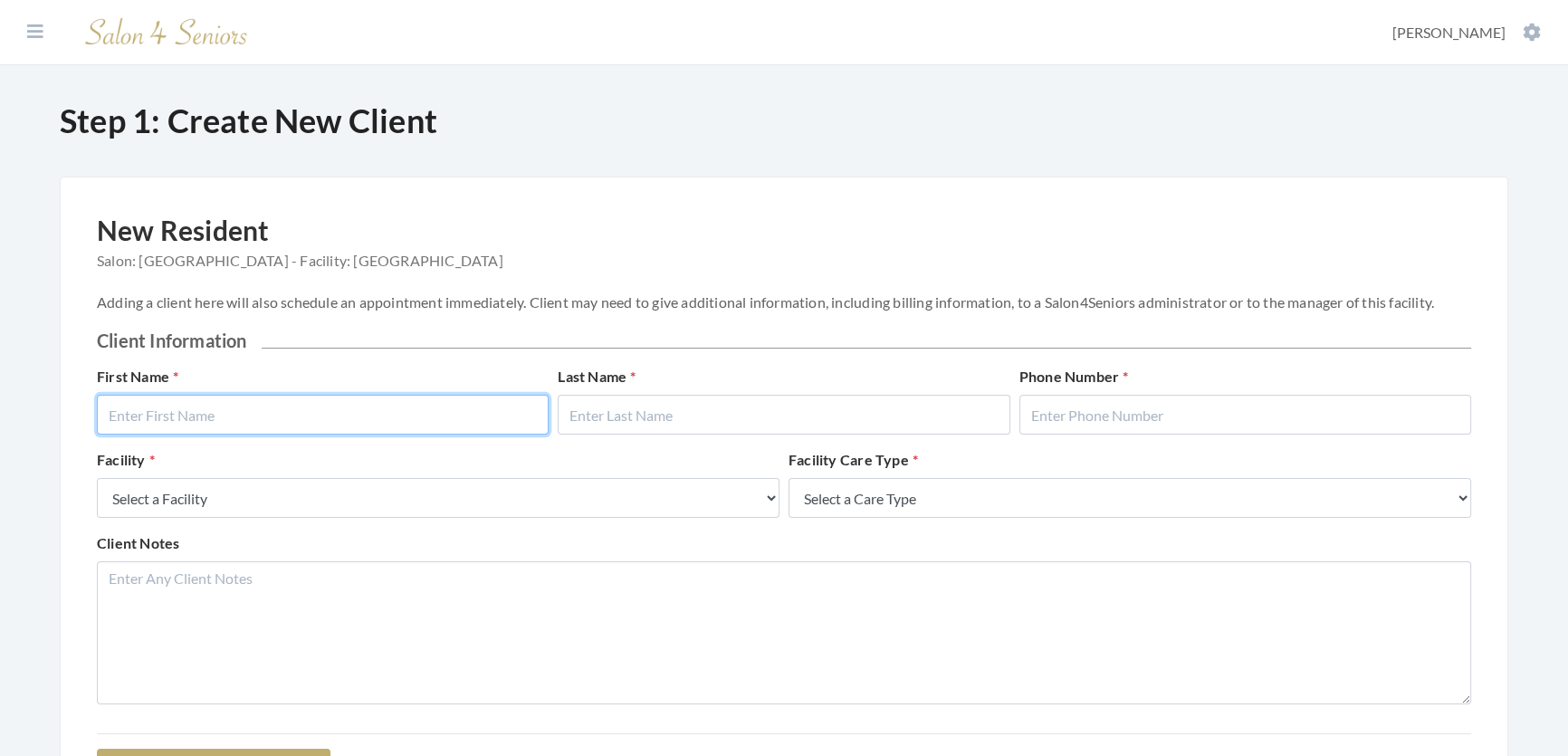
click at [341, 427] on input "text" at bounding box center [323, 414] width 452 height 39
type input "Denise"
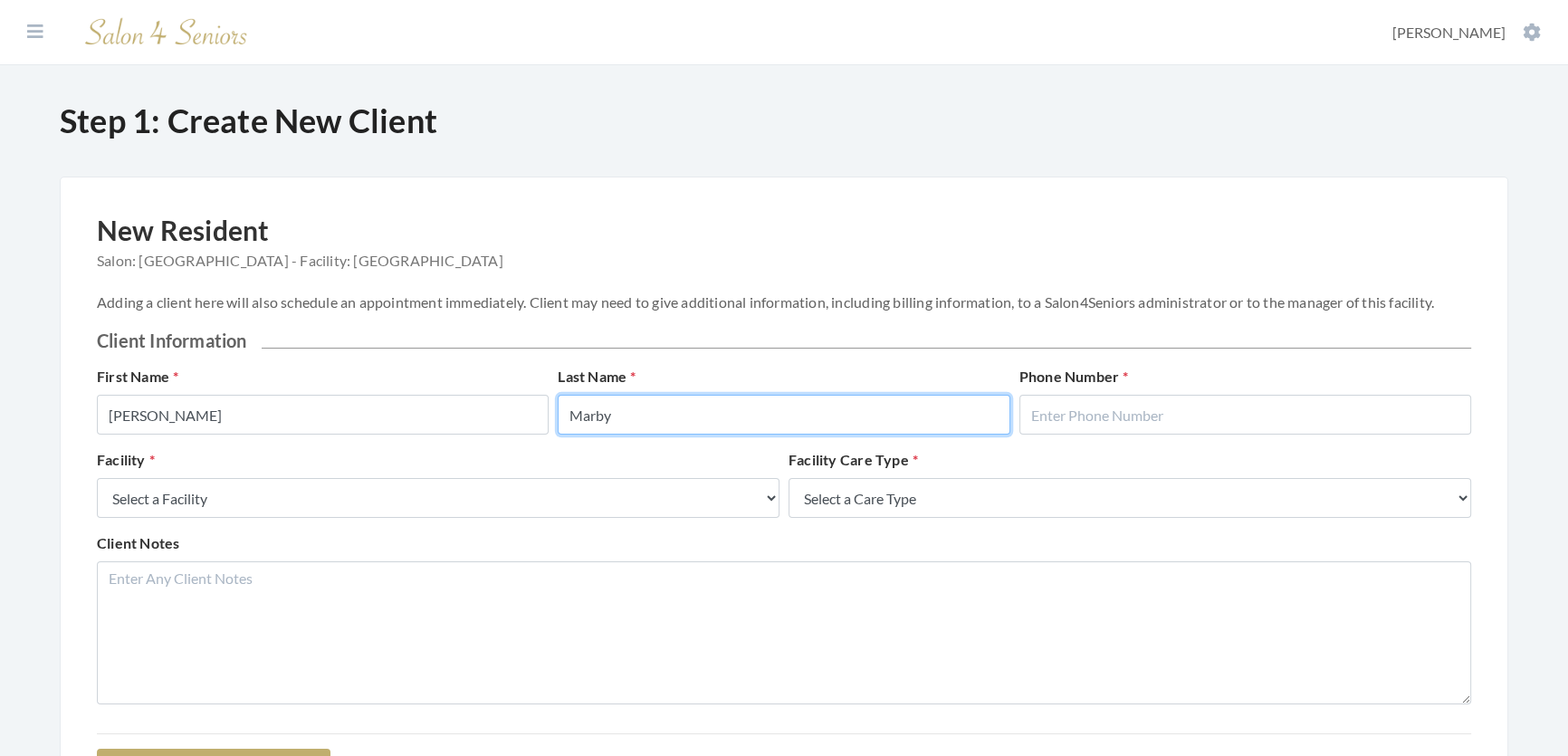
type input "Marby"
click at [1122, 397] on div "Phone Number" at bounding box center [1245, 400] width 460 height 69
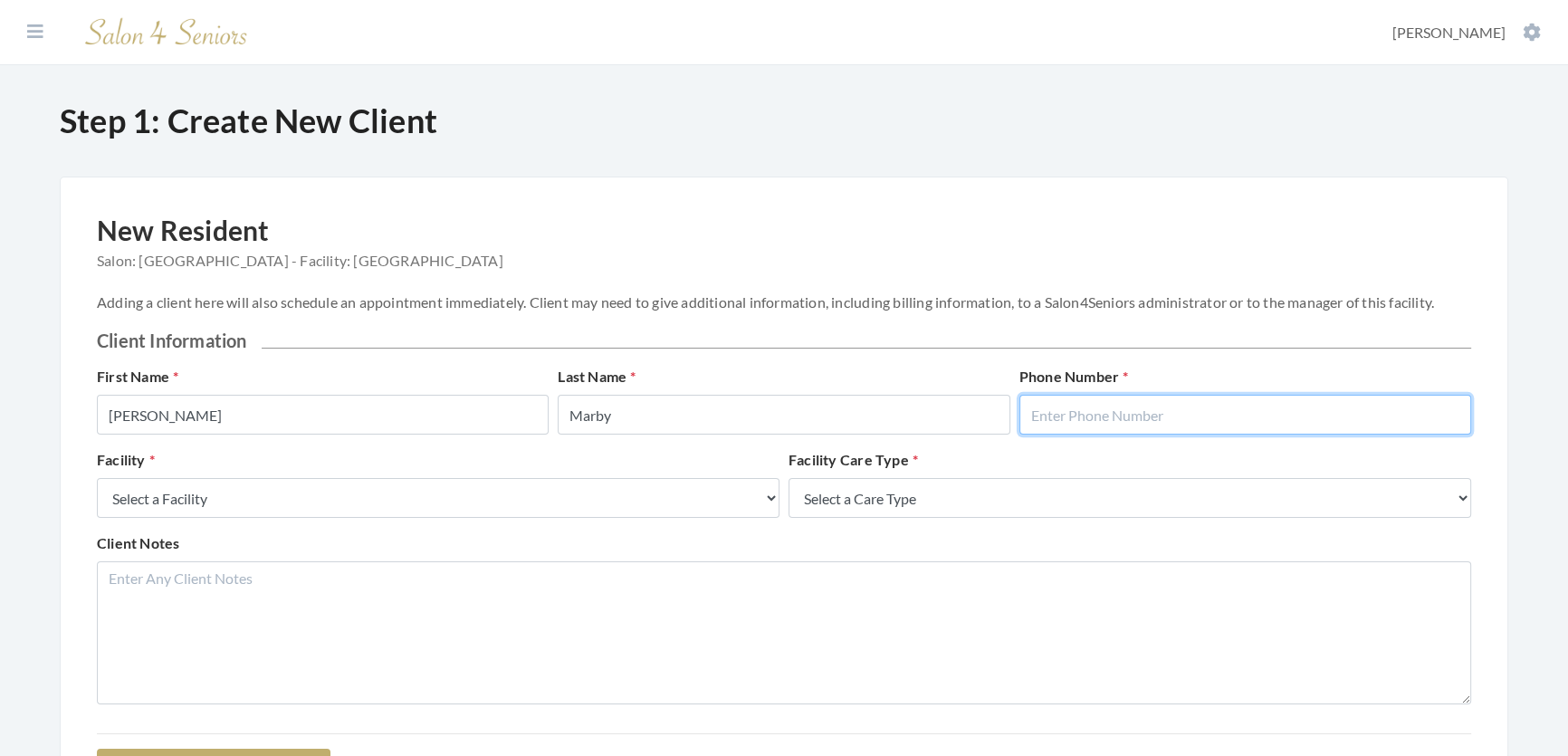
click at [1142, 417] on input "text" at bounding box center [1245, 414] width 452 height 39
type input "2058654219"
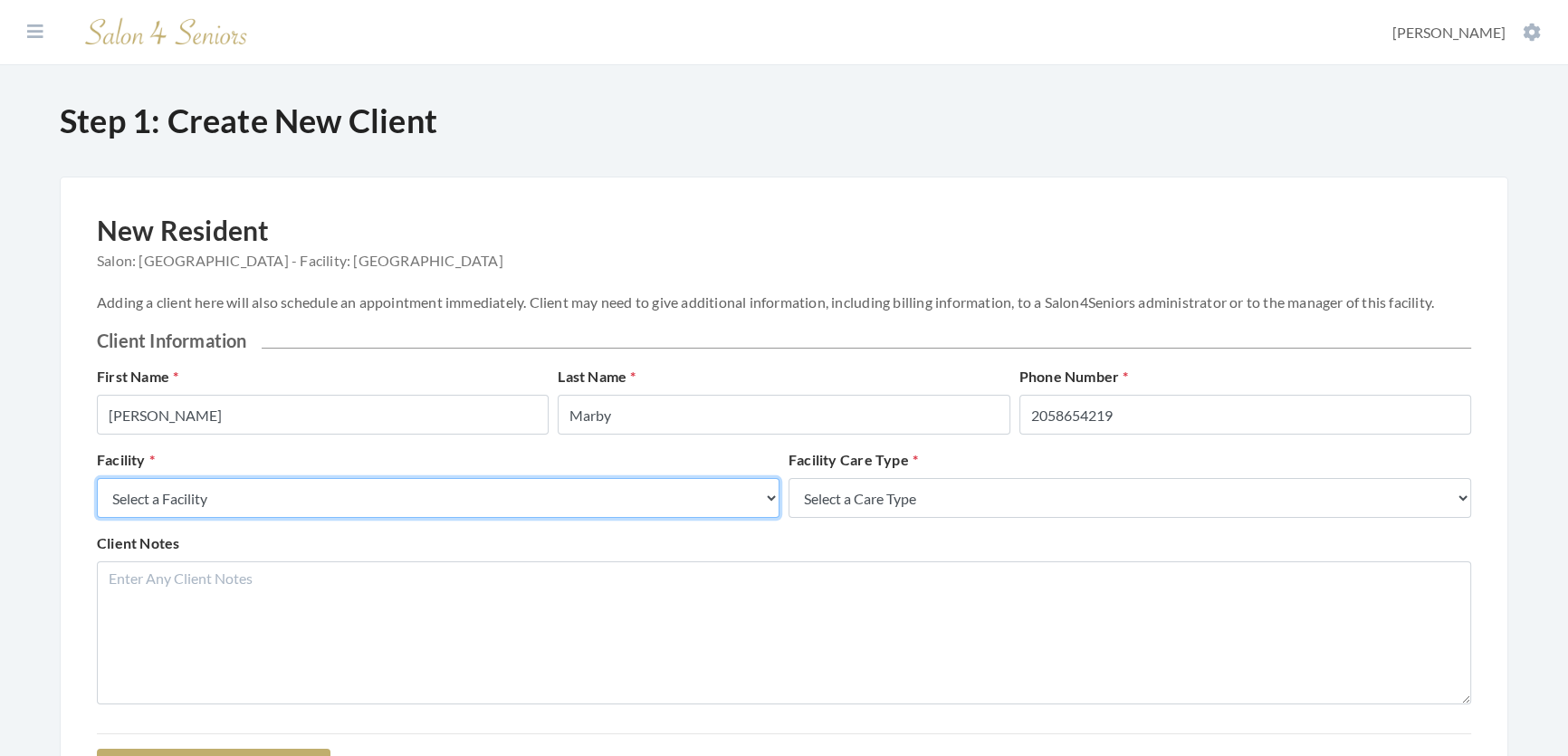
click at [439, 518] on select "Select a Facility Creekside at Three Rivers Brookdale Jones Farm Merrill Garden…" at bounding box center [438, 497] width 682 height 39
select select "27"
click at [97, 496] on select "Select a Facility Creekside at Three Rivers Brookdale Jones Farm Merrill Garden…" at bounding box center [438, 497] width 682 height 39
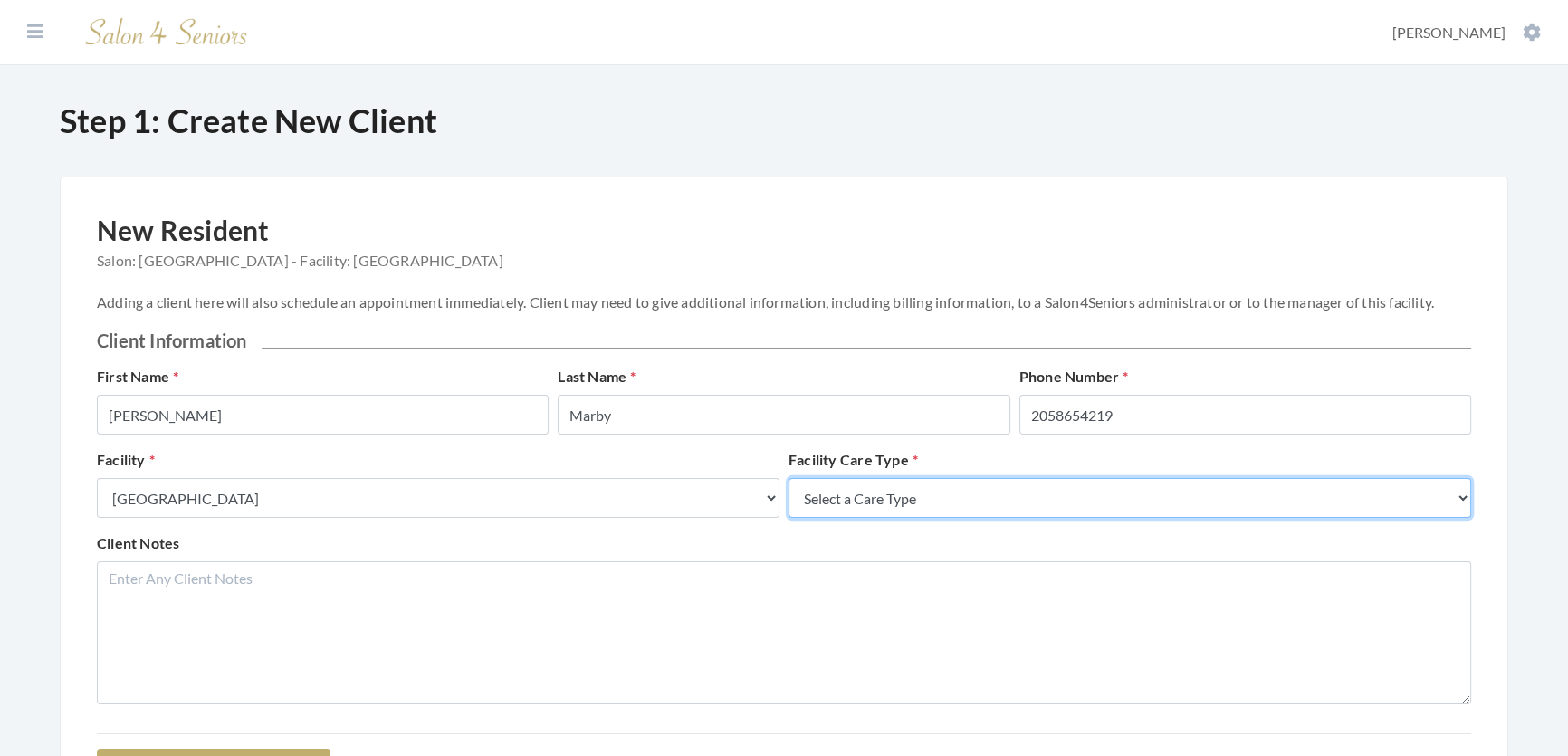
click at [1002, 518] on select "Select a Care Type Nursing Home Rehab Memory Care Assisted Living Independent L…" at bounding box center [1130, 497] width 682 height 39
select select "2"
click at [789, 496] on select "Select a Care Type Nursing Home Rehab Memory Care Assisted Living Independent L…" at bounding box center [1130, 497] width 682 height 39
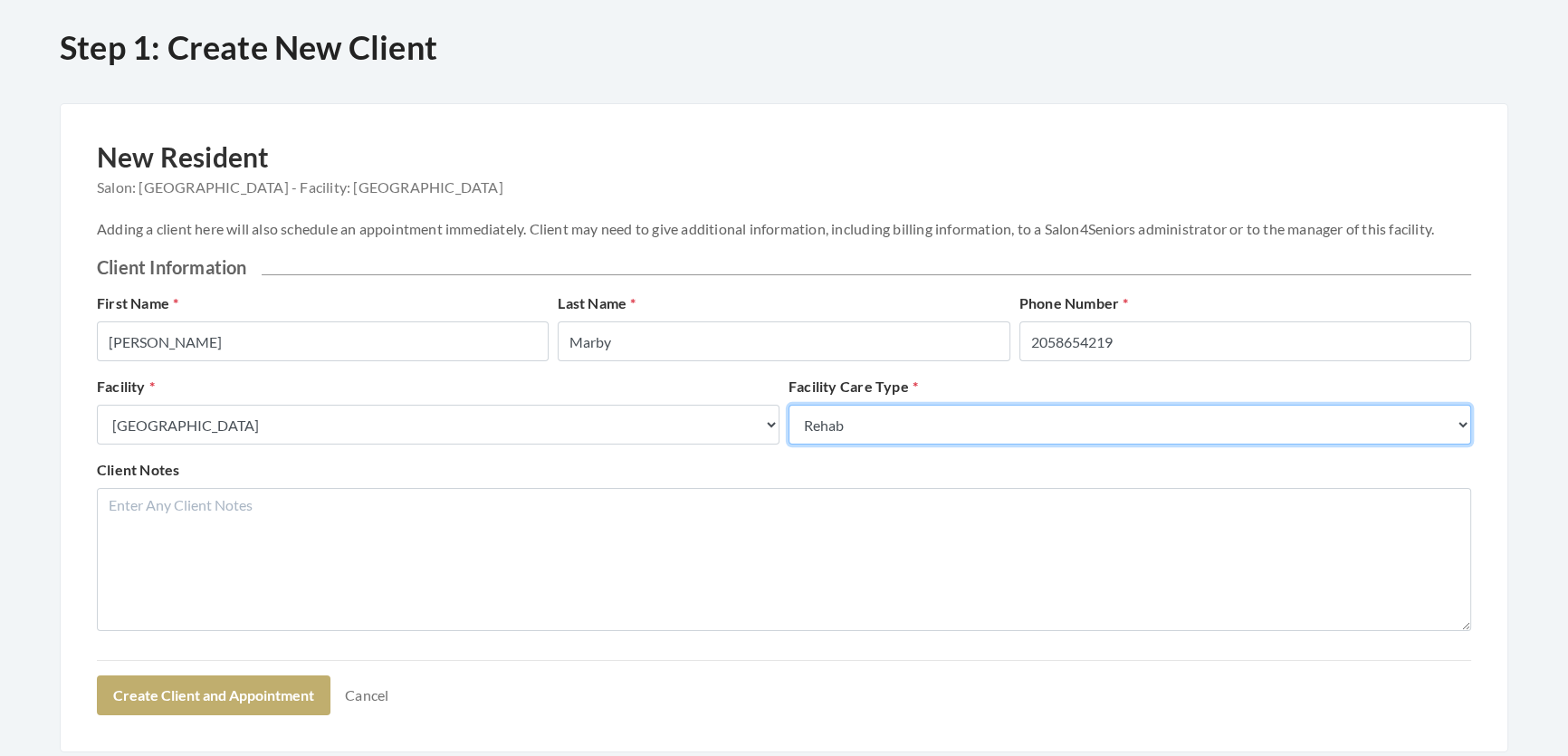
scroll to position [228, 0]
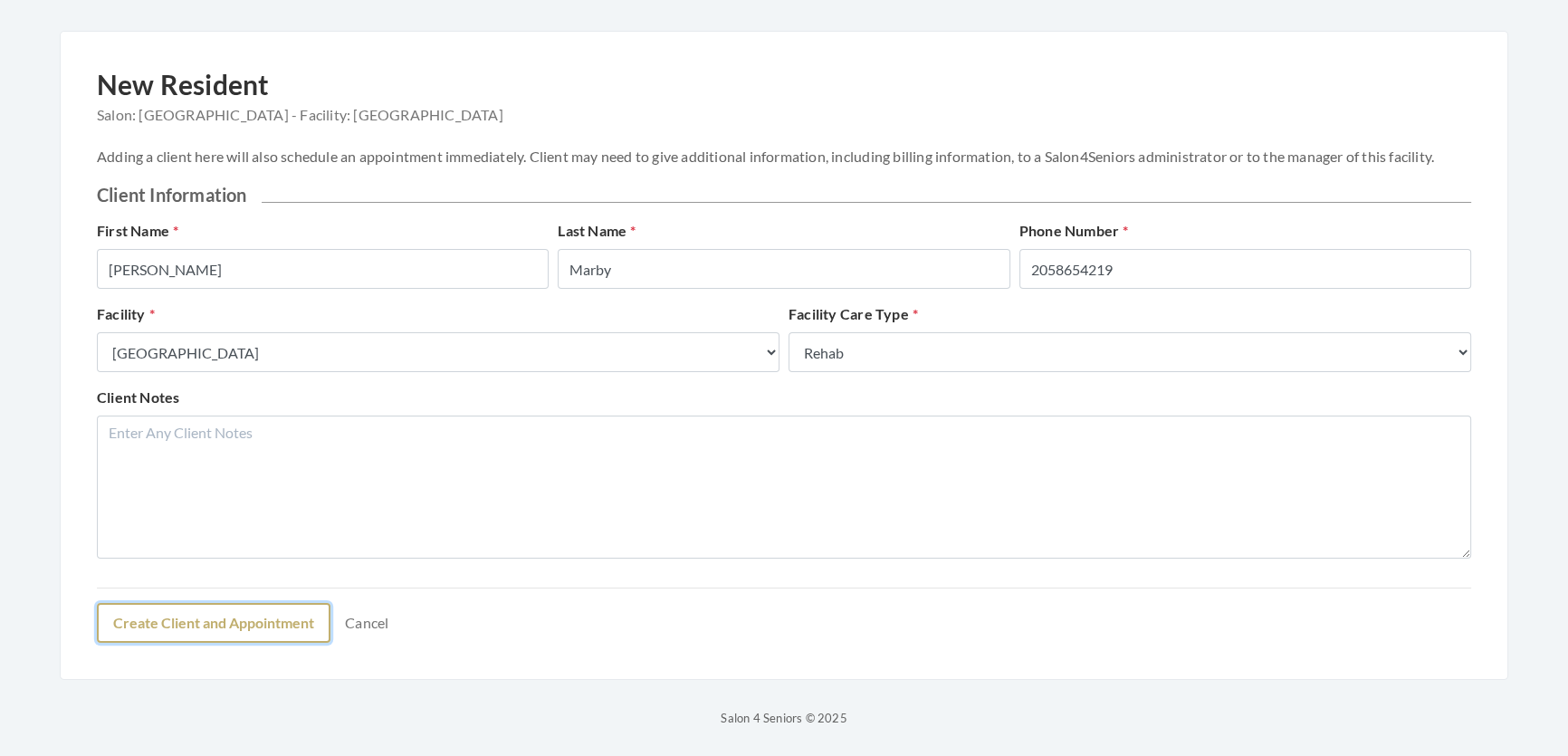
click at [296, 622] on button "Create Client and Appointment" at bounding box center [214, 622] width 234 height 39
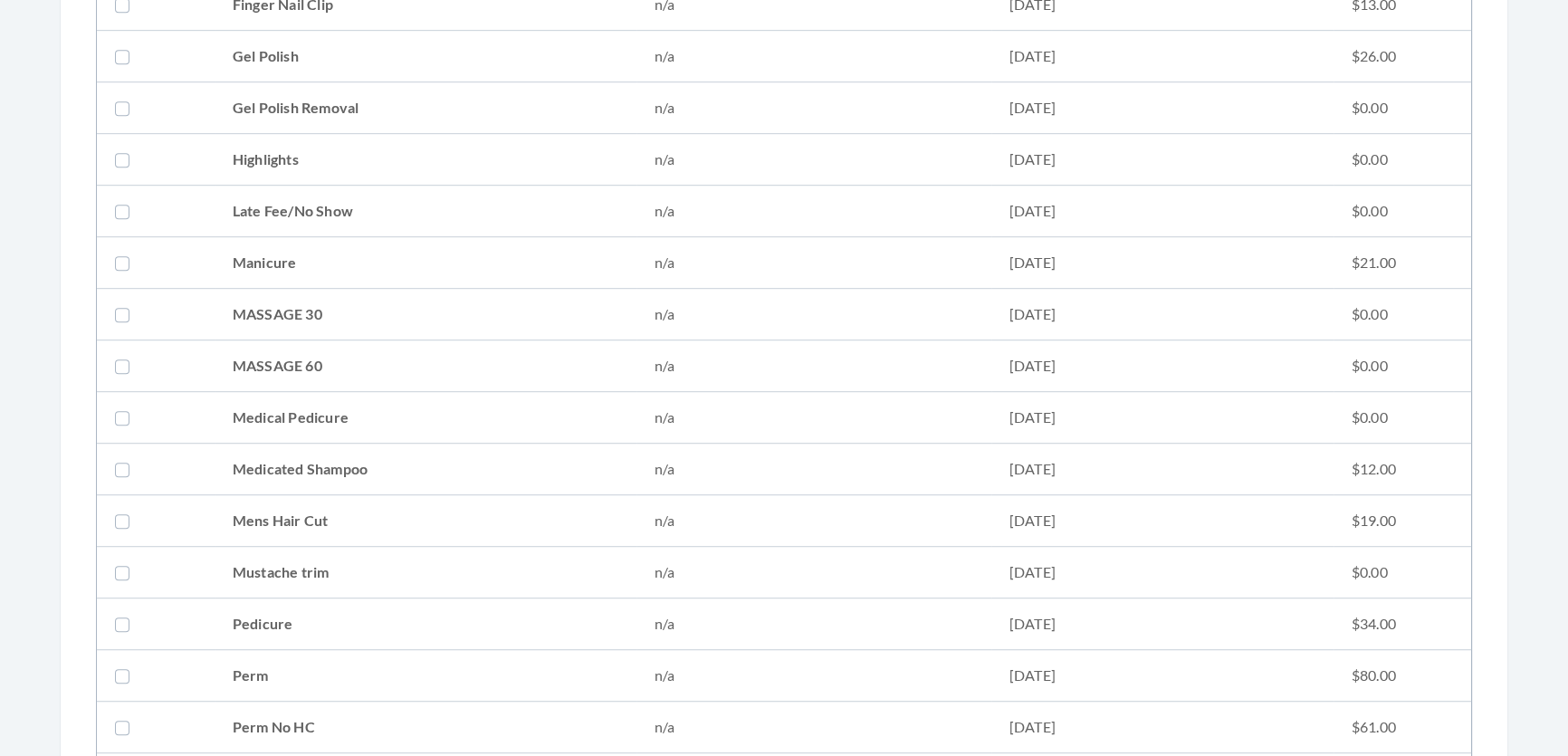
scroll to position [1482, 0]
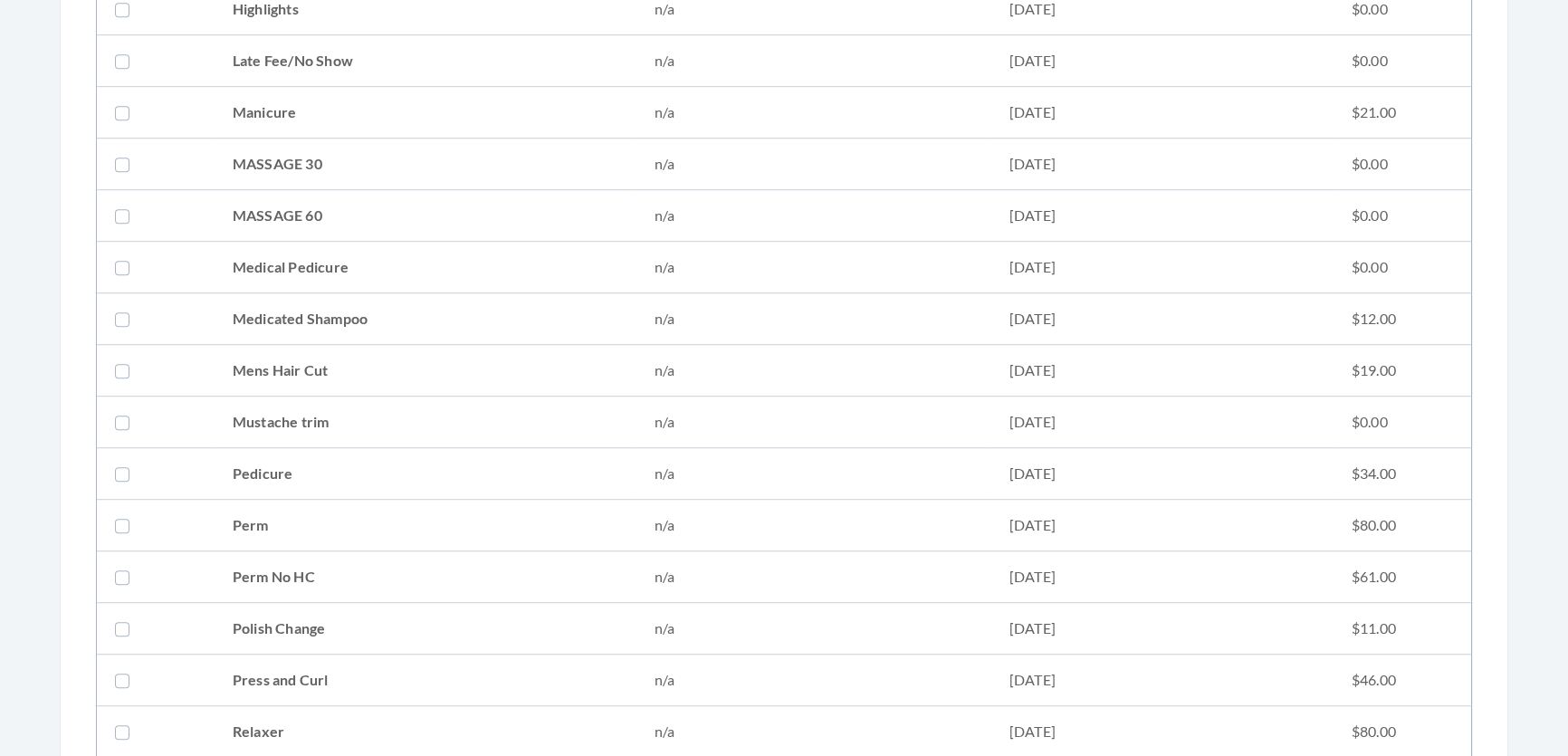
click at [293, 683] on td "Press and Curl" at bounding box center [425, 681] width 422 height 51
checkbox input "true"
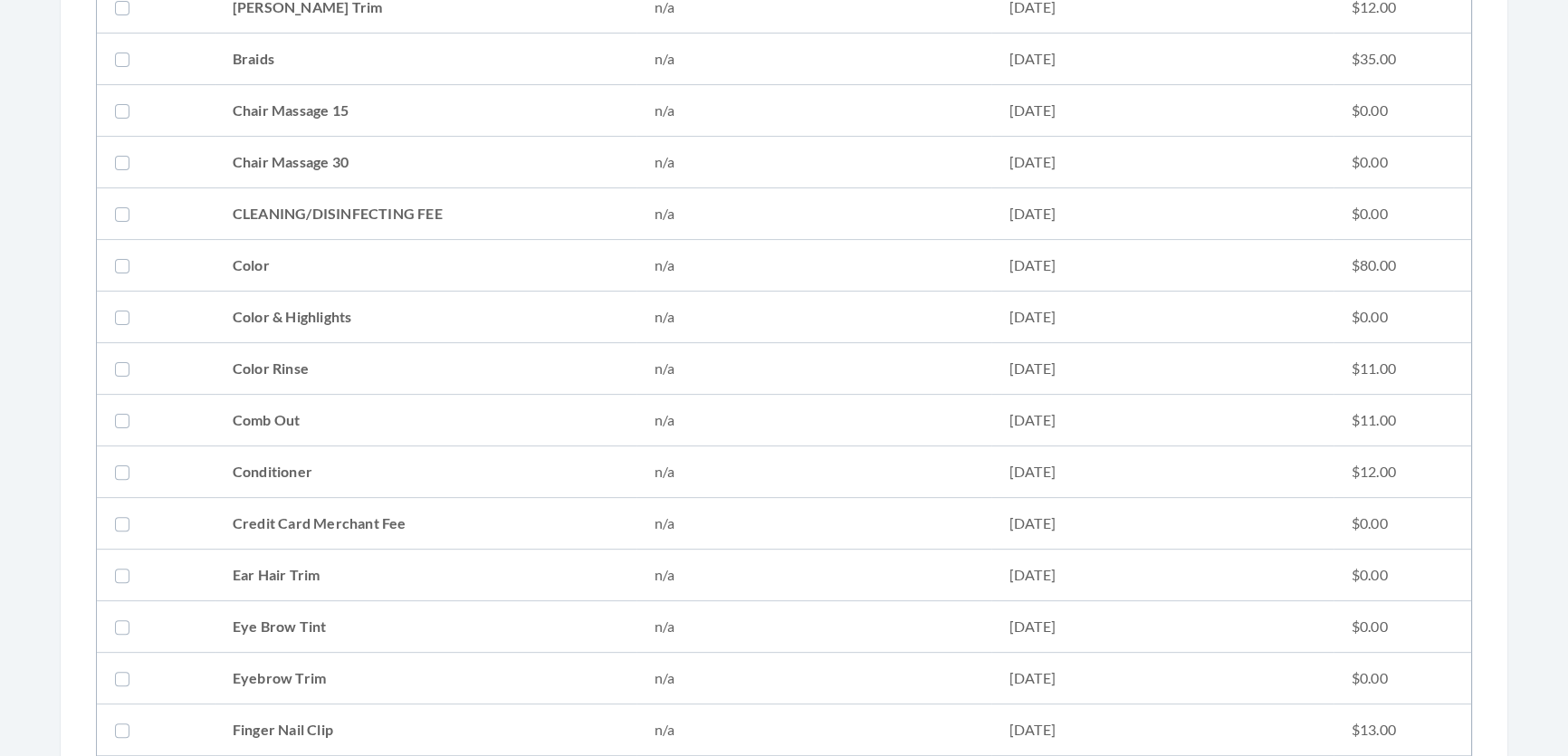
scroll to position [808, 0]
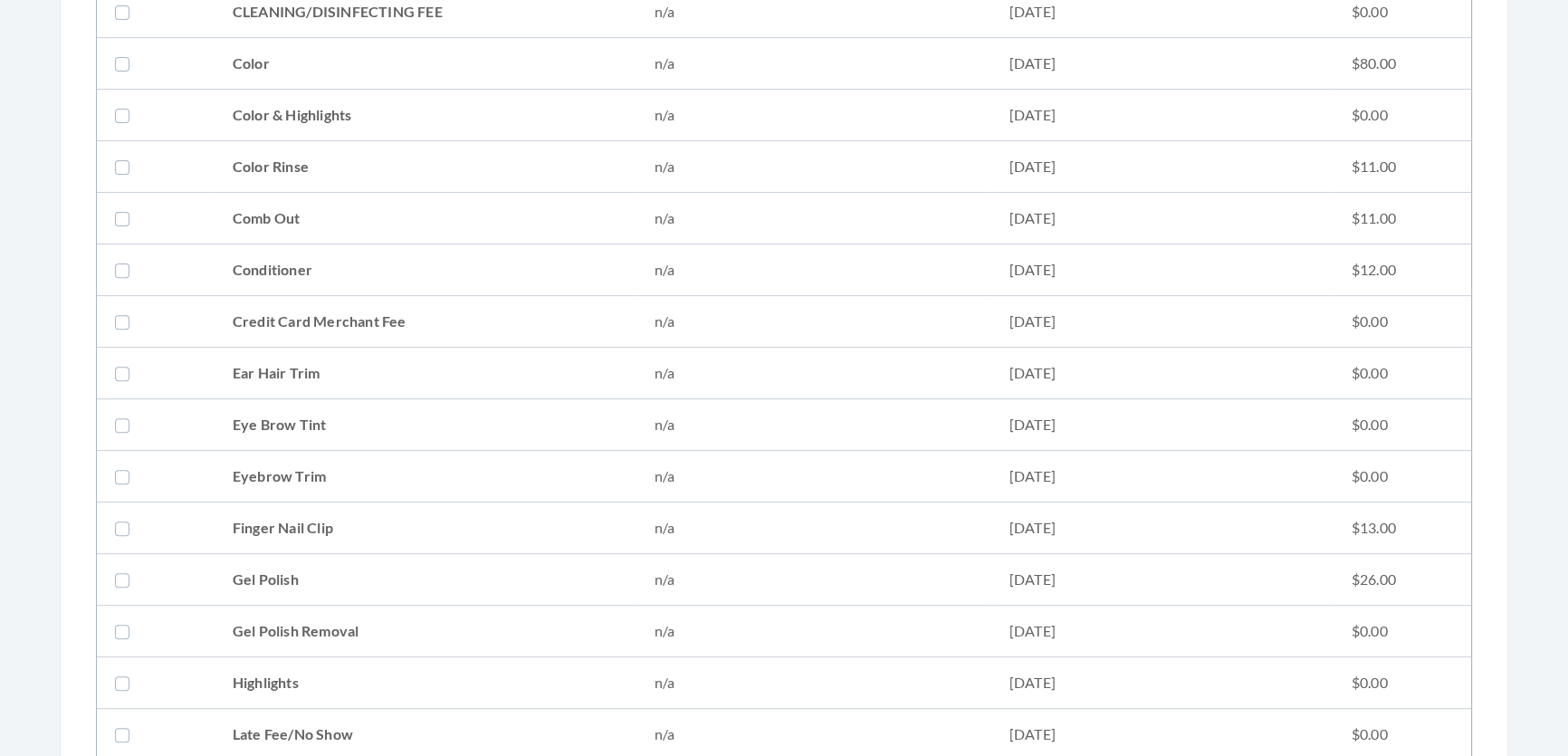
click at [349, 281] on td "Conditioner" at bounding box center [425, 271] width 422 height 51
checkbox input "true"
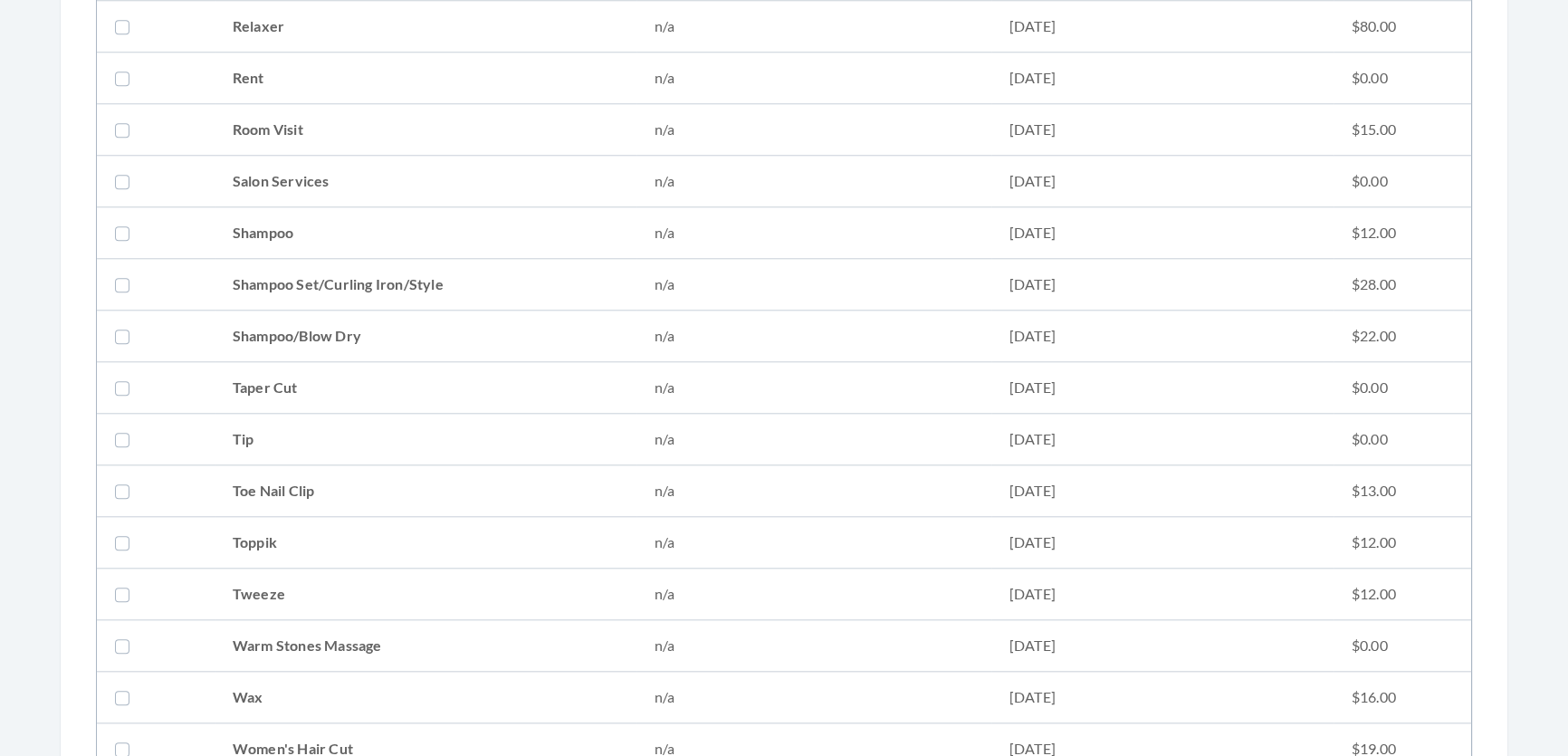
scroll to position [2454, 0]
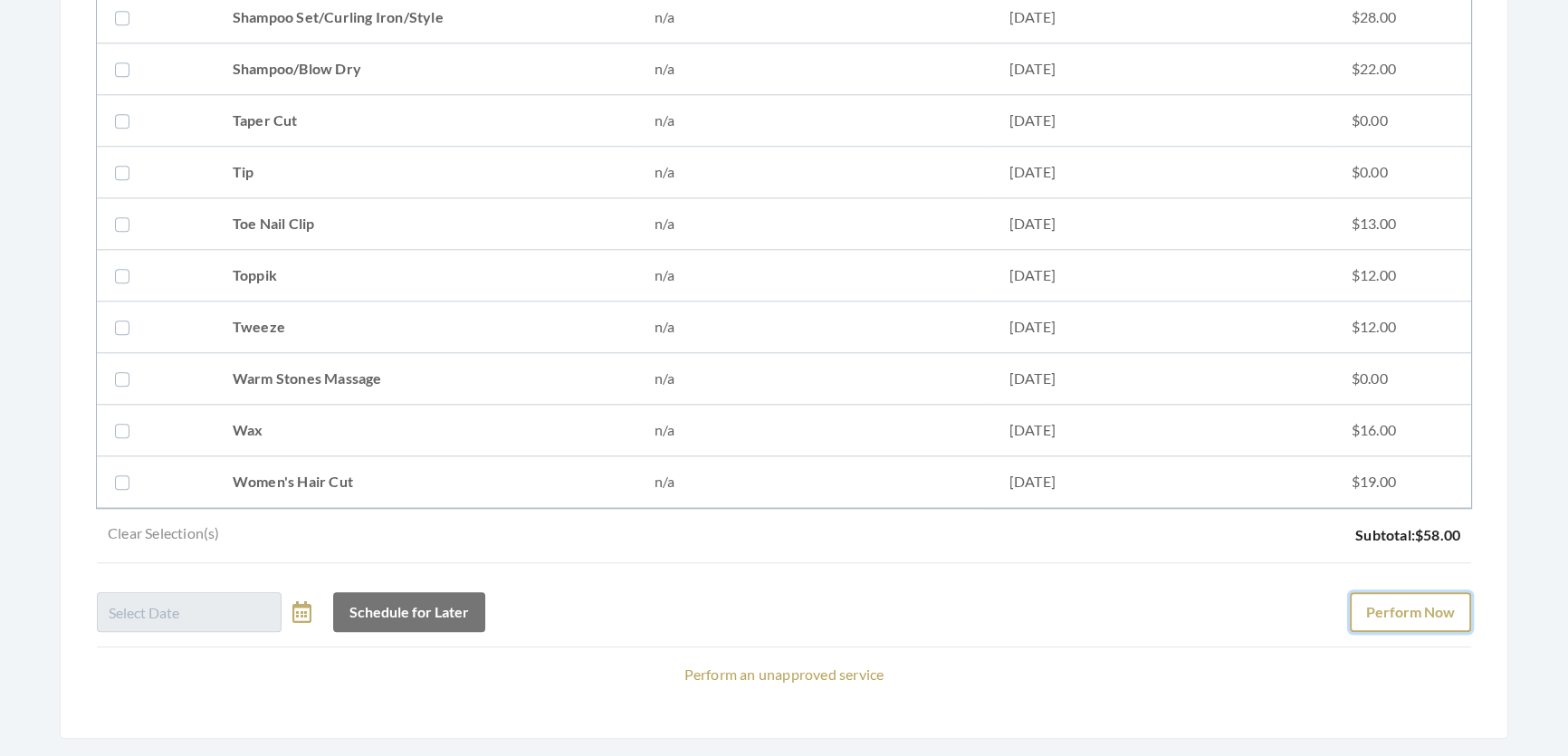
click at [1457, 613] on button "Perform Now" at bounding box center [1410, 612] width 121 height 39
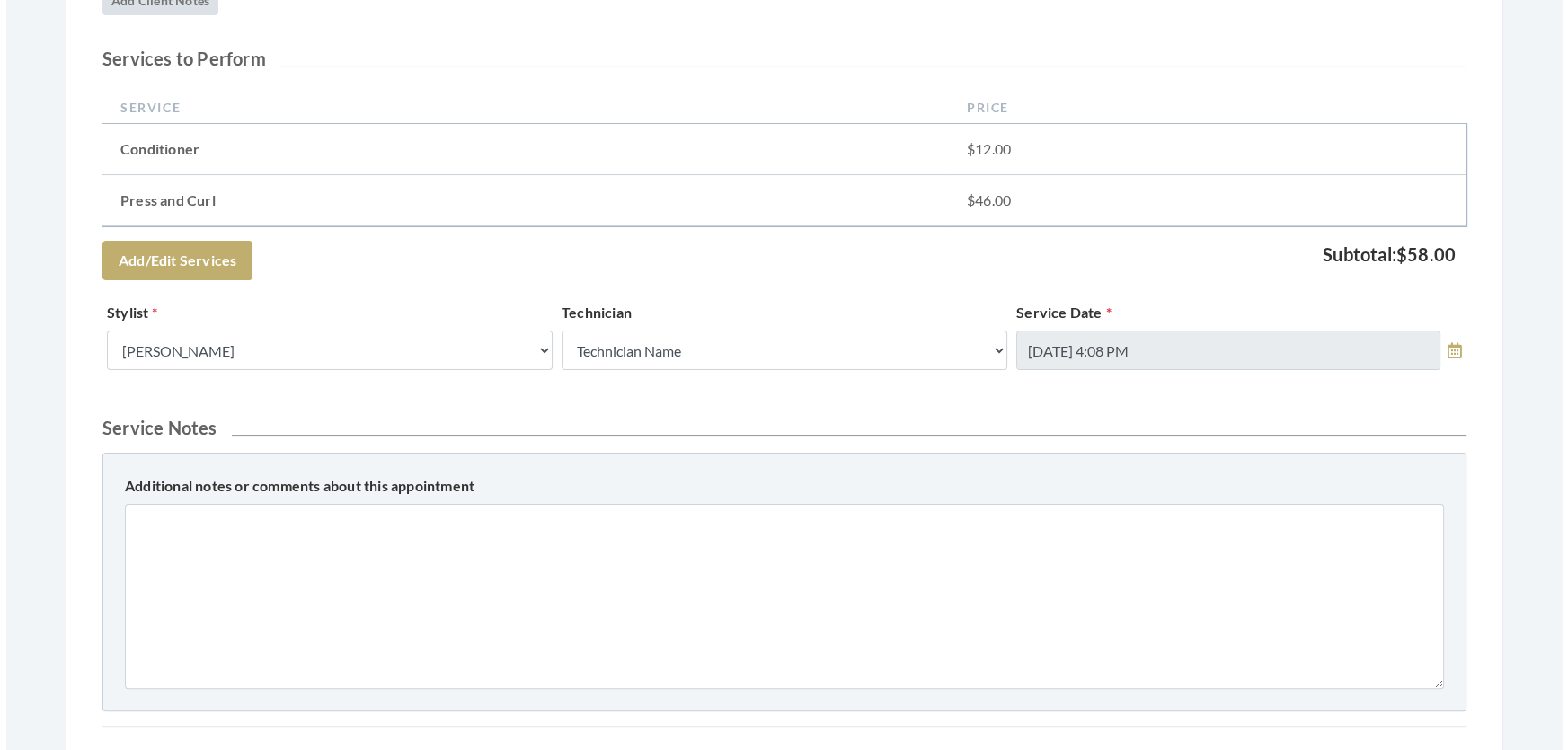
scroll to position [820, 0]
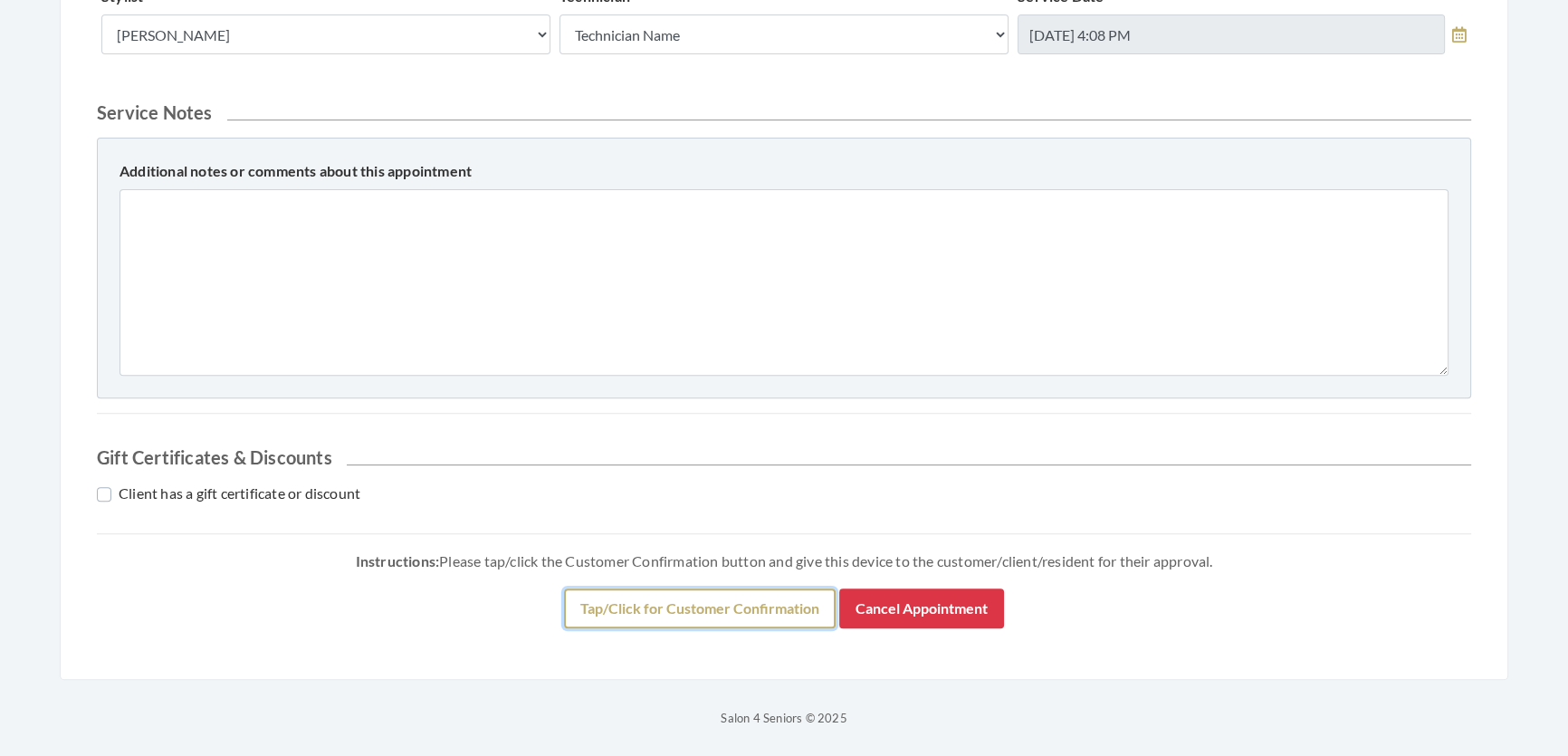
click at [801, 615] on button "Tap/Click for Customer Confirmation" at bounding box center [700, 608] width 271 height 39
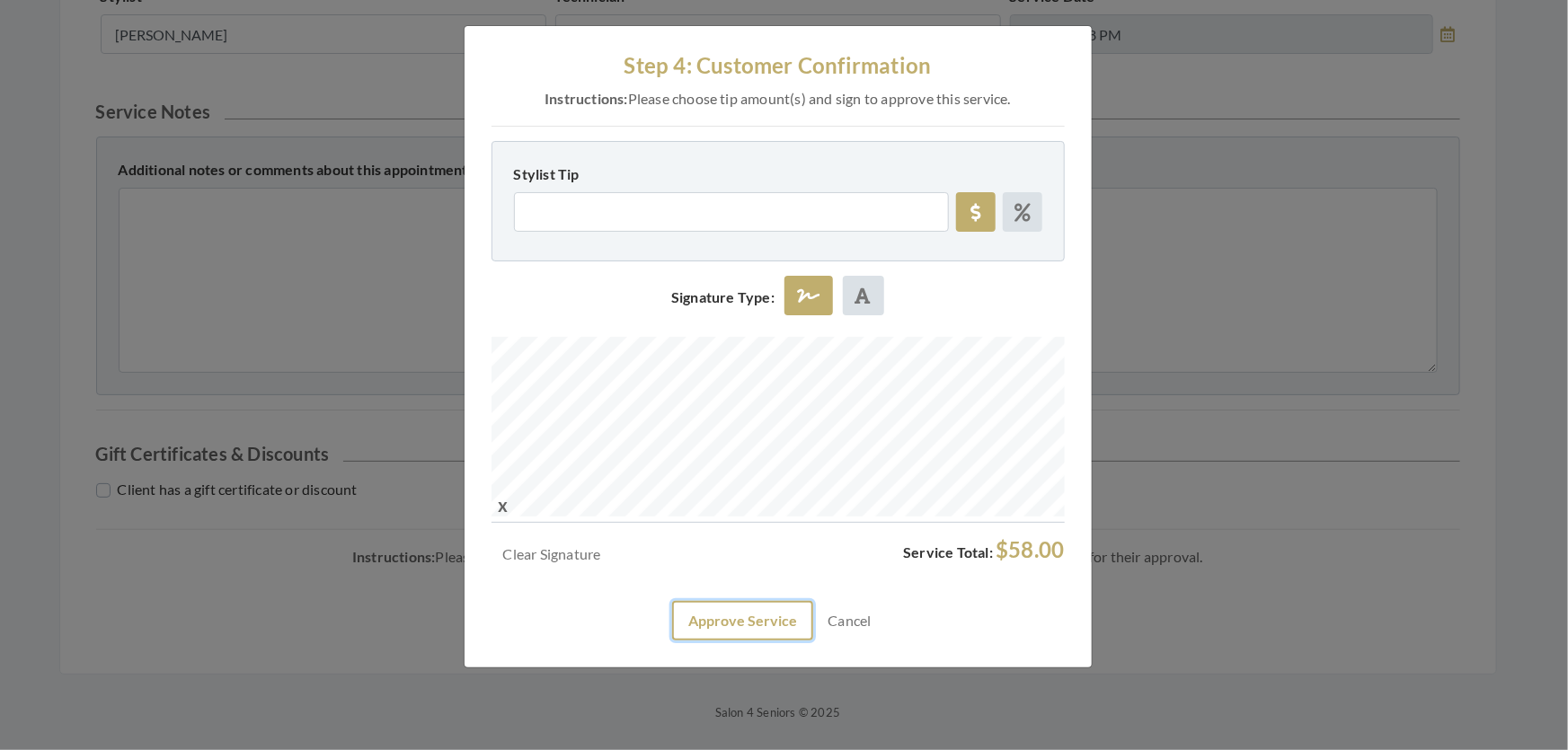
click at [754, 641] on button "Approve Service" at bounding box center [742, 620] width 141 height 39
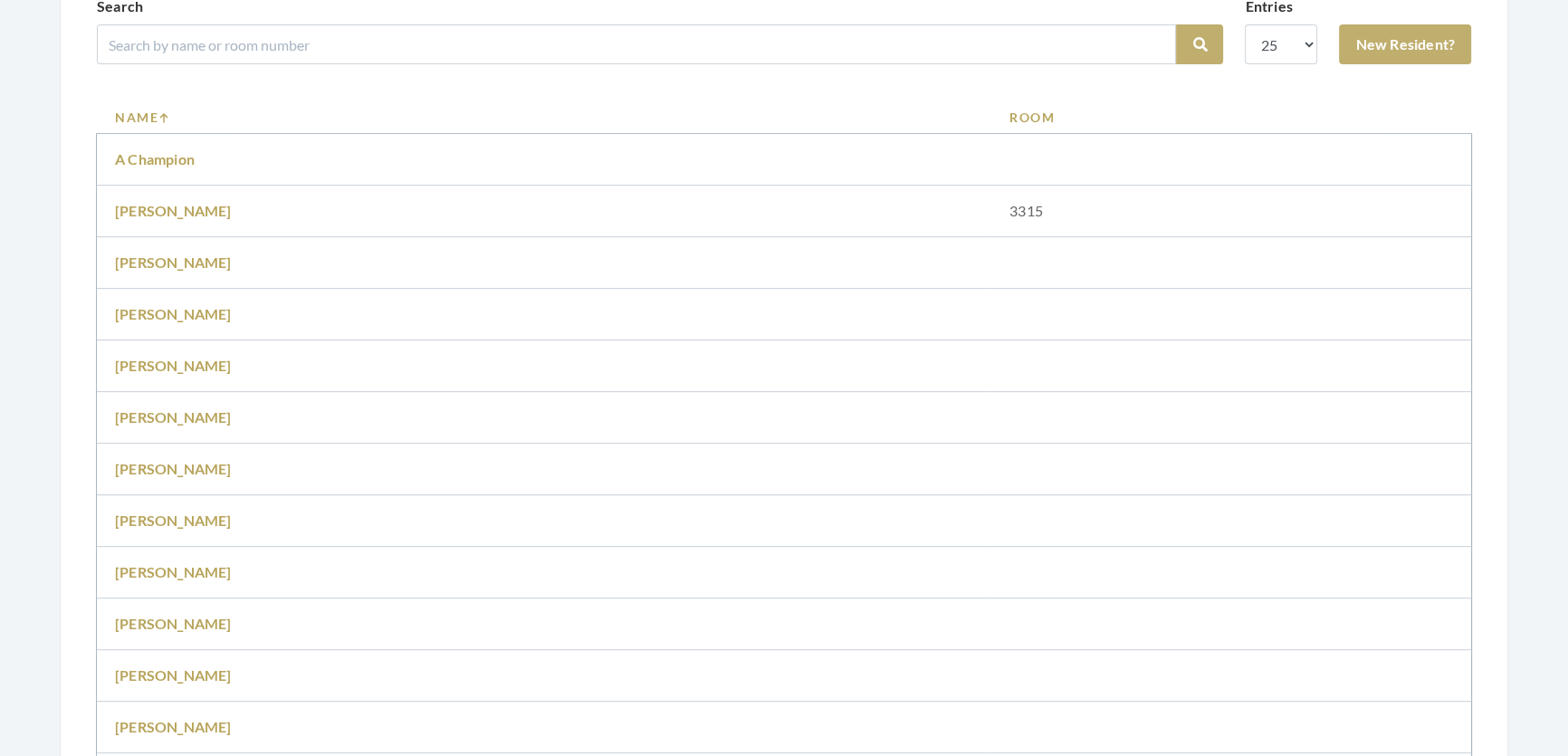
scroll to position [823, 0]
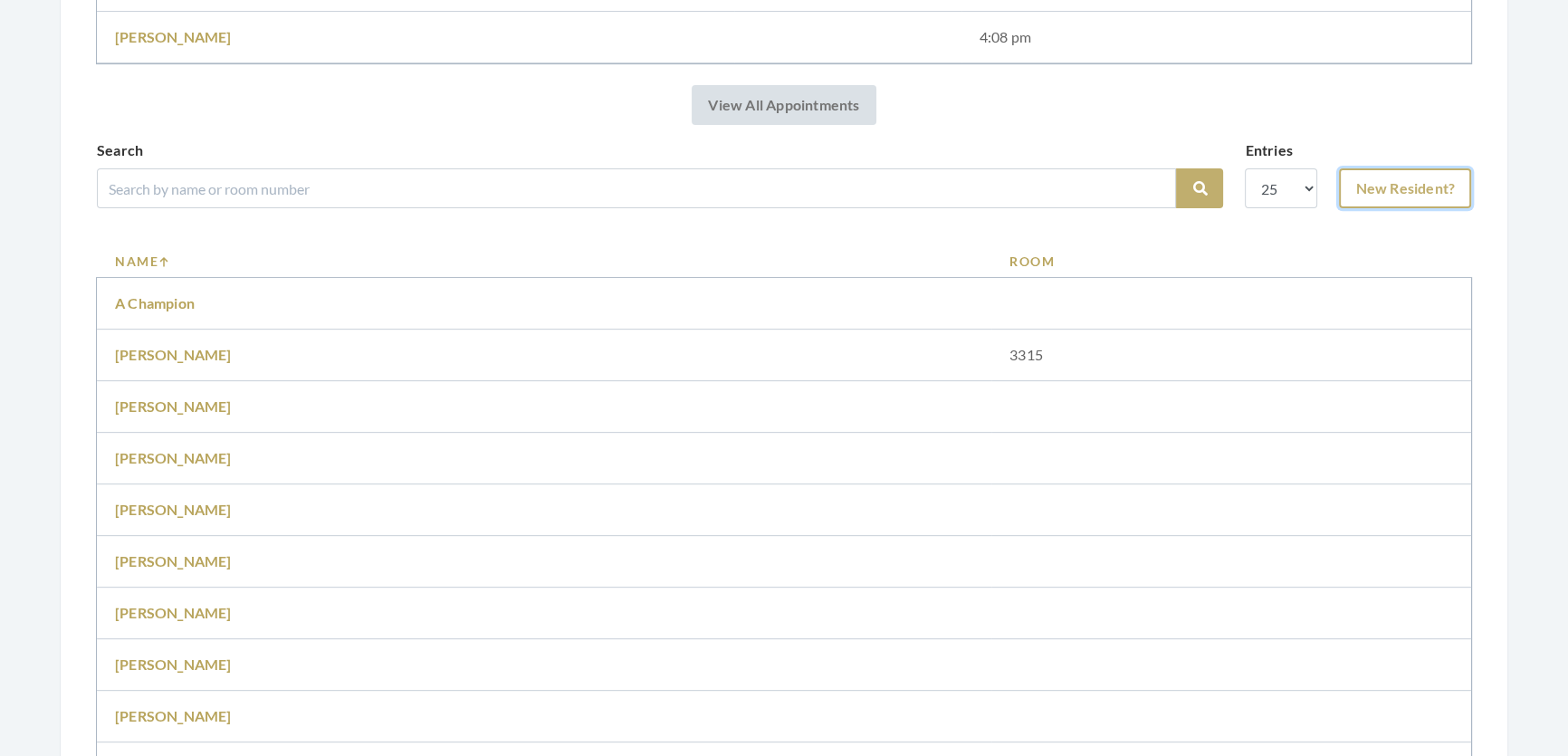
click at [1346, 208] on link "New Resident?" at bounding box center [1405, 188] width 132 height 39
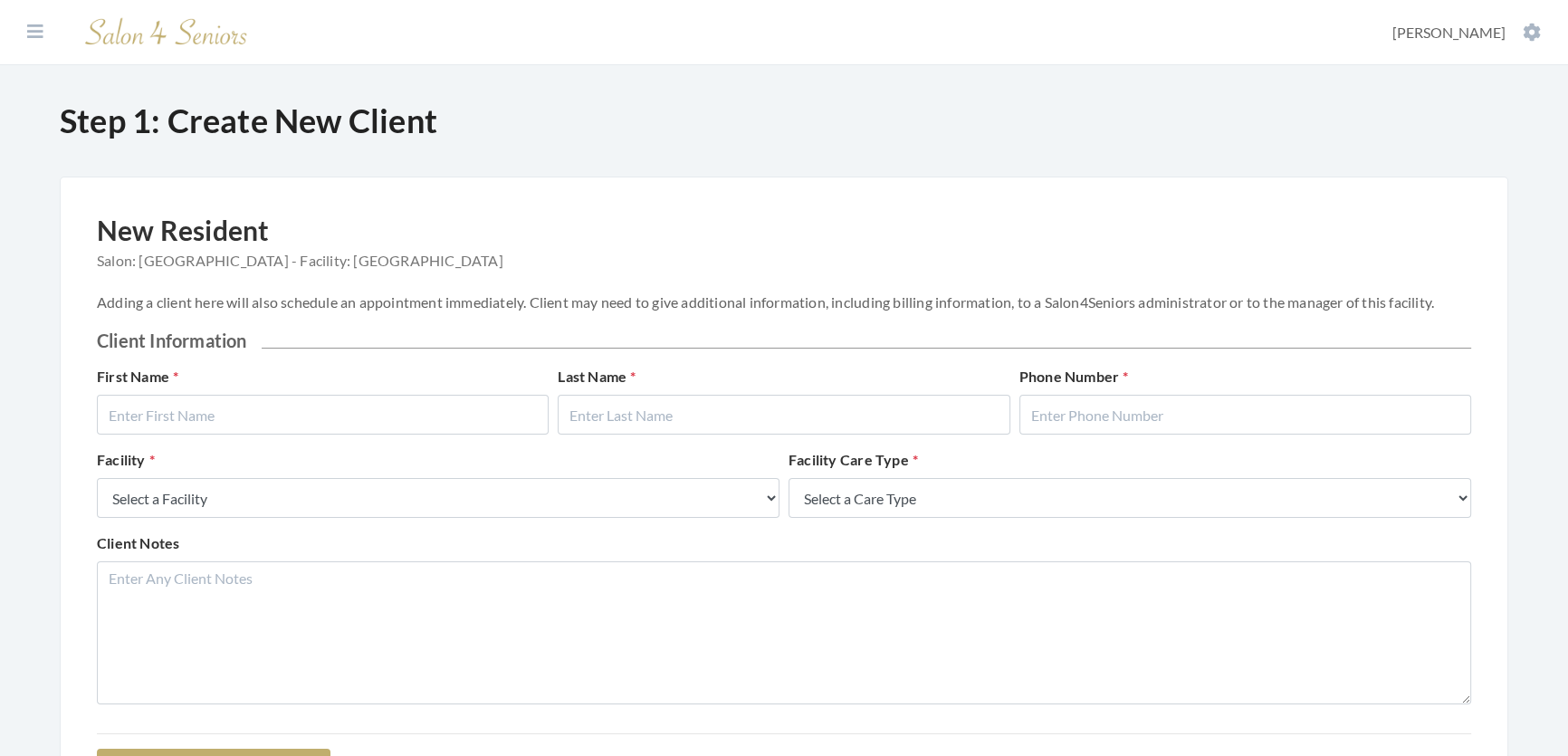
click at [461, 450] on div "First Name Last Name Phone Number" at bounding box center [784, 407] width 1383 height 83
click at [459, 435] on input "text" at bounding box center [323, 414] width 452 height 39
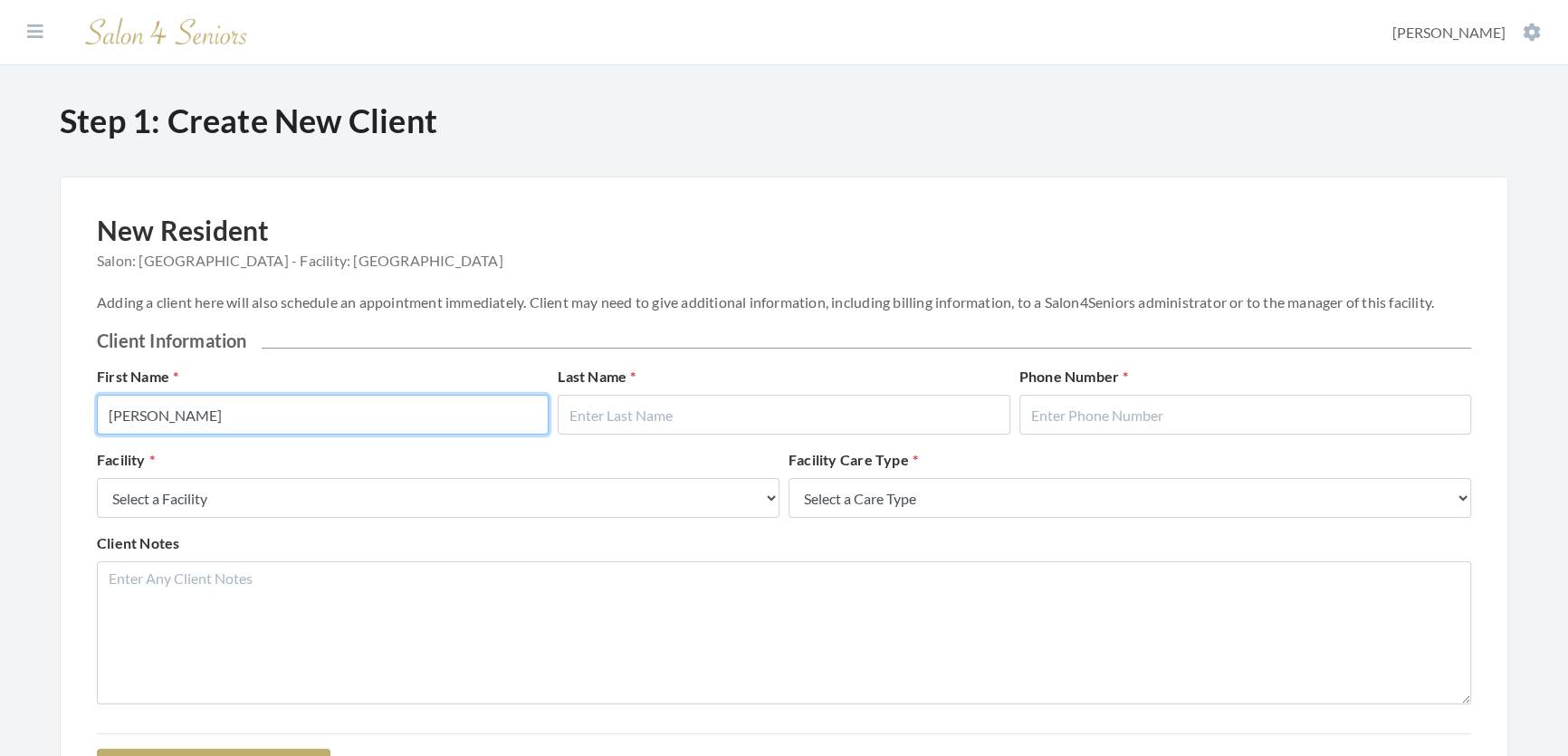
type input "J"
type input "[PERSON_NAME]"
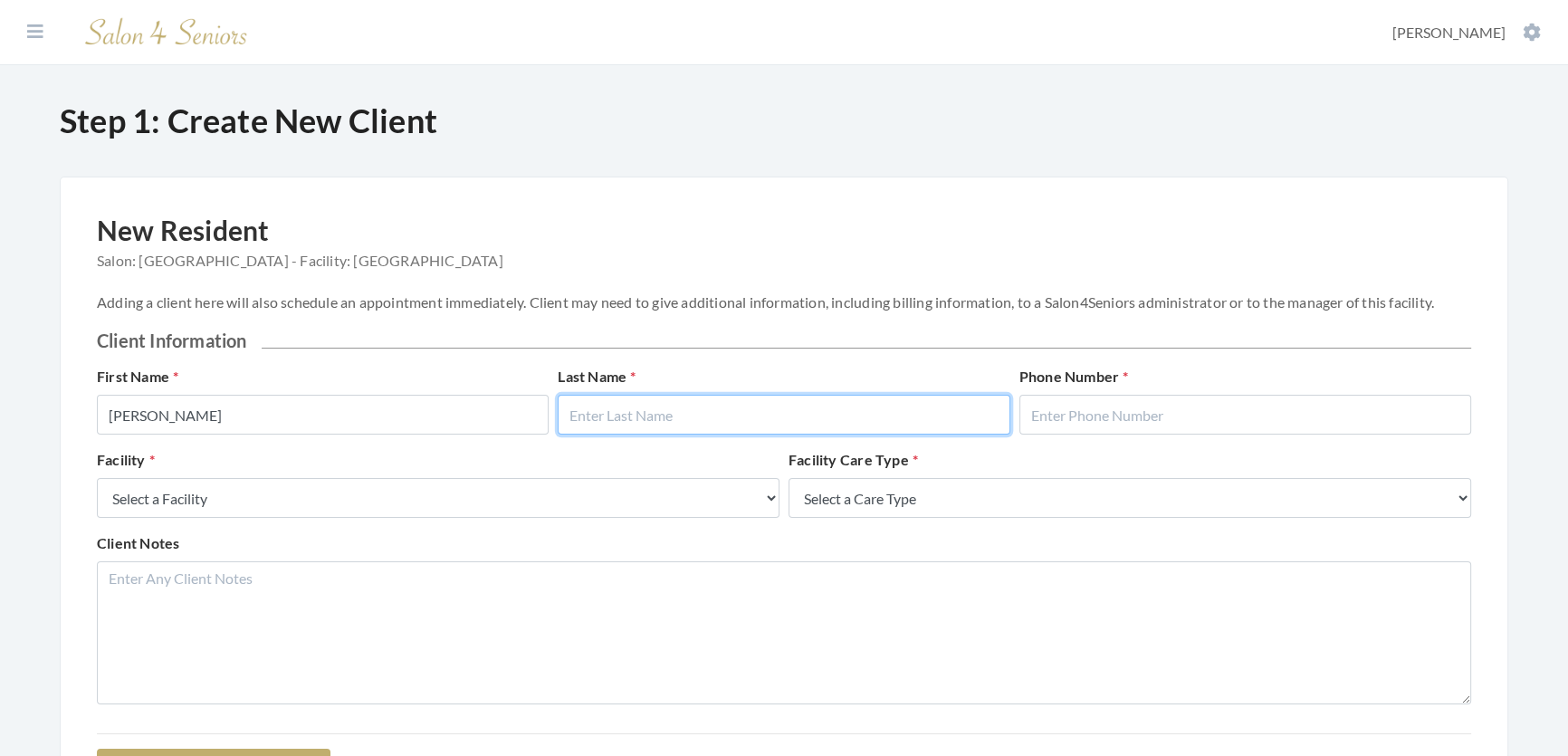
click at [724, 413] on input "text" at bounding box center [783, 414] width 452 height 39
type input "[PERSON_NAME]"
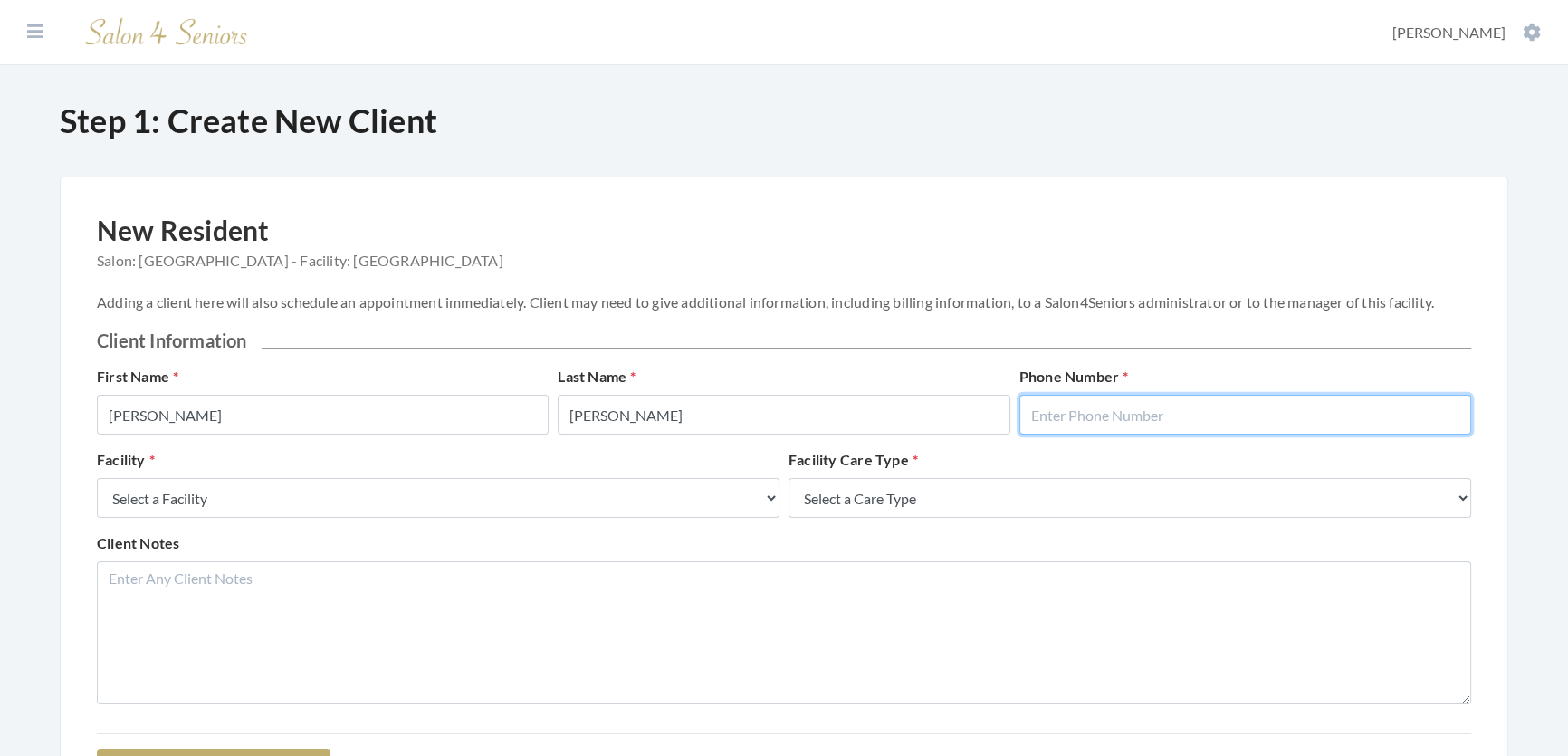
click at [1163, 429] on input "text" at bounding box center [1245, 414] width 452 height 39
type input "2058654219"
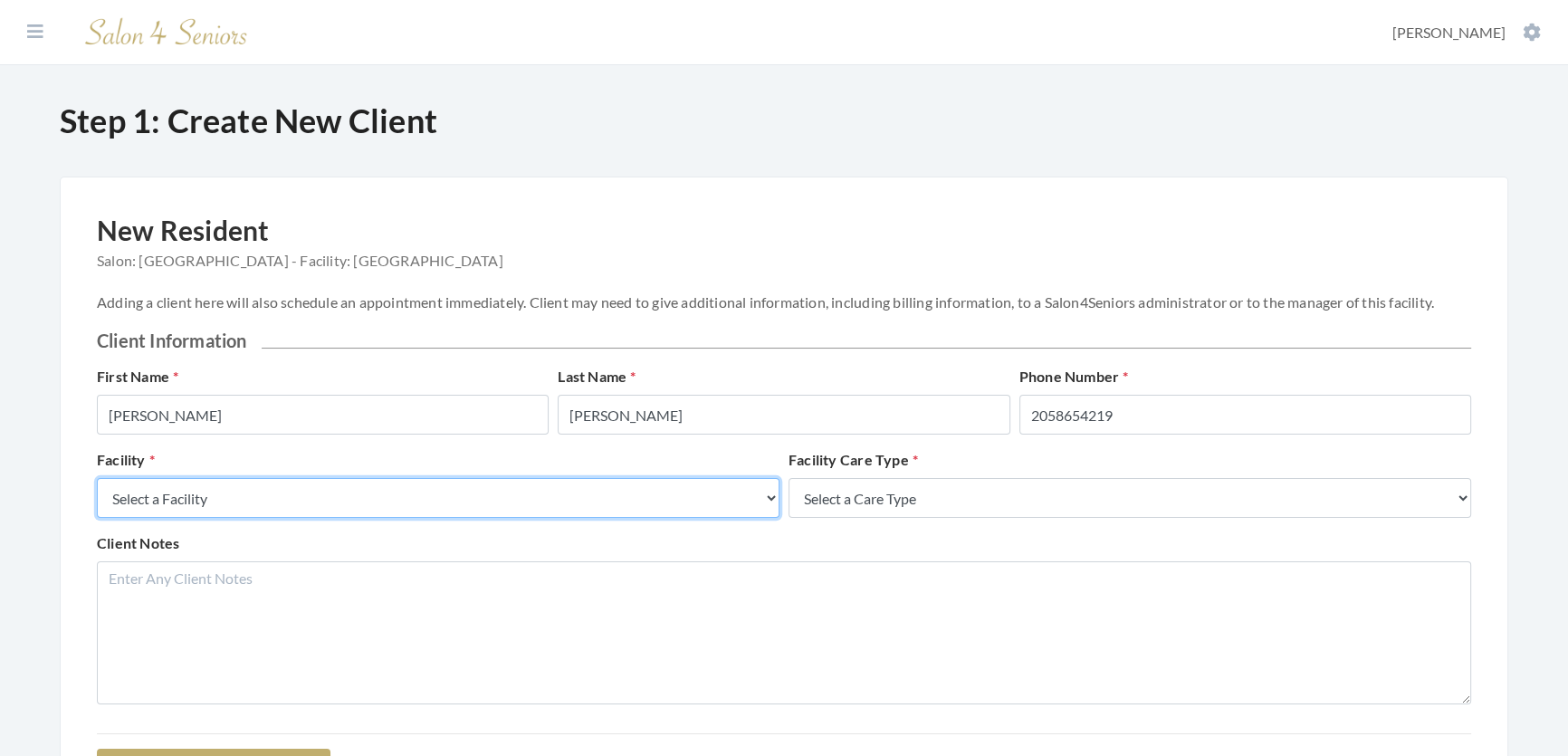
click at [580, 518] on select "Select a Facility Creekside at Three Rivers Brookdale Jones Farm Merrill Garden…" at bounding box center [438, 497] width 682 height 39
select select "27"
click at [97, 496] on select "Select a Facility Creekside at Three Rivers Brookdale Jones Farm Merrill Garden…" at bounding box center [438, 497] width 682 height 39
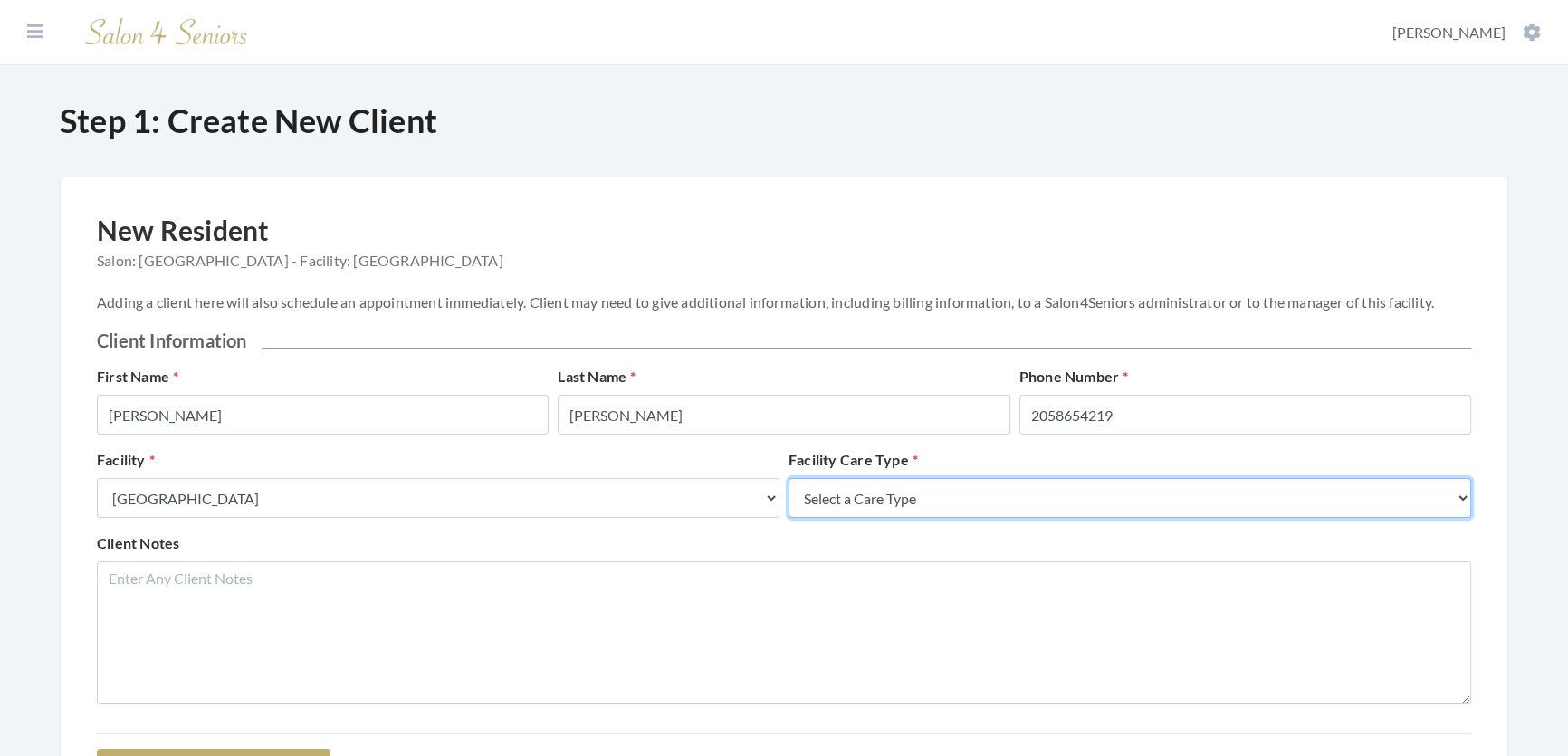
click at [846, 506] on select "Select a Care Type Nursing Home Rehab Memory Care Assisted Living Independent L…" at bounding box center [1130, 497] width 682 height 39
select select "2"
click at [789, 496] on select "Select a Care Type Nursing Home Rehab Memory Care Assisted Living Independent L…" at bounding box center [1130, 497] width 682 height 39
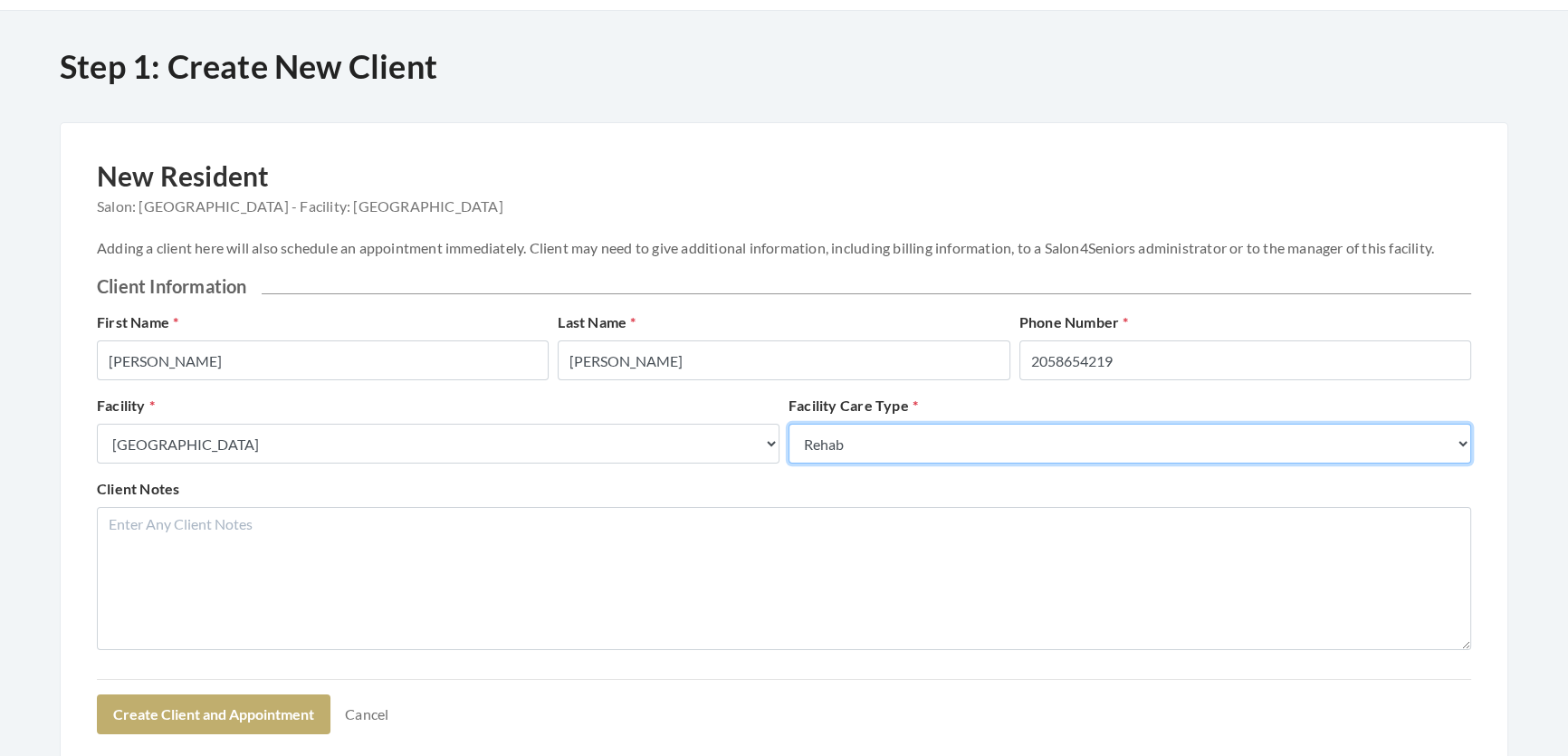
scroll to position [164, 0]
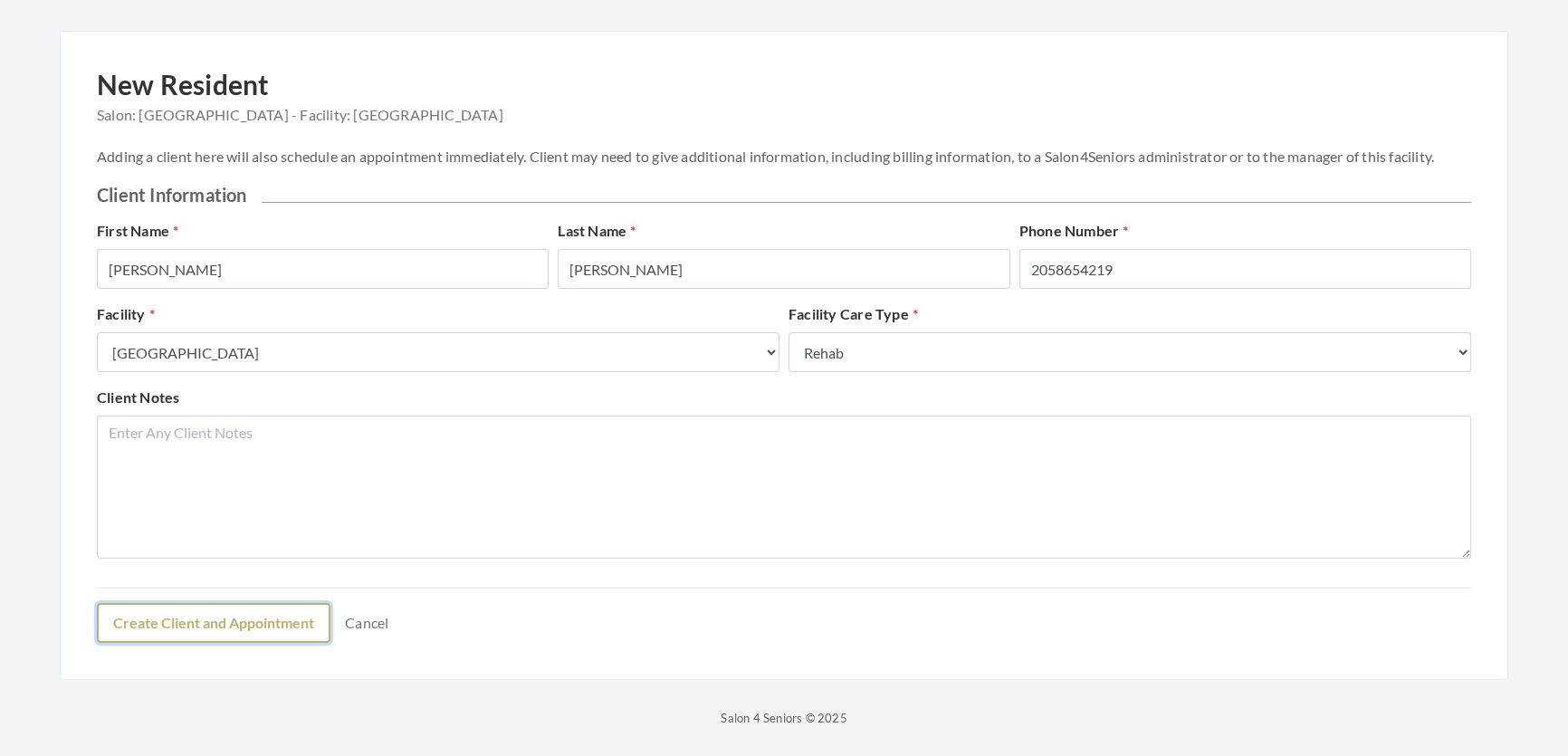
click at [181, 643] on button "Create Client and Appointment" at bounding box center [214, 622] width 234 height 39
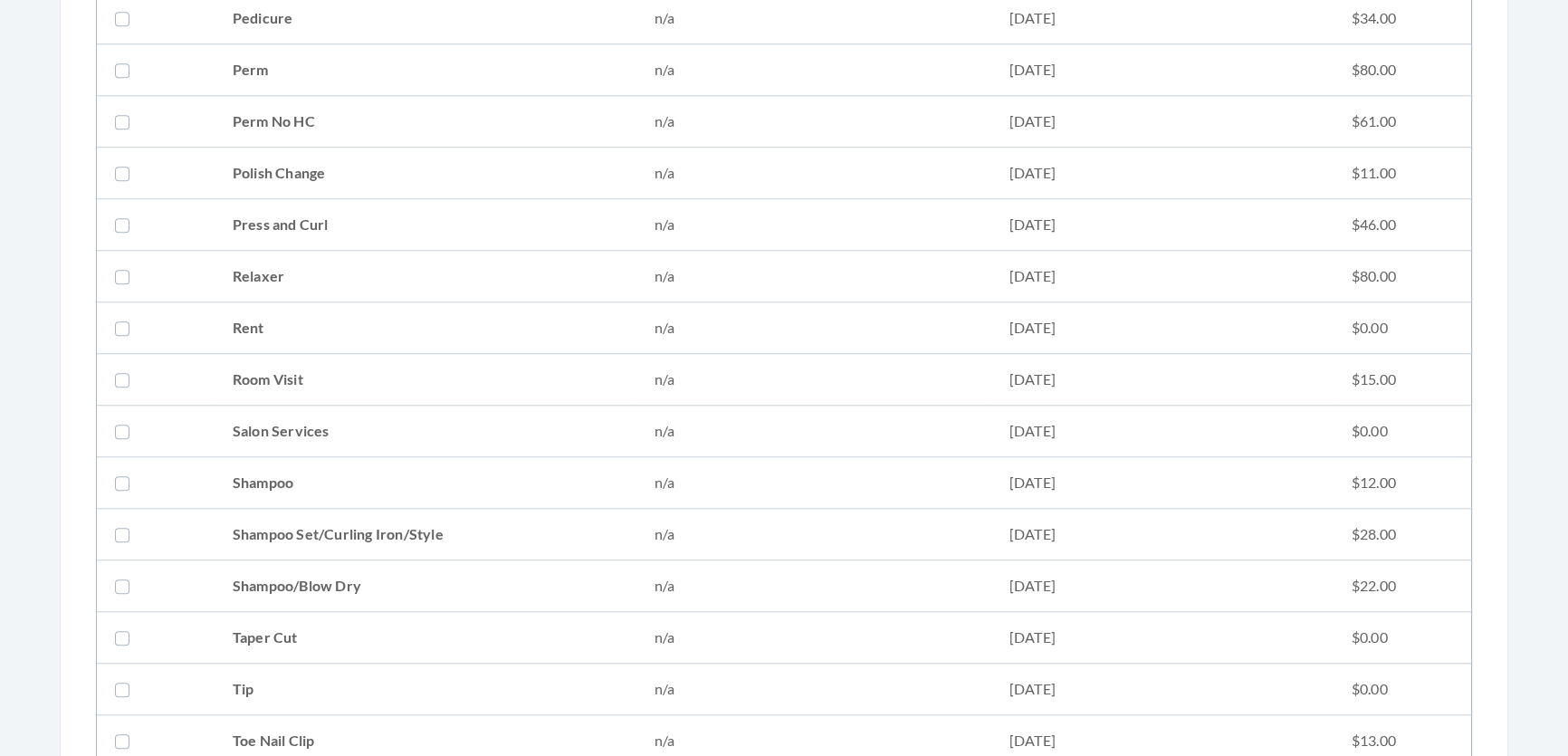
scroll to position [2058, 0]
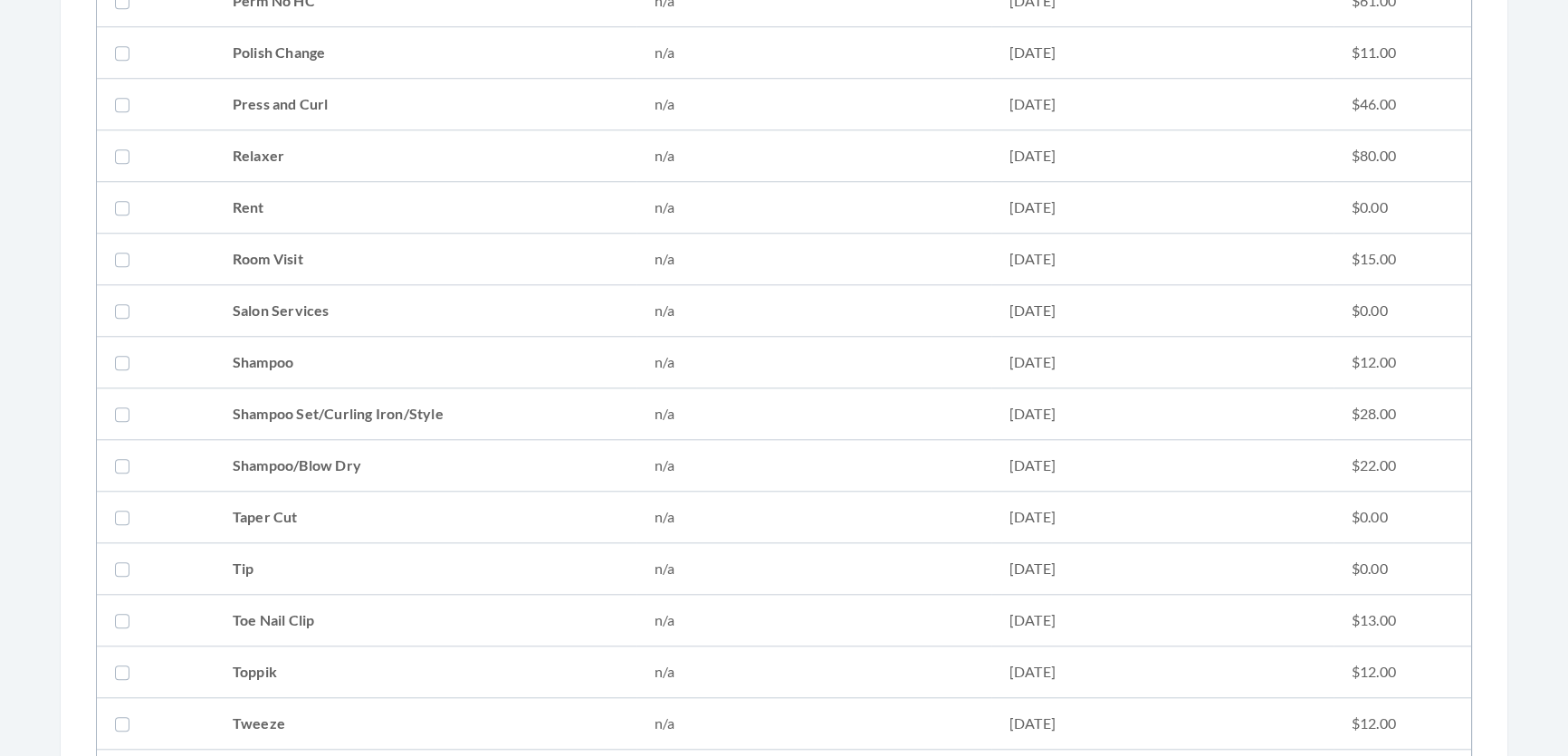
click at [436, 397] on td "Shampoo Set/Curling Iron/Style" at bounding box center [425, 415] width 422 height 51
checkbox input "true"
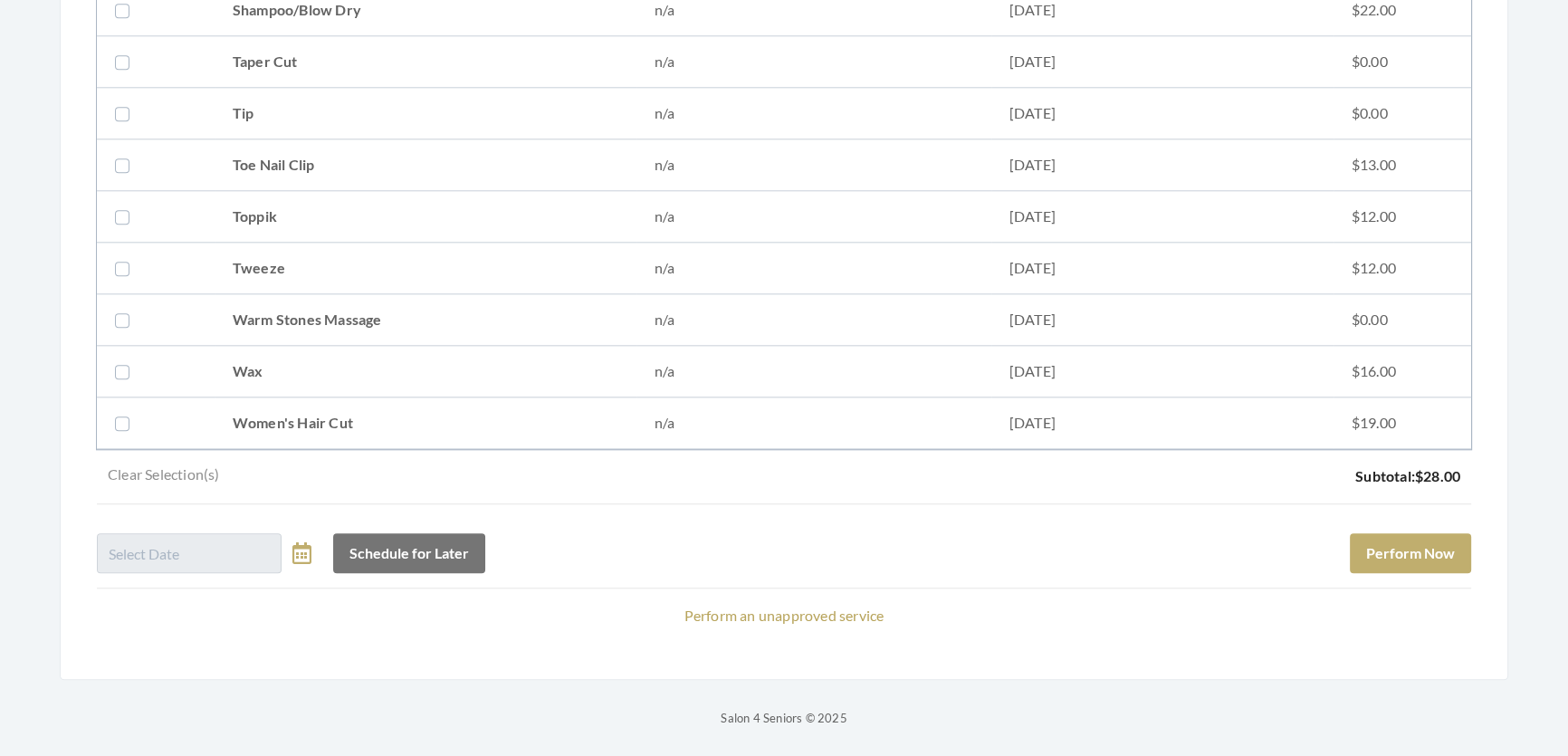
scroll to position [2537, 0]
click at [1374, 533] on button "Perform Now" at bounding box center [1410, 552] width 121 height 39
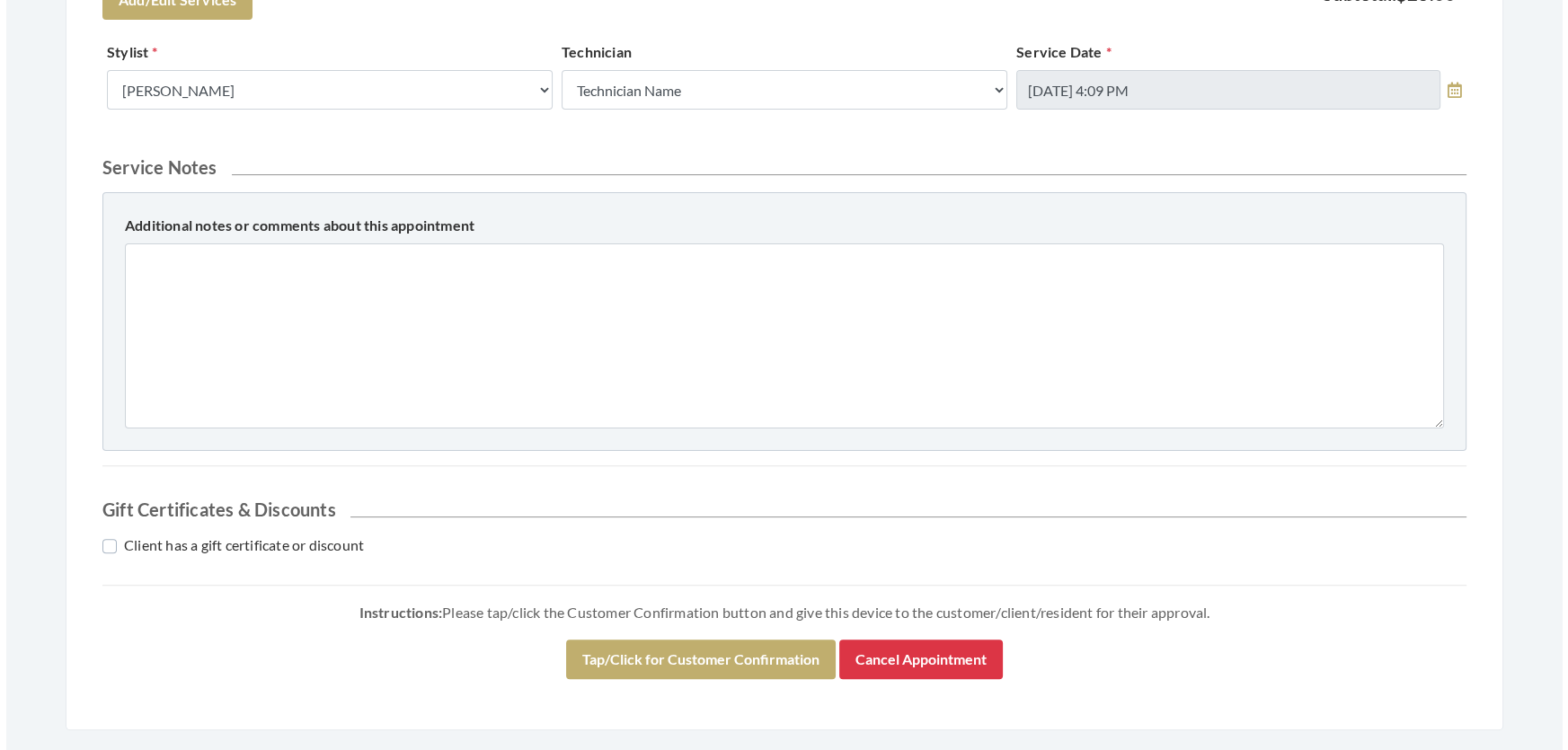
scroll to position [735, 0]
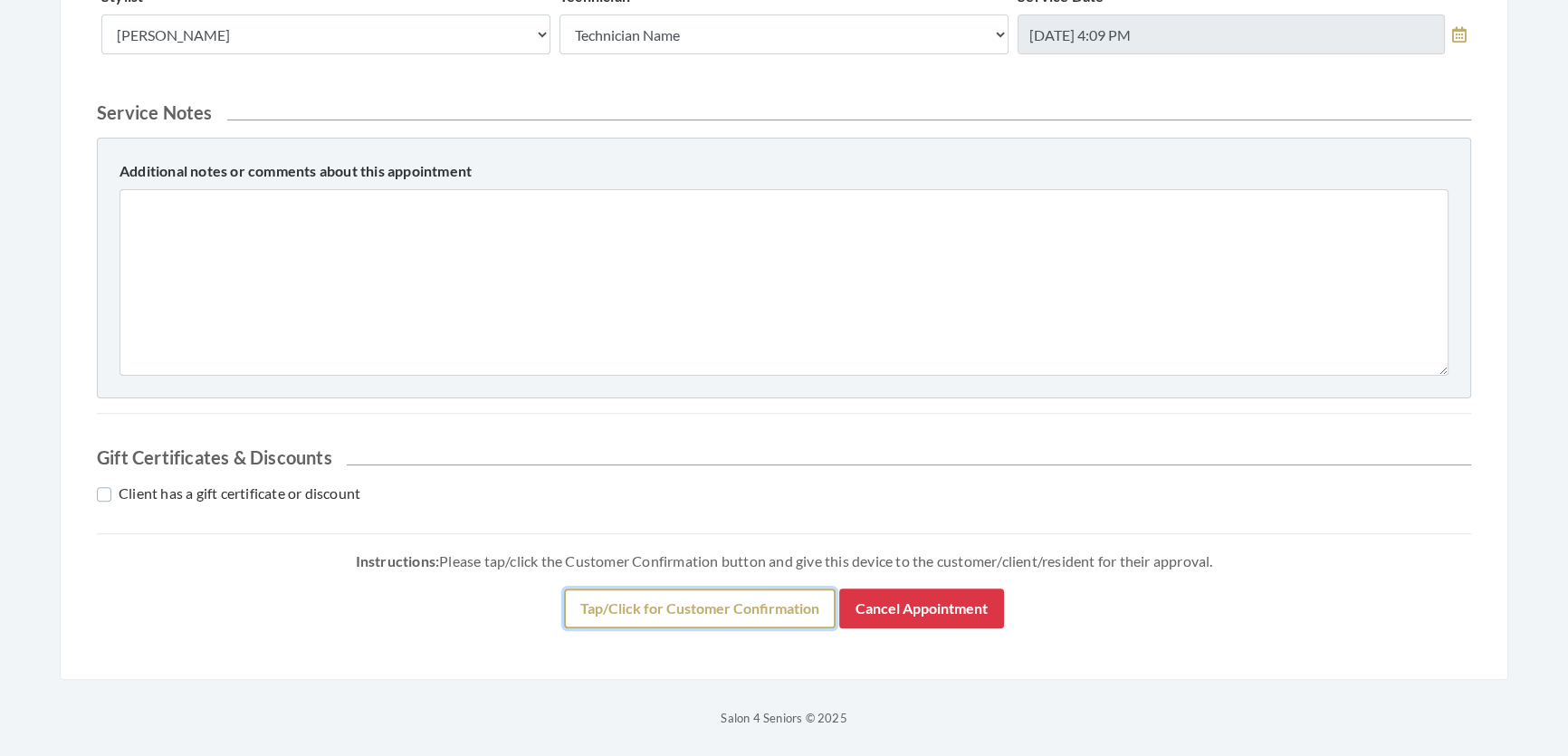
click at [777, 628] on button "Tap/Click for Customer Confirmation" at bounding box center [700, 608] width 271 height 39
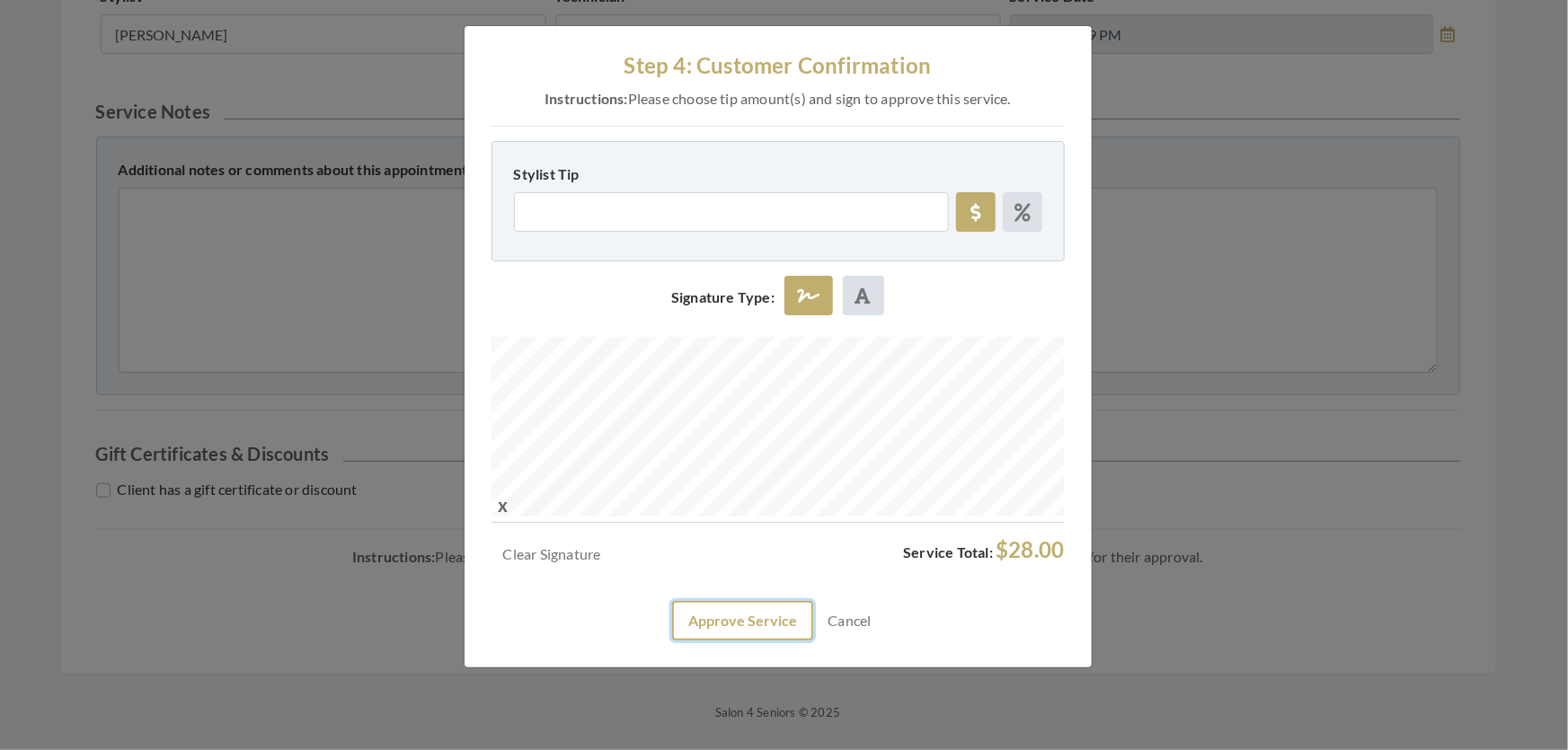
click at [739, 641] on button "Approve Service" at bounding box center [742, 620] width 141 height 39
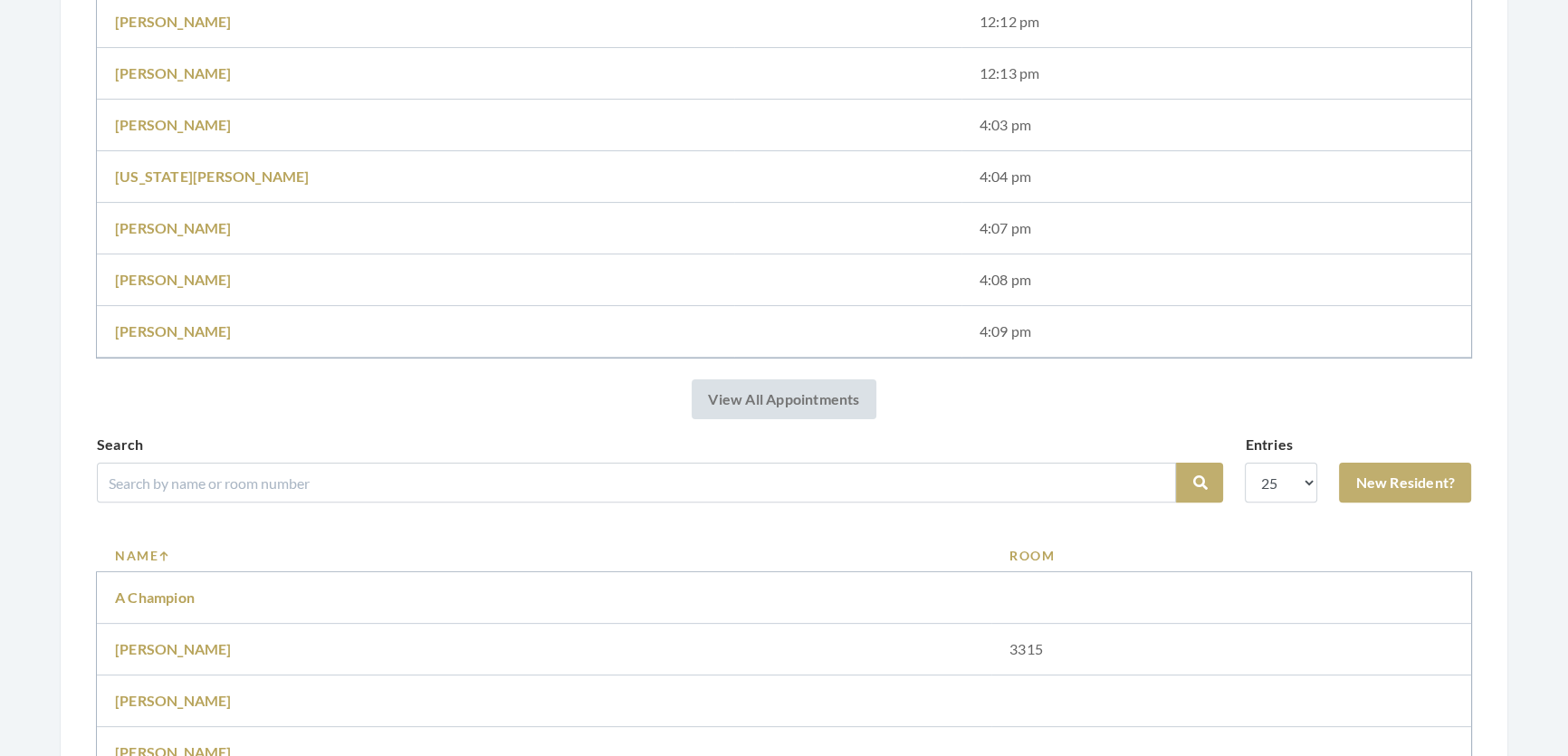
scroll to position [659, 0]
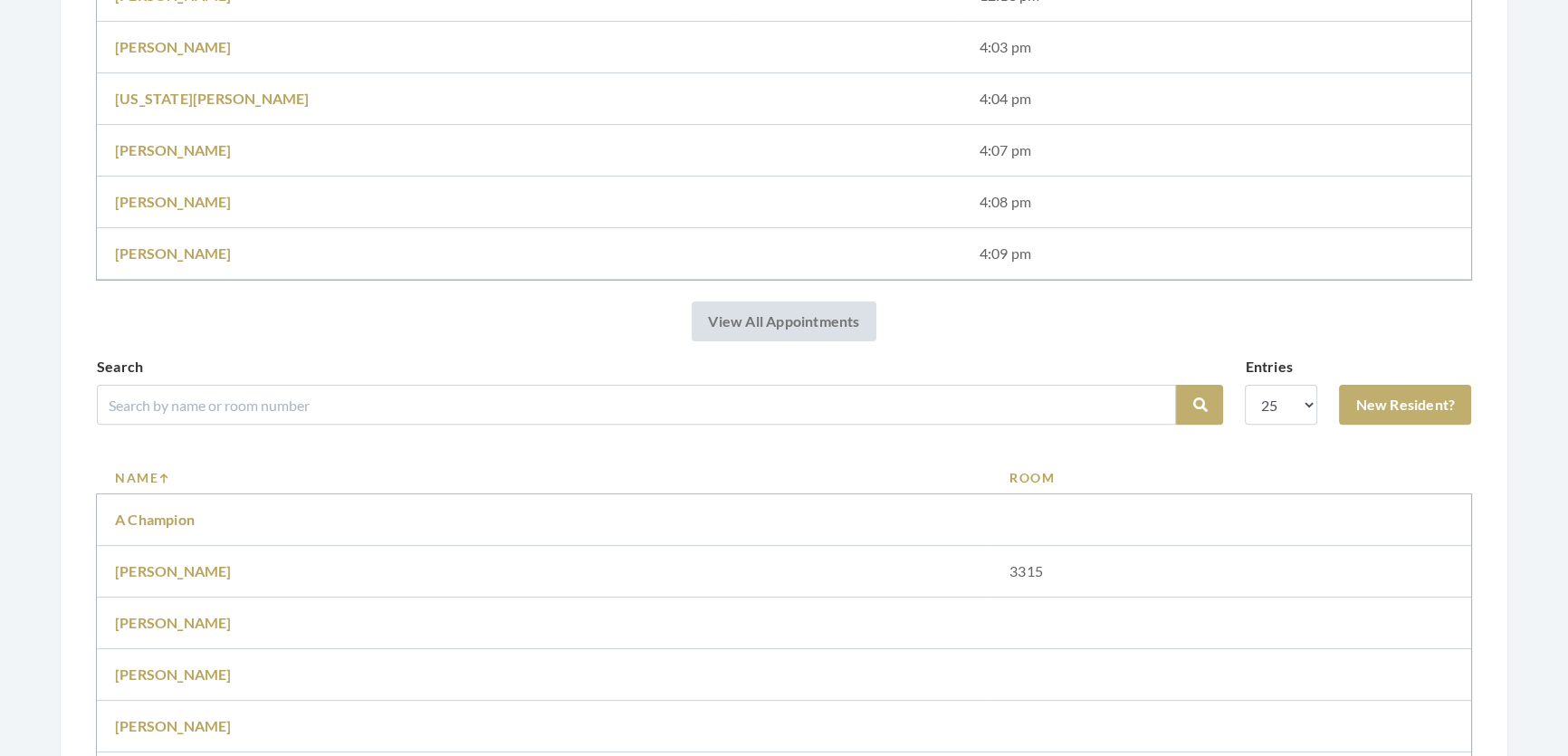
click at [310, 439] on div "Search Search" at bounding box center [660, 397] width 1126 height 83
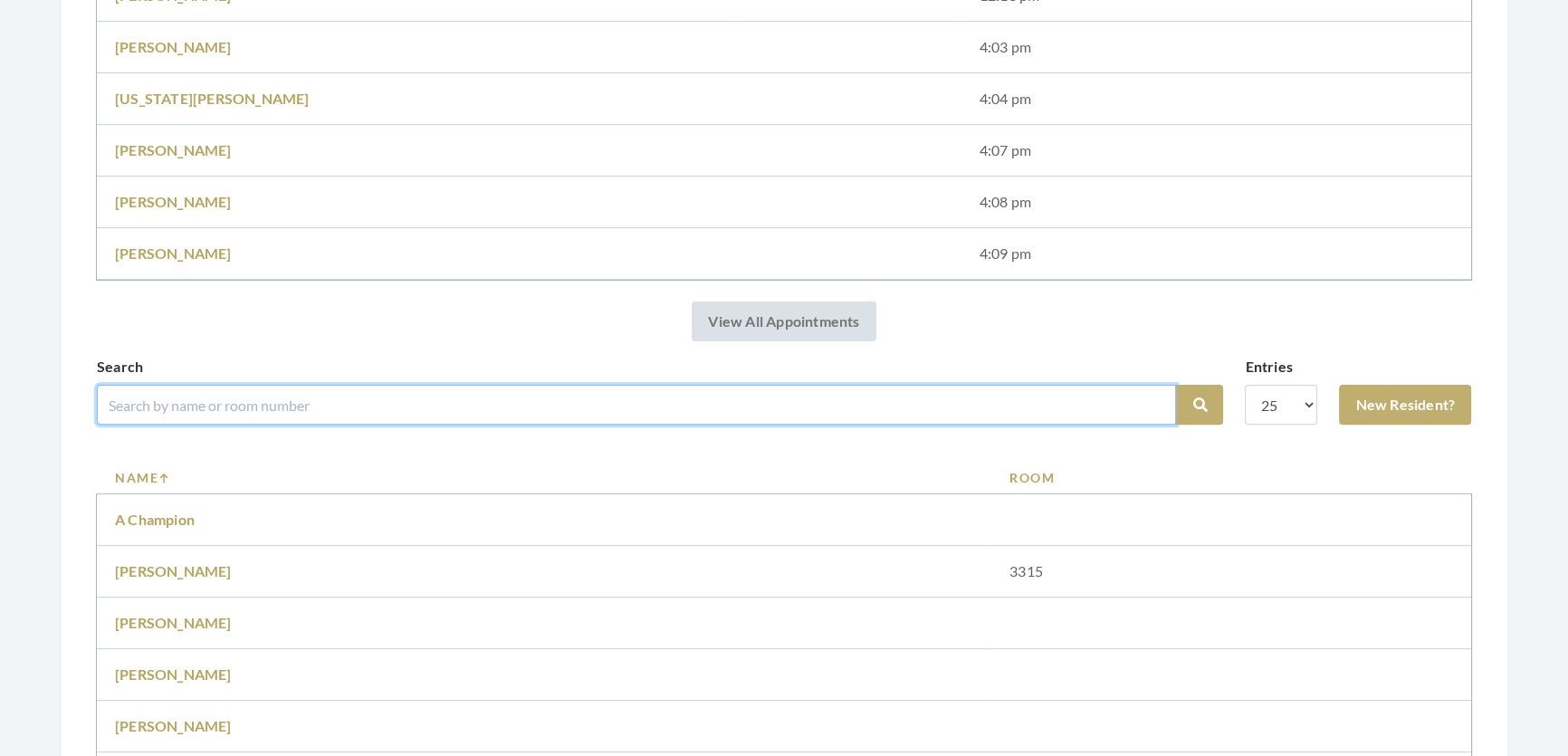
click at [277, 425] on input "search" at bounding box center [636, 405] width 1079 height 39
type input "Duke"
click at [1176, 385] on button "Search" at bounding box center [1198, 405] width 47 height 39
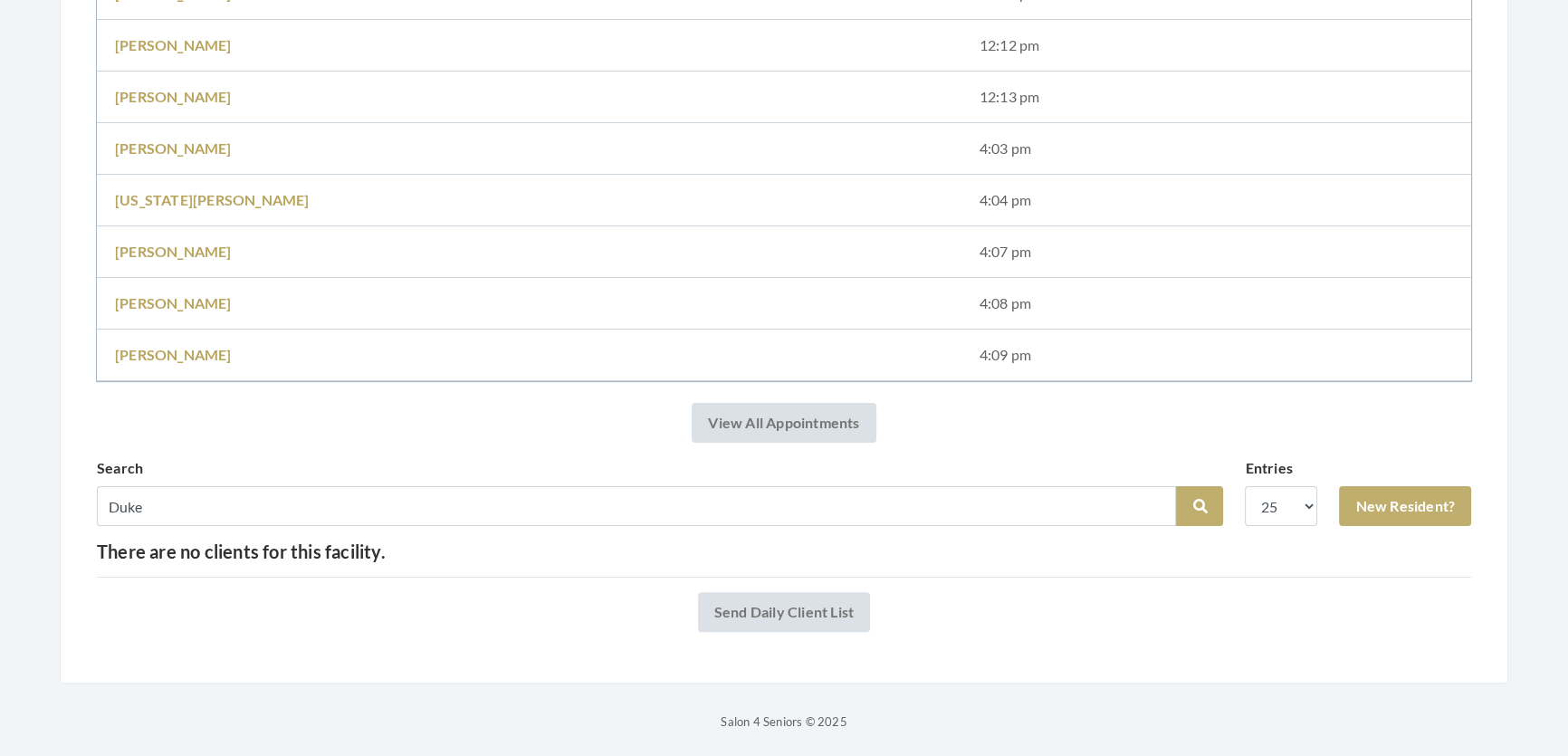
scroll to position [537, 0]
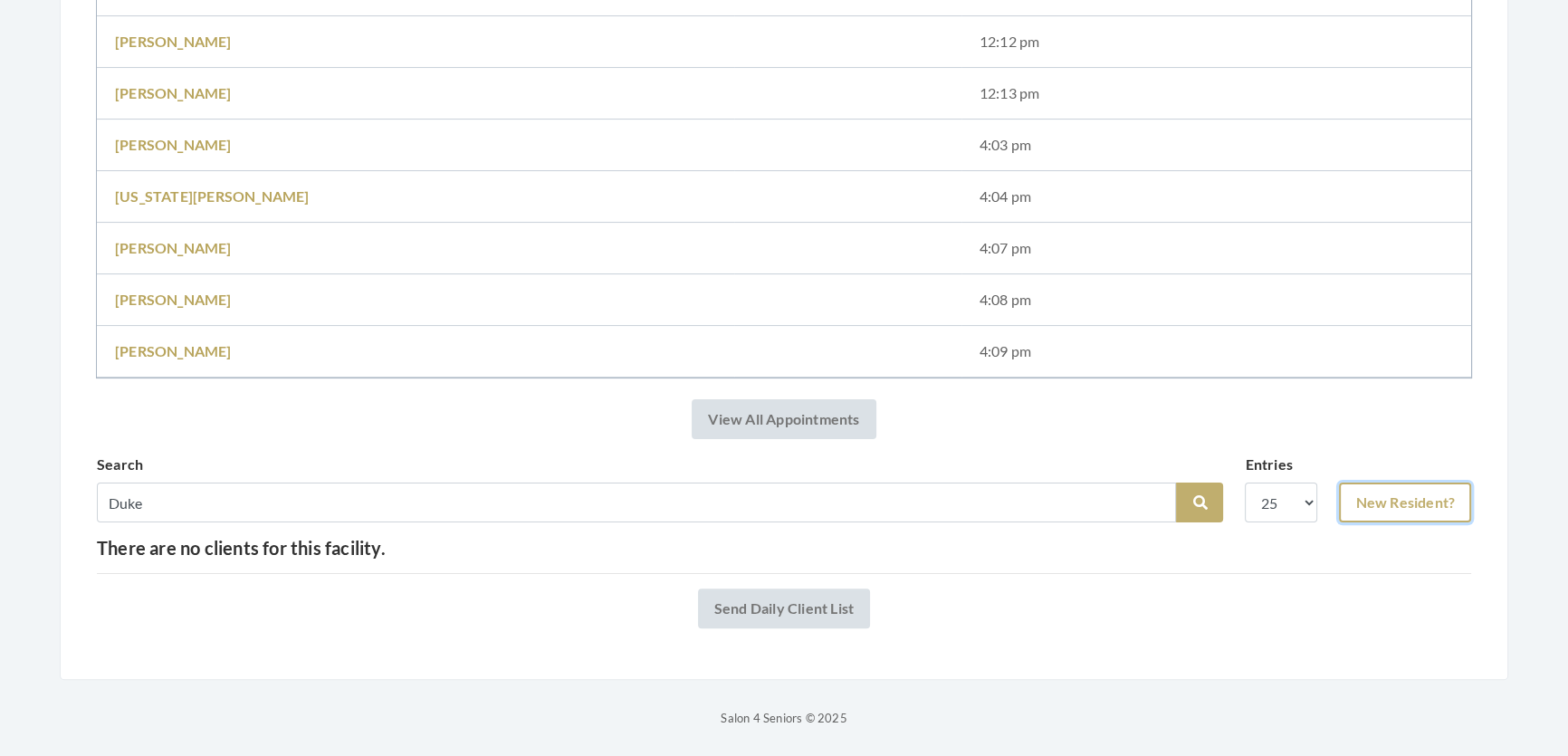
click at [1390, 485] on link "New Resident?" at bounding box center [1405, 502] width 132 height 39
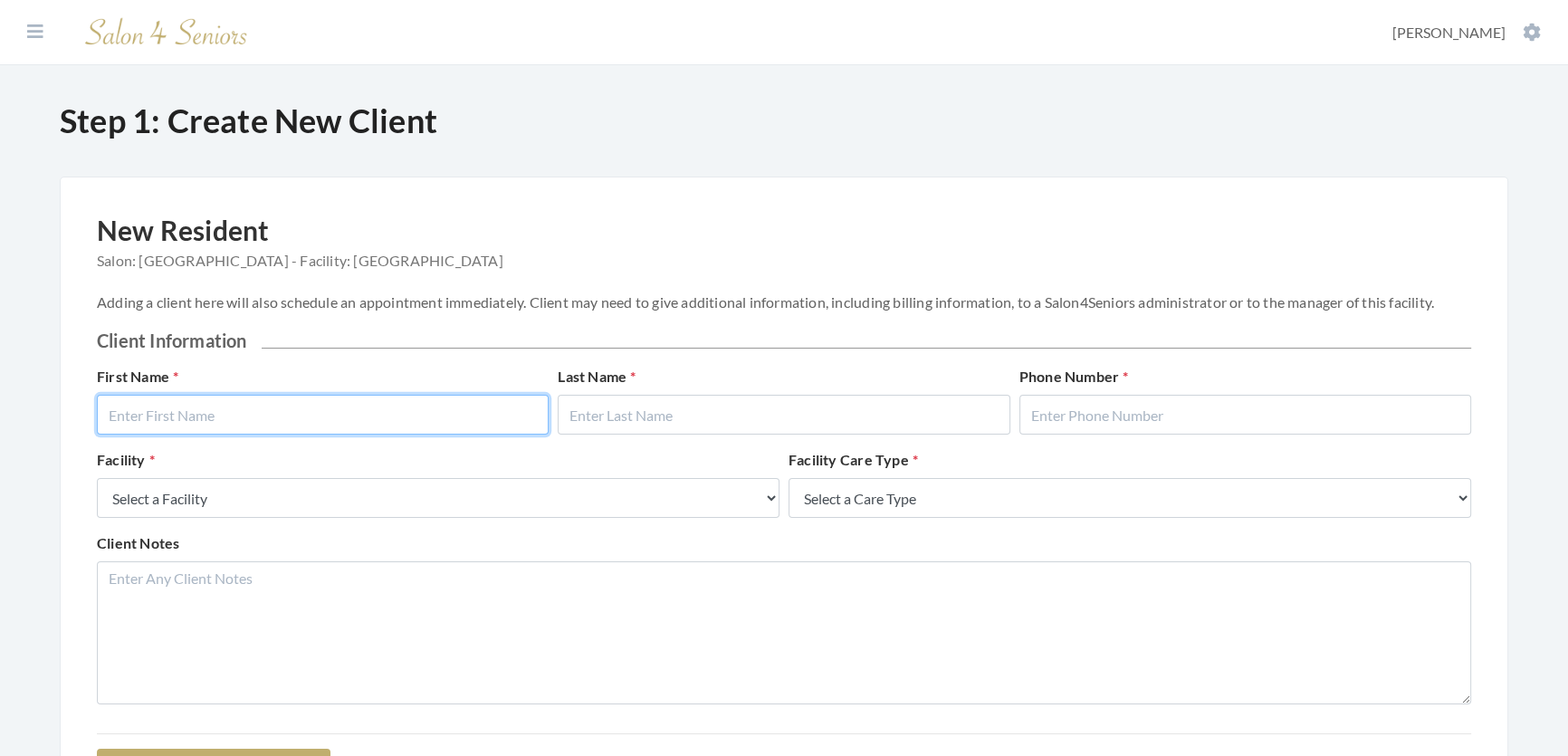
click at [201, 428] on input "text" at bounding box center [323, 414] width 452 height 39
type input "[PERSON_NAME]"
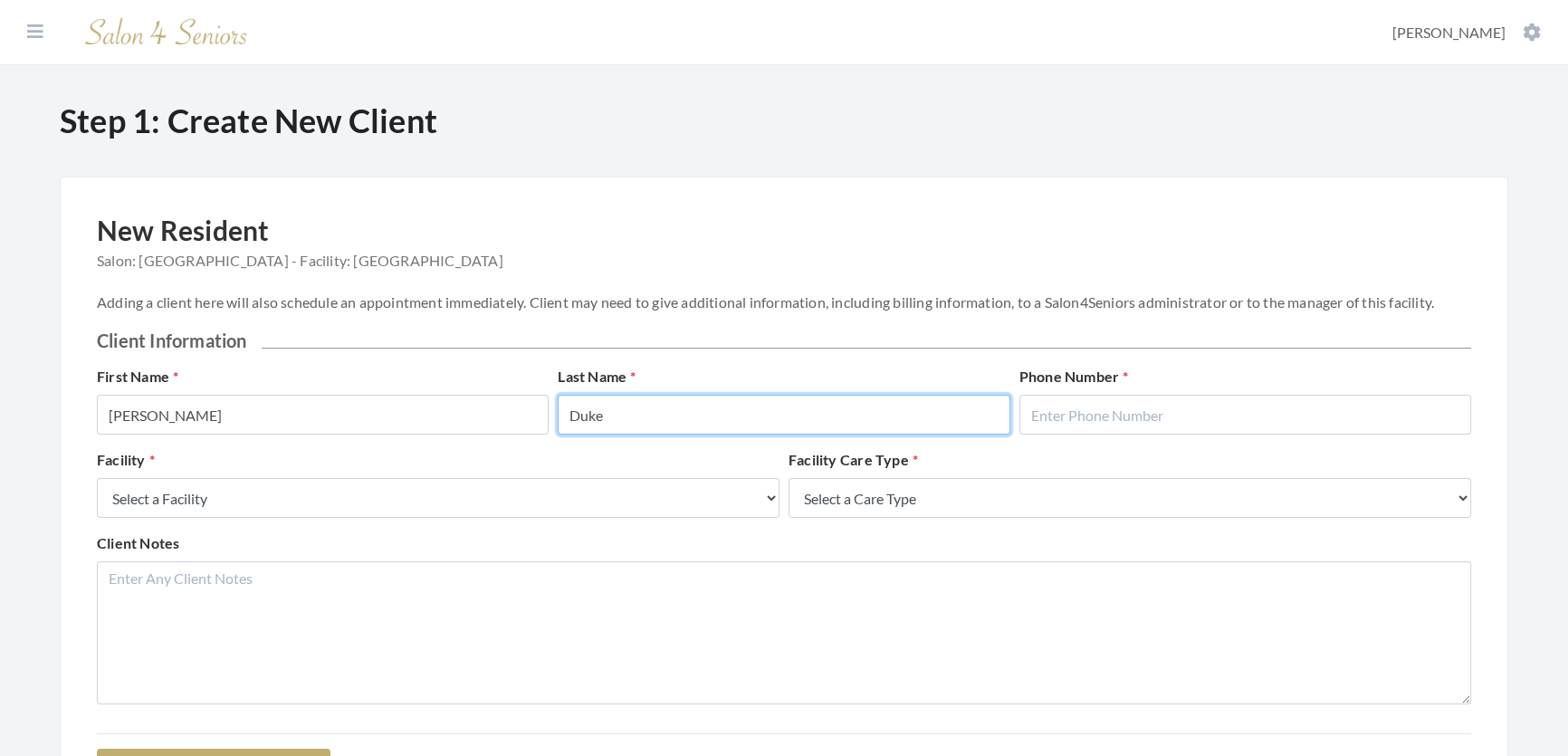
type input "Duke"
click at [1475, 439] on div "New Resident Salon: [GEOGRAPHIC_DATA] - Facility: [GEOGRAPHIC_DATA] Adding a cl…" at bounding box center [784, 502] width 1449 height 650
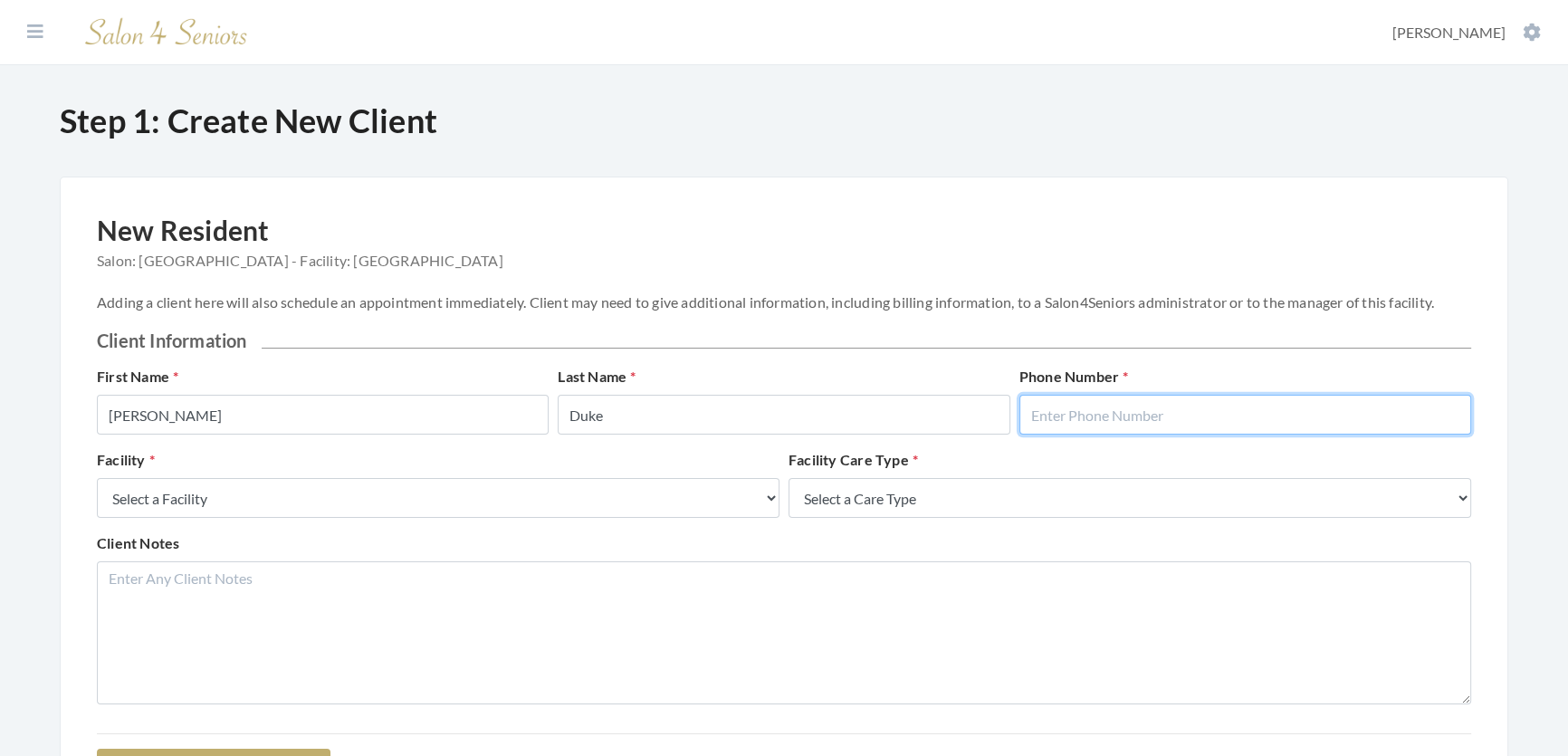
click at [1418, 423] on input "text" at bounding box center [1245, 414] width 452 height 39
type input "2058654219"
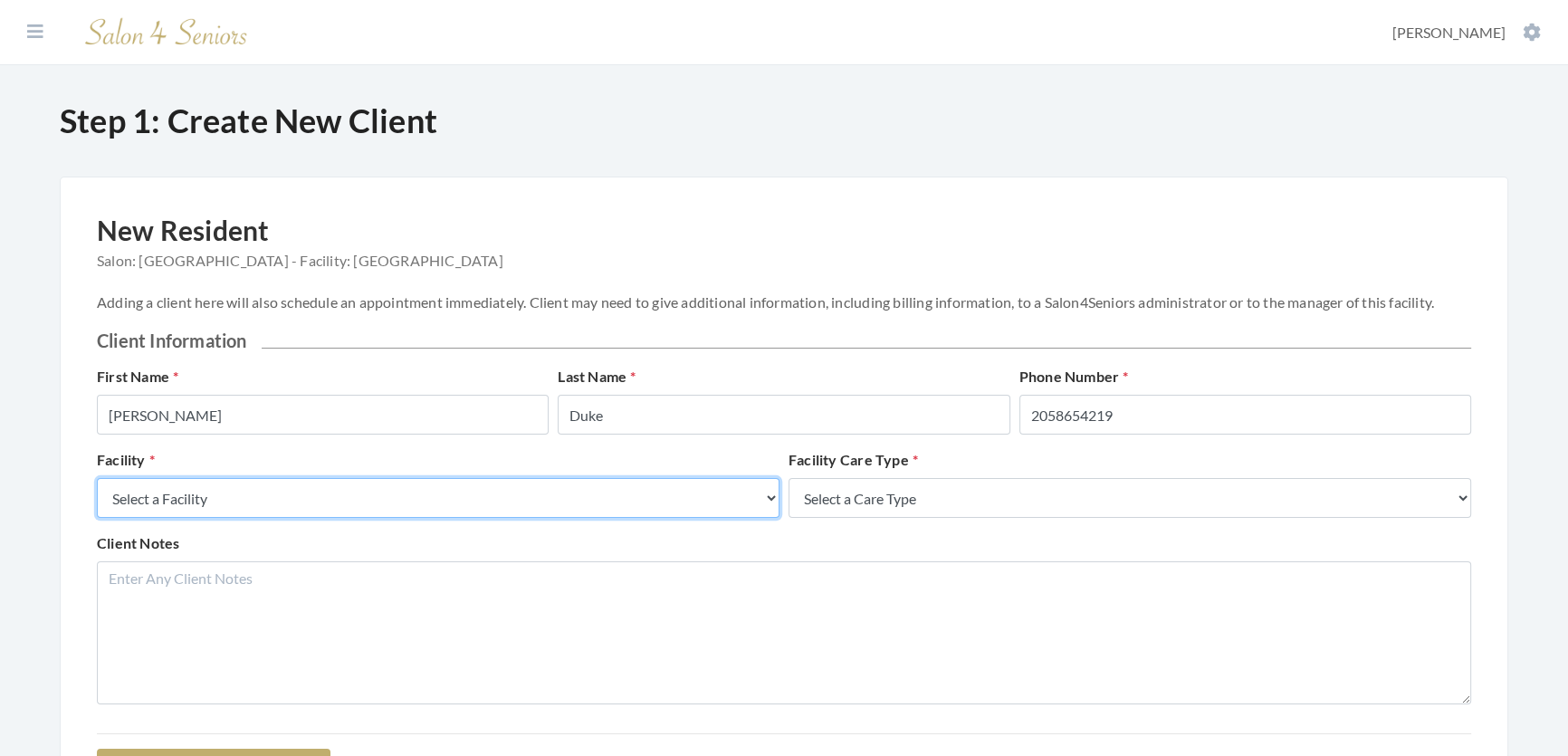
click at [425, 518] on select "Select a Facility Creekside at [GEOGRAPHIC_DATA] [PERSON_NAME][GEOGRAPHIC_DATA]…" at bounding box center [438, 497] width 682 height 39
select select "27"
click at [97, 496] on select "Select a Facility Creekside at [GEOGRAPHIC_DATA] [PERSON_NAME][GEOGRAPHIC_DATA]…" at bounding box center [438, 497] width 682 height 39
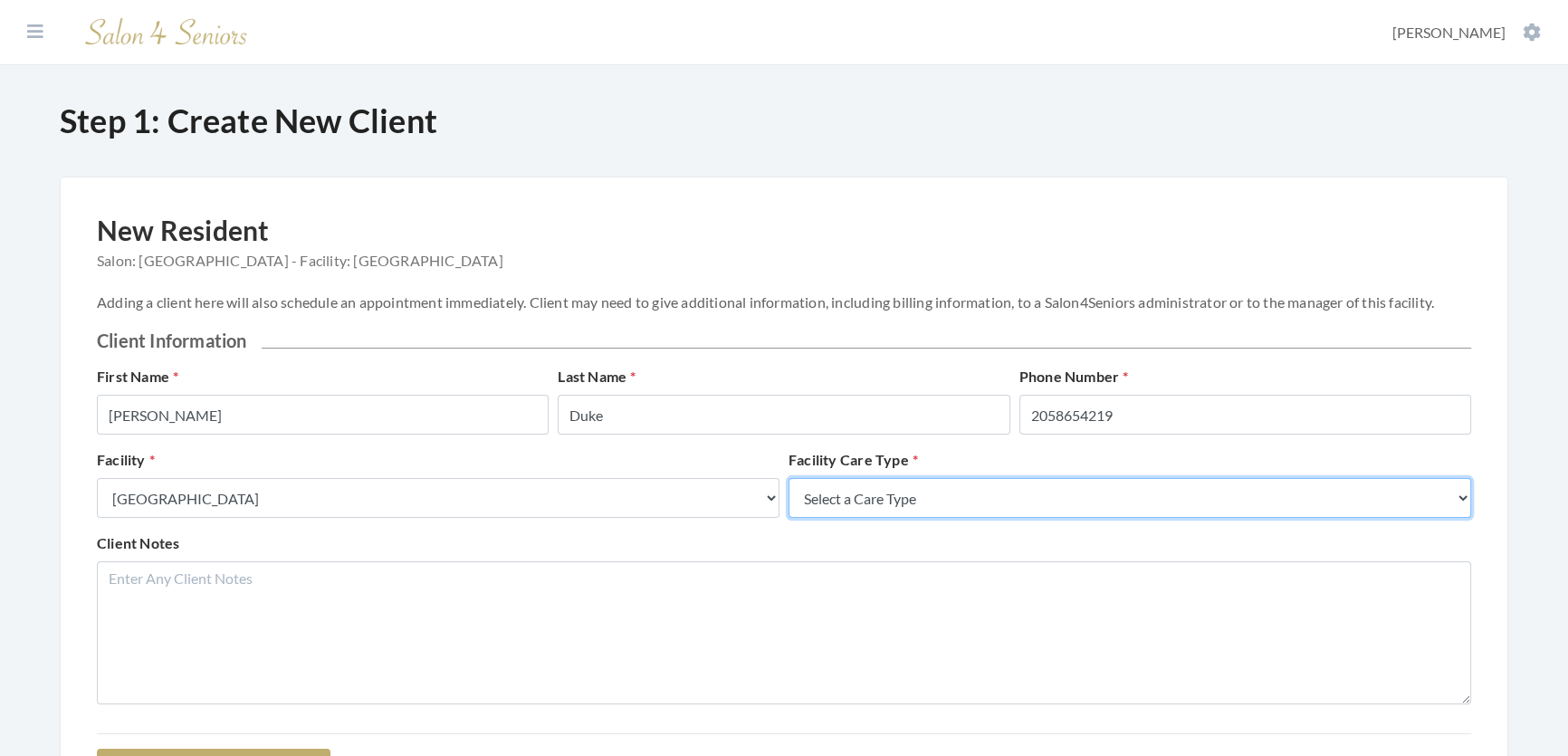
click at [1068, 518] on select "Select a Care Type Nursing Home Rehab Memory Care Assisted Living Independent L…" at bounding box center [1130, 497] width 682 height 39
select select "2"
click at [789, 496] on select "Select a Care Type Nursing Home Rehab Memory Care Assisted Living Independent L…" at bounding box center [1130, 497] width 682 height 39
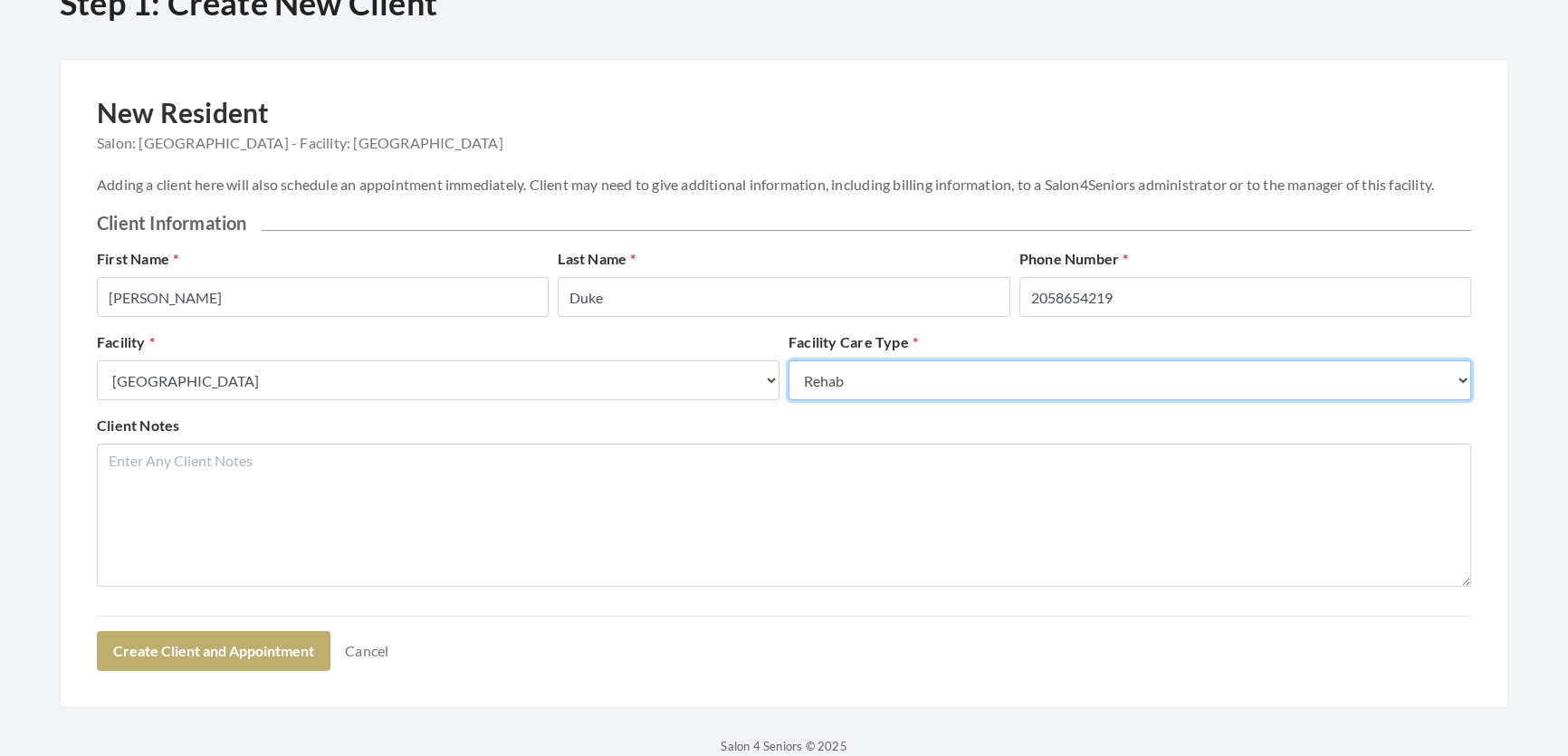
scroll to position [228, 0]
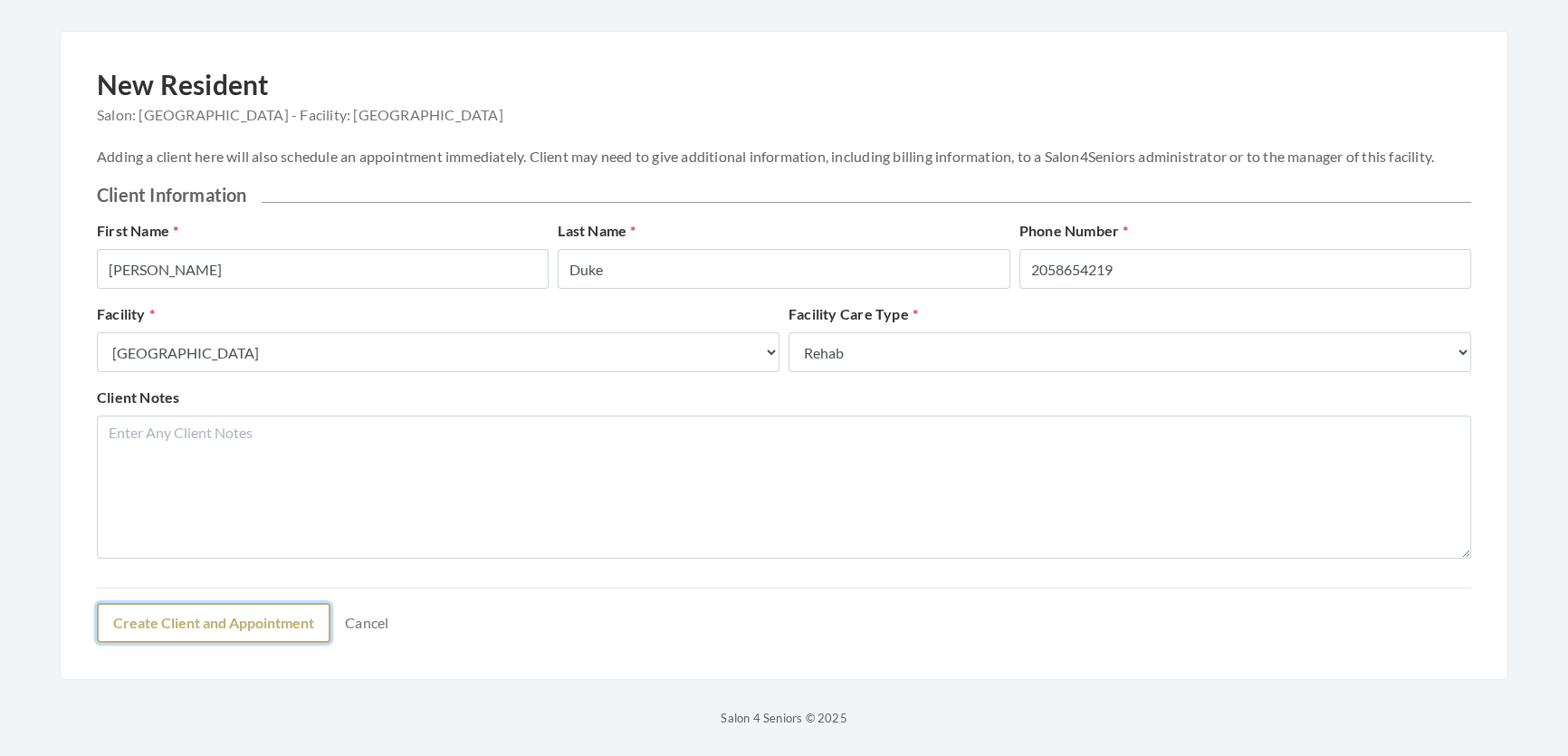
click at [294, 609] on button "Create Client and Appointment" at bounding box center [214, 622] width 234 height 39
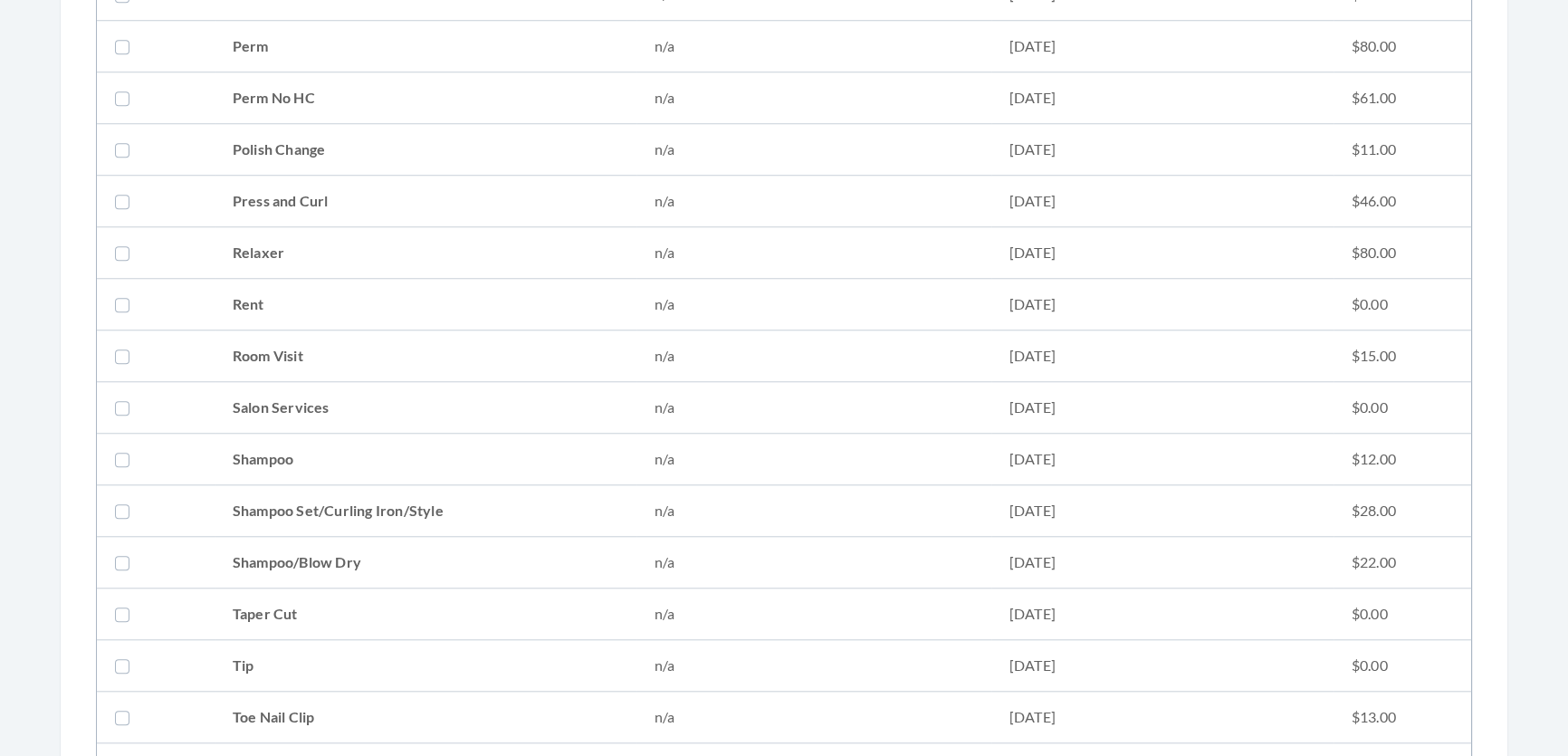
scroll to position [1631, 0]
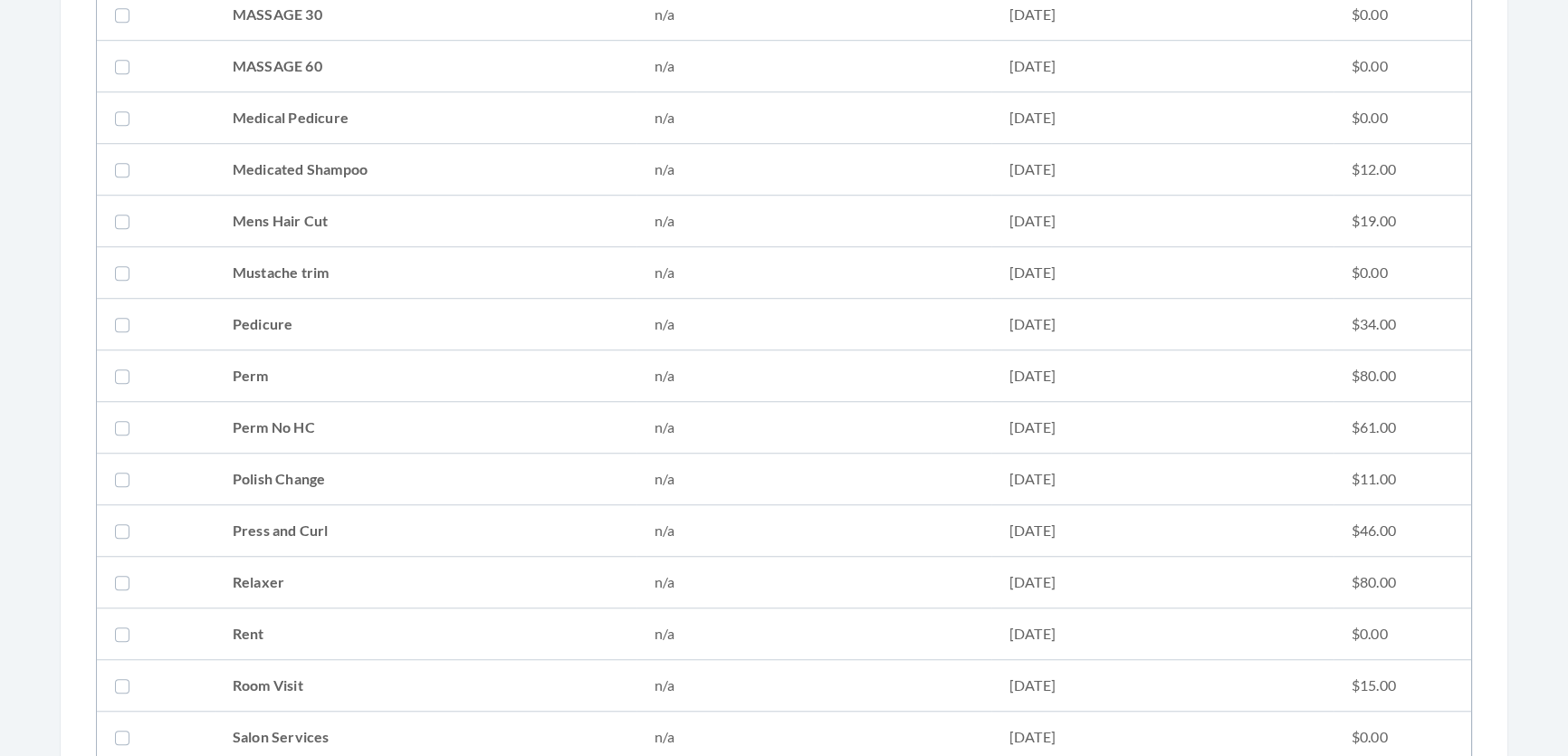
click at [353, 530] on td "Press and Curl" at bounding box center [425, 531] width 422 height 51
checkbox input "true"
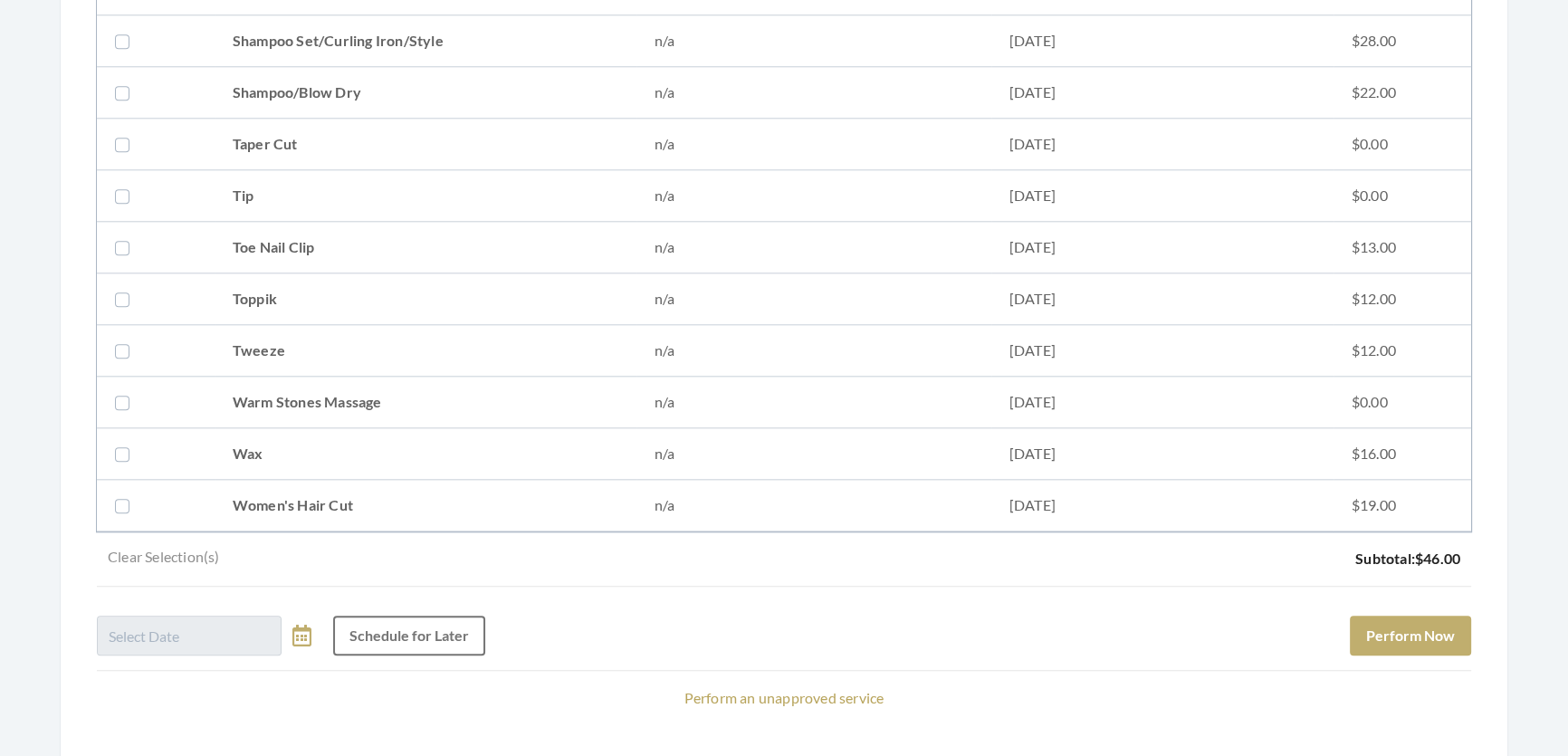
scroll to position [2537, 0]
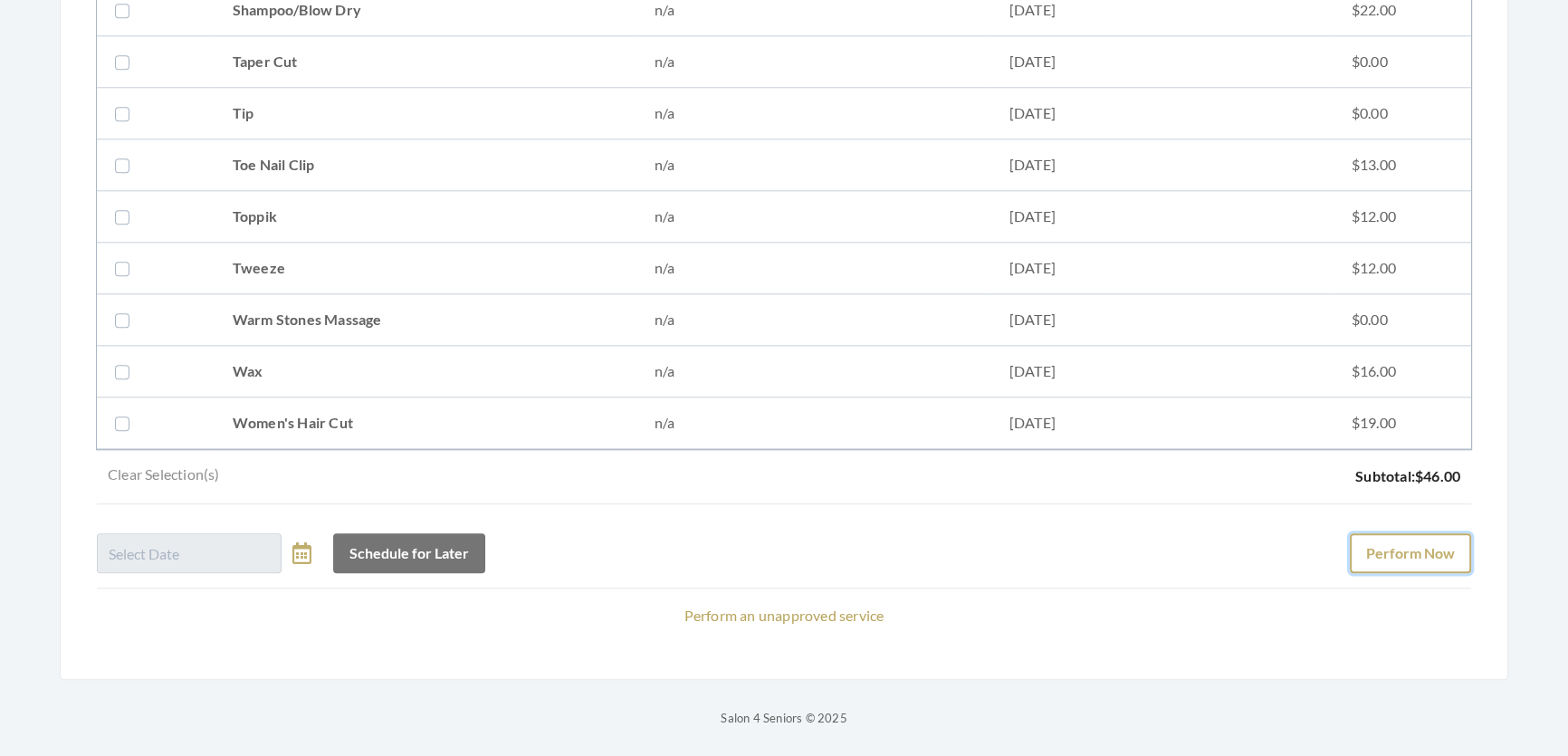
click at [1420, 536] on button "Perform Now" at bounding box center [1410, 552] width 121 height 39
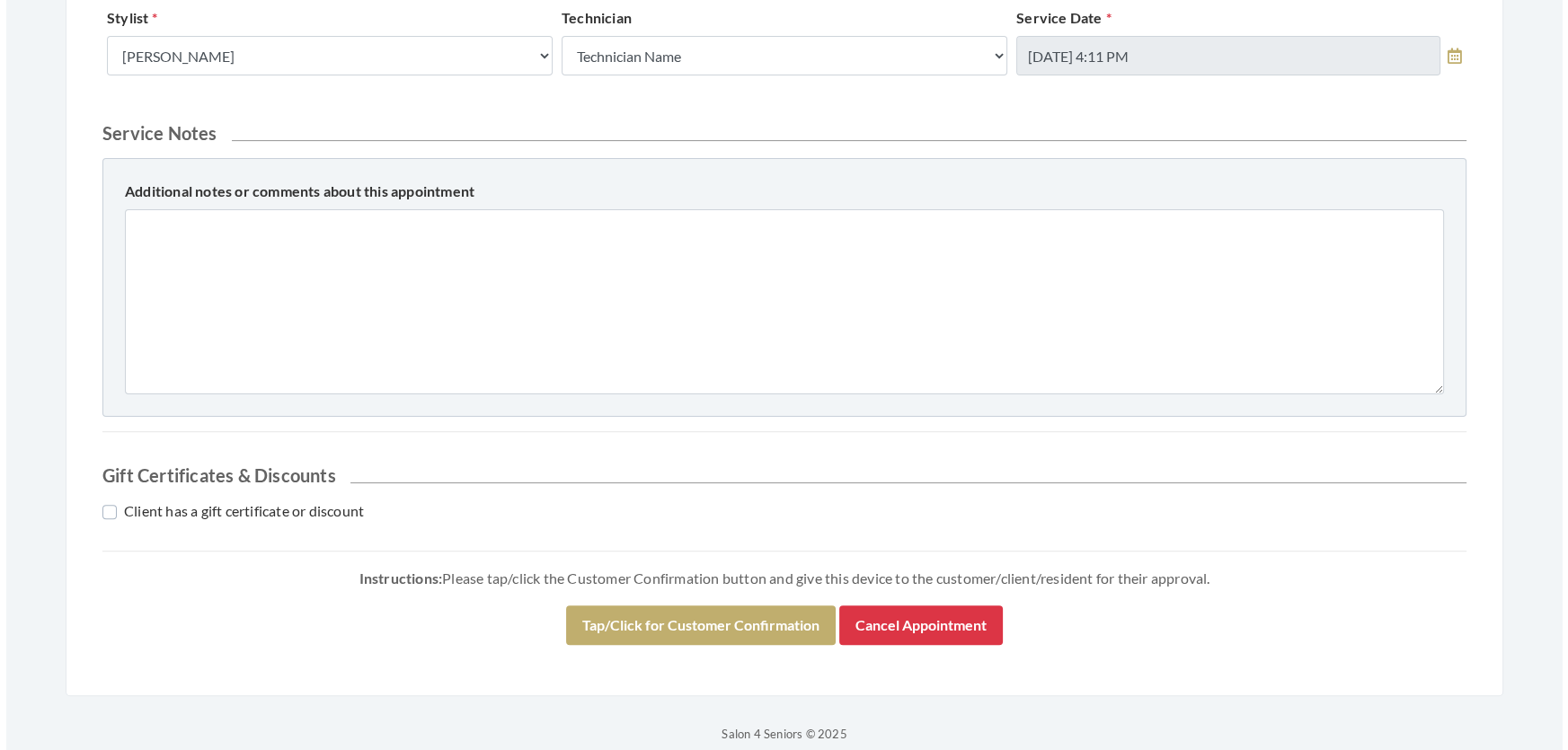
scroll to position [654, 0]
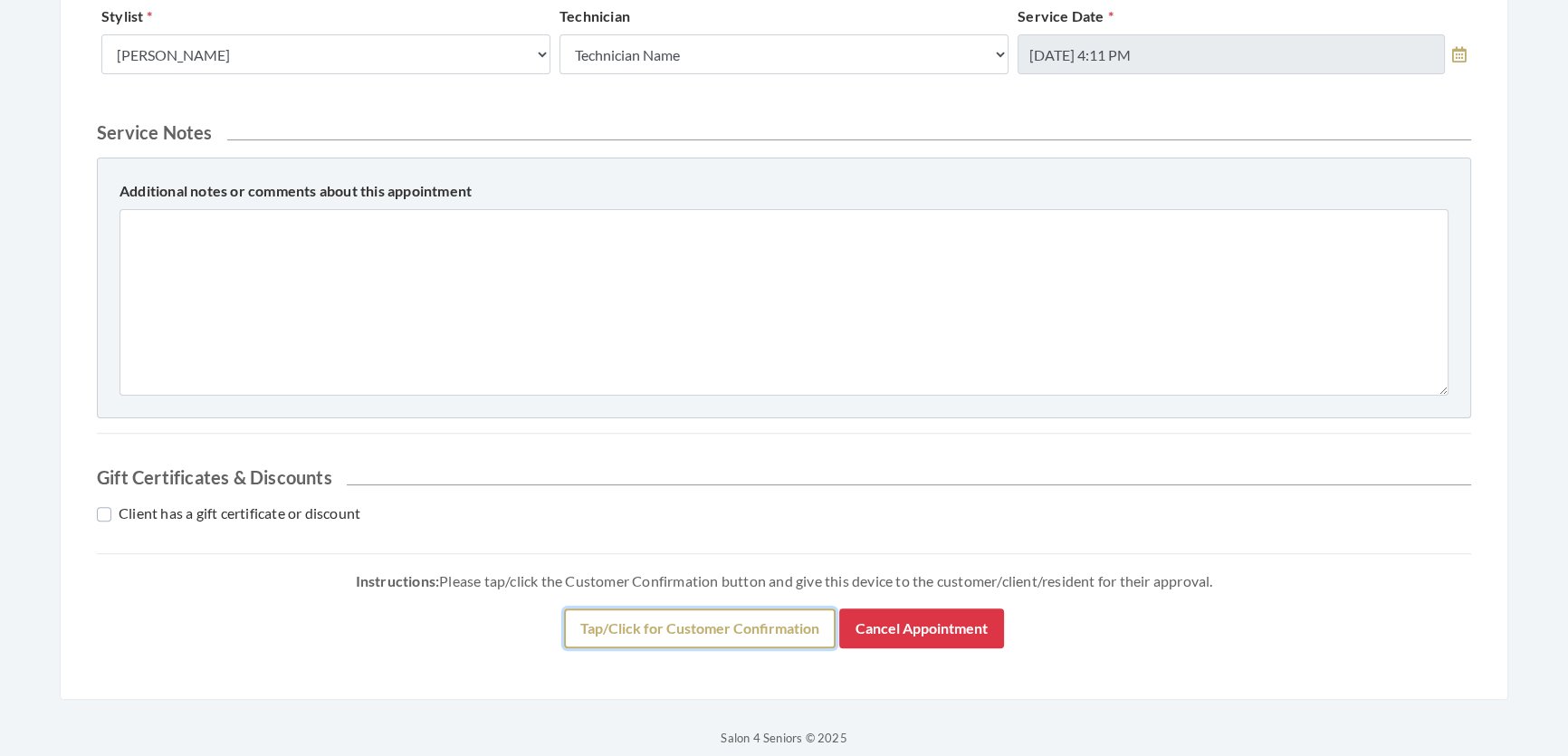
click at [711, 649] on button "Tap/Click for Customer Confirmation" at bounding box center [700, 628] width 271 height 39
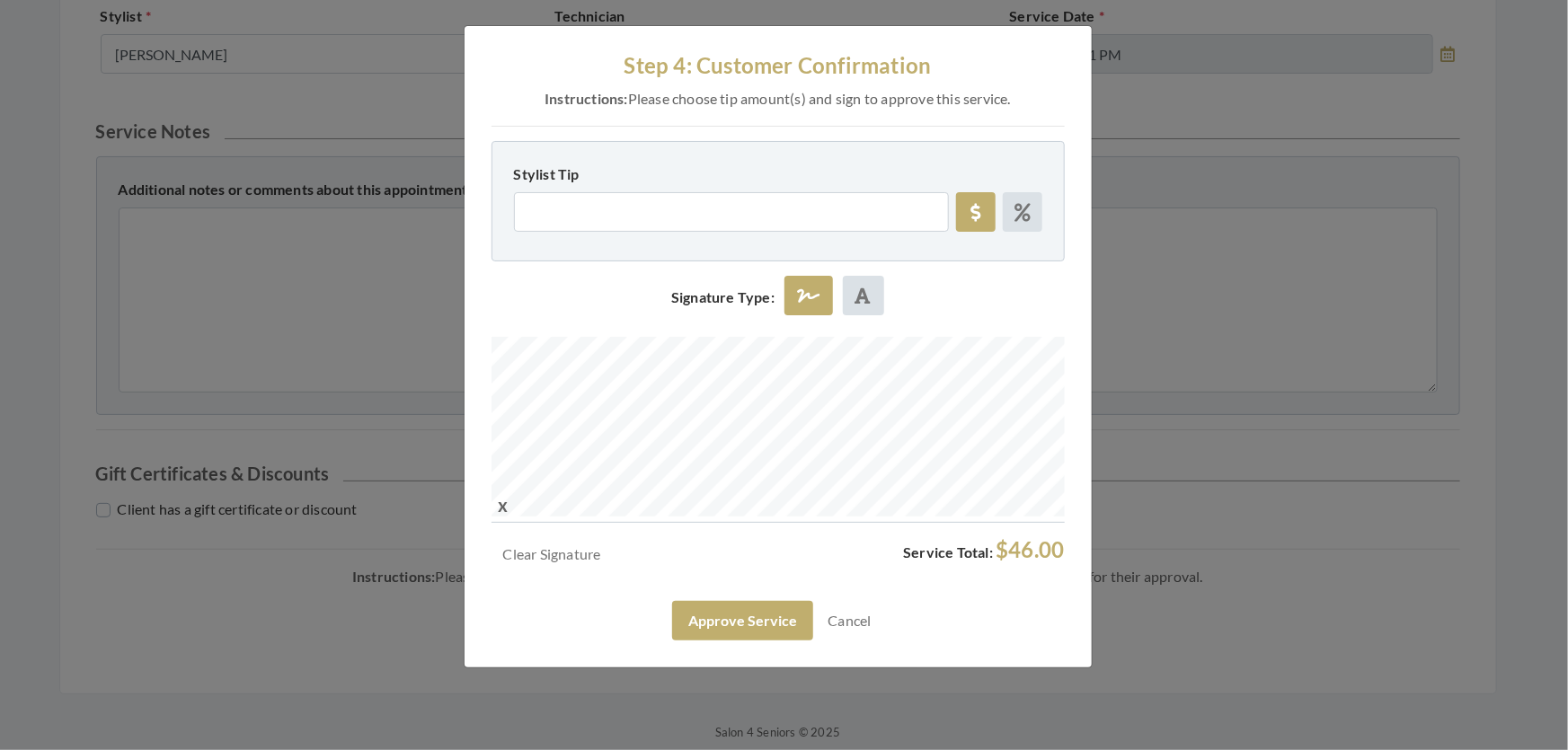
click at [760, 667] on div "Step 4: Customer Confirmation Instructions: Please choose tip amount(s) and sig…" at bounding box center [777, 347] width 627 height 642
click at [673, 641] on button "Approve Service" at bounding box center [742, 620] width 141 height 39
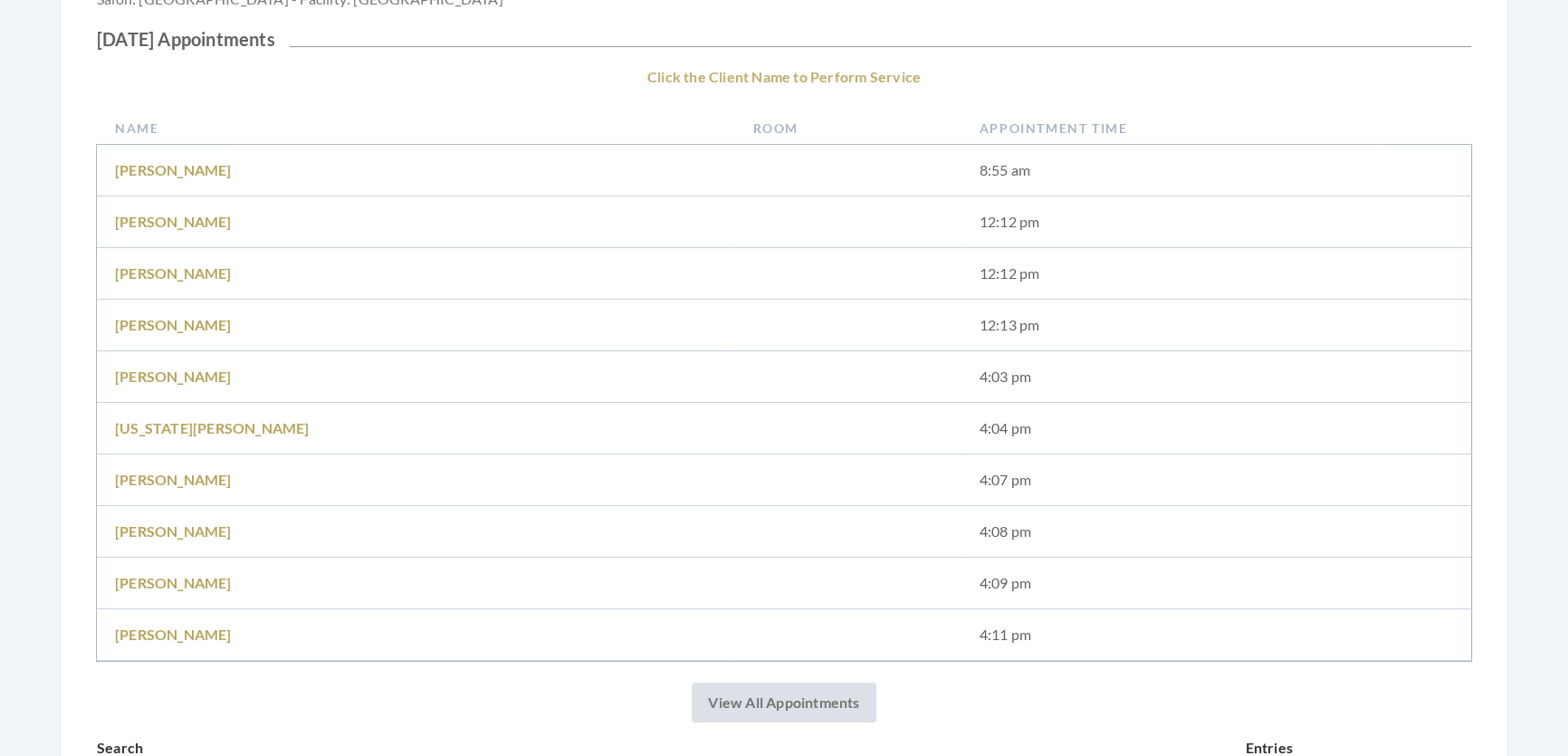
scroll to position [659, 0]
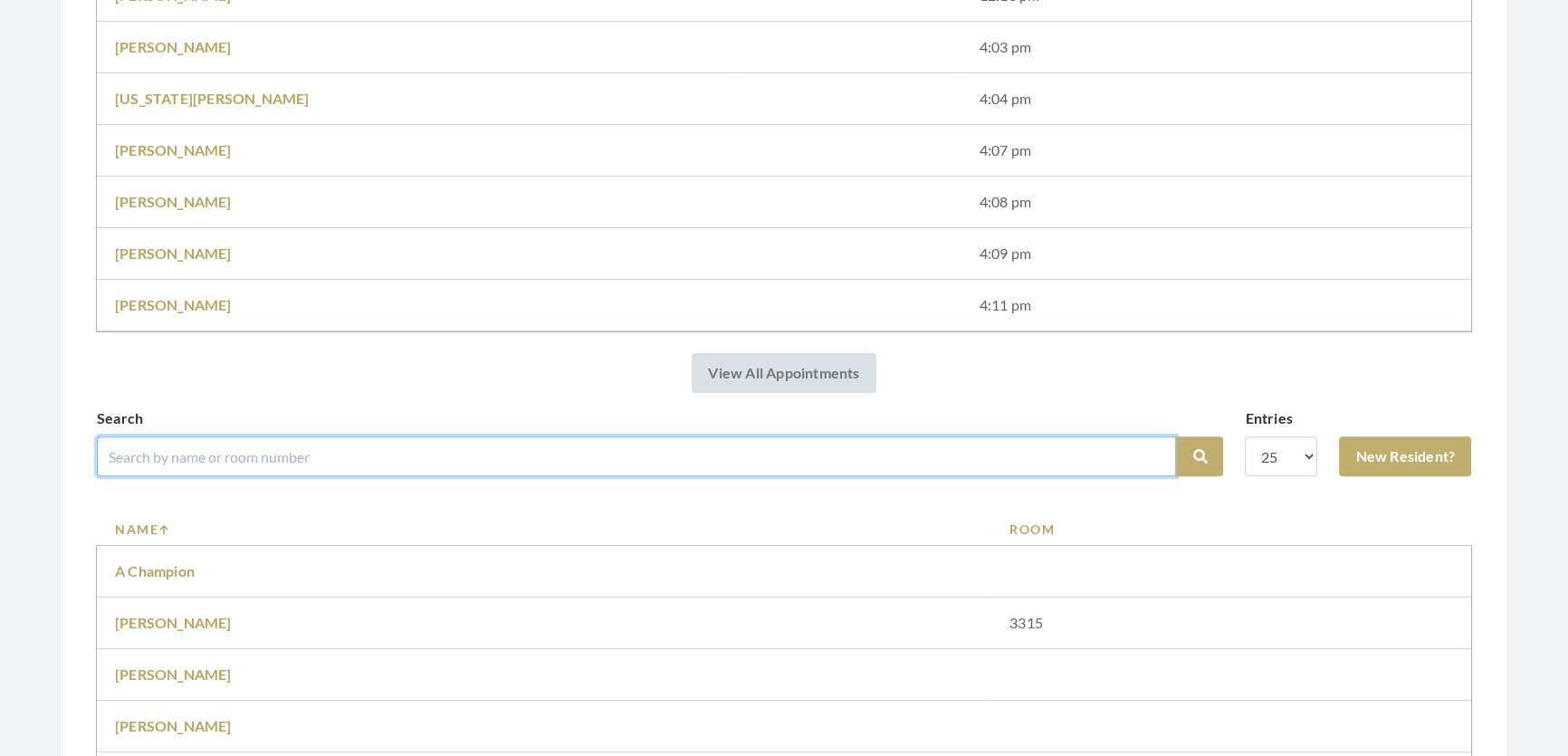
click at [482, 461] on input "search" at bounding box center [636, 456] width 1079 height 39
type input "[PERSON_NAME]"
click at [1176, 437] on button "Search" at bounding box center [1198, 456] width 47 height 39
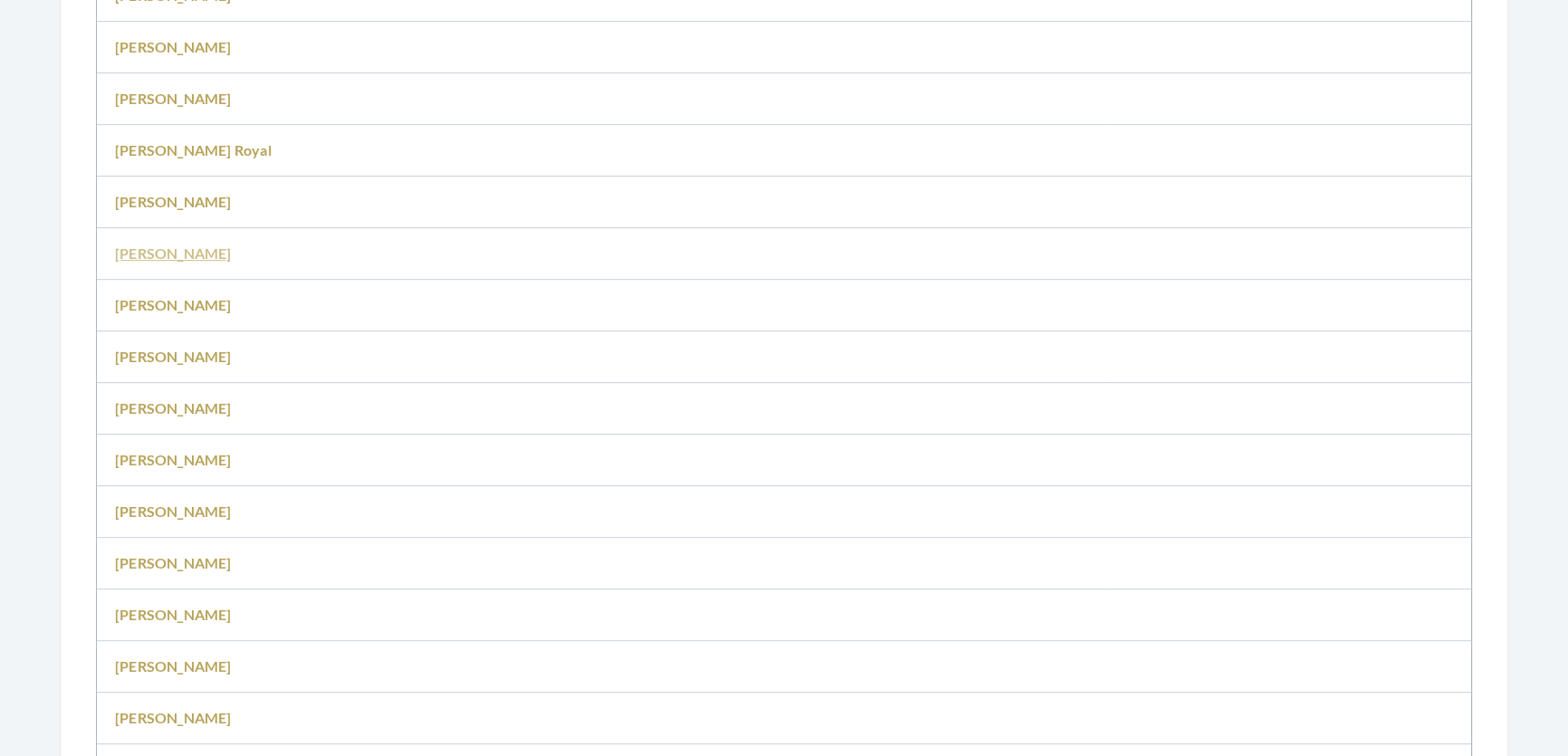
scroll to position [1317, 0]
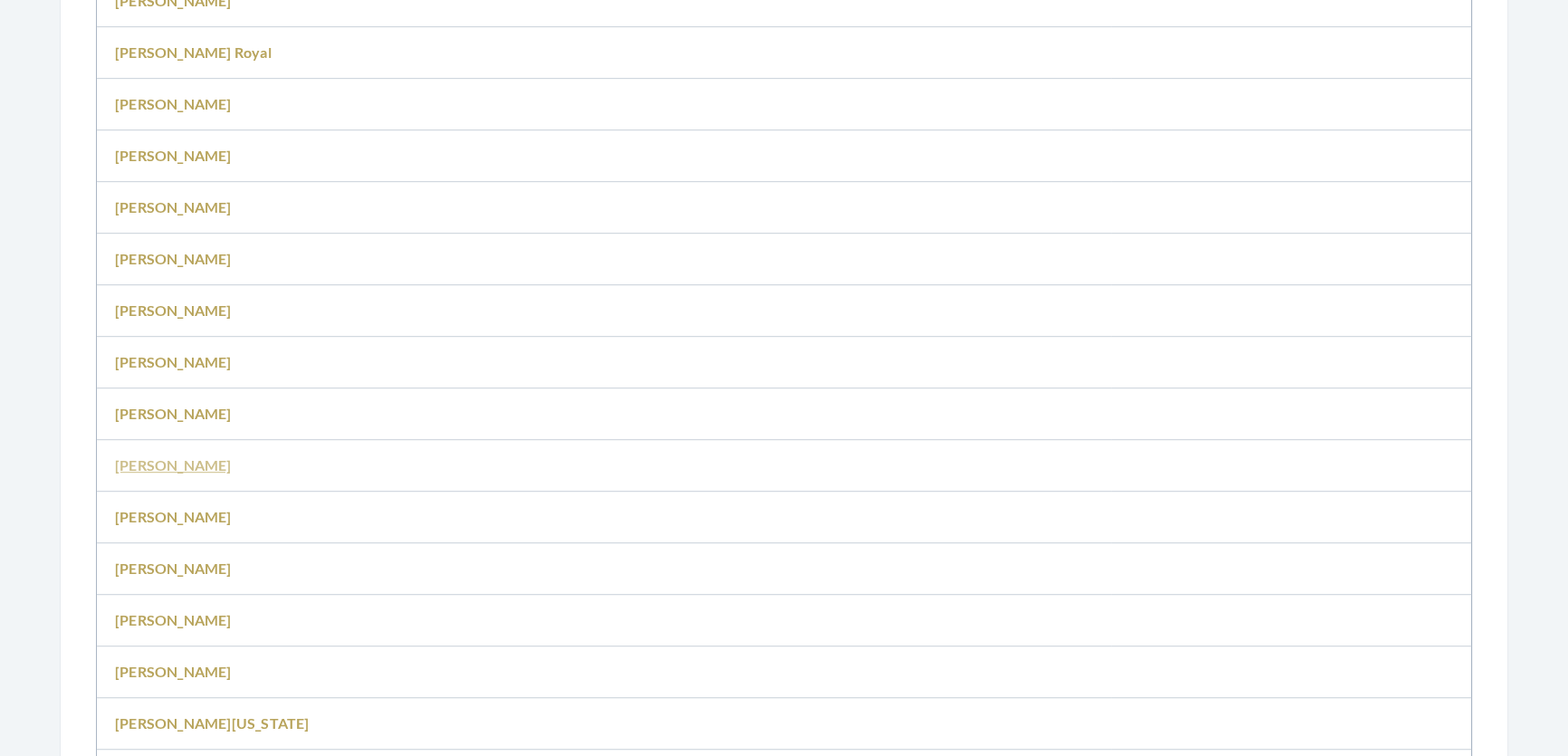
click at [180, 473] on link "[PERSON_NAME]" at bounding box center [172, 465] width 116 height 17
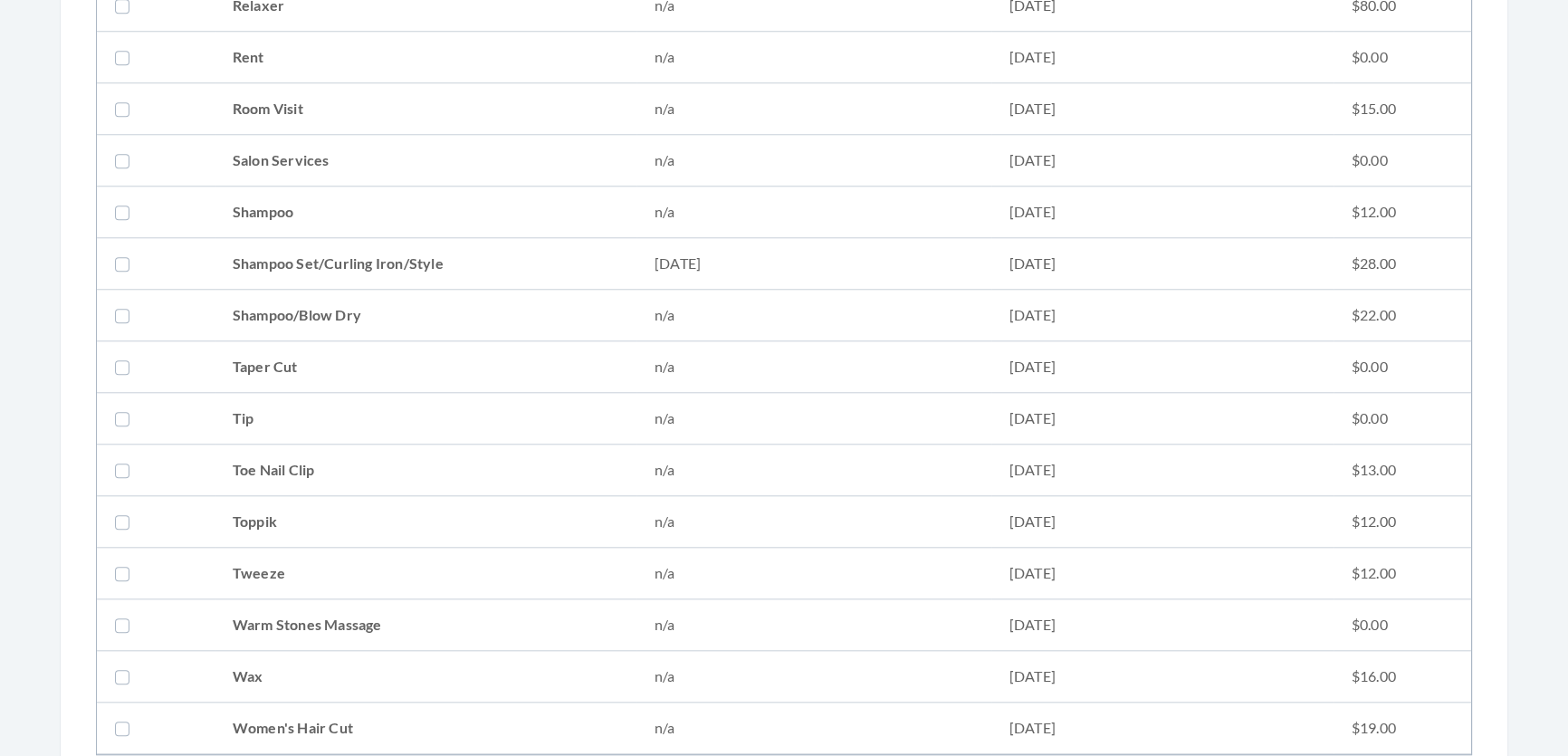
scroll to position [2140, 0]
click at [331, 248] on td "Shampoo Set/Curling Iron/Style" at bounding box center [425, 265] width 422 height 51
checkbox input "true"
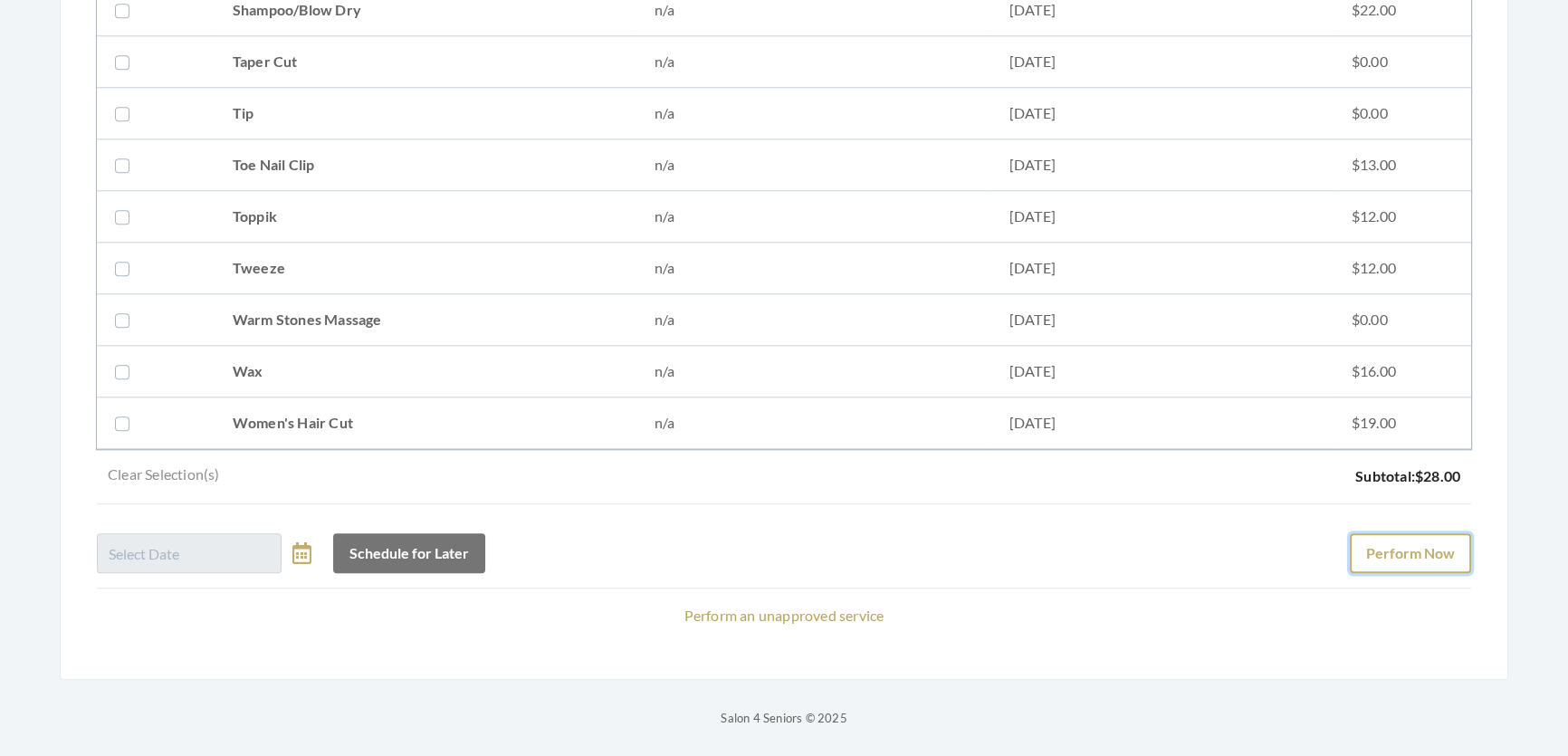
click at [1377, 533] on button "Perform Now" at bounding box center [1410, 552] width 121 height 39
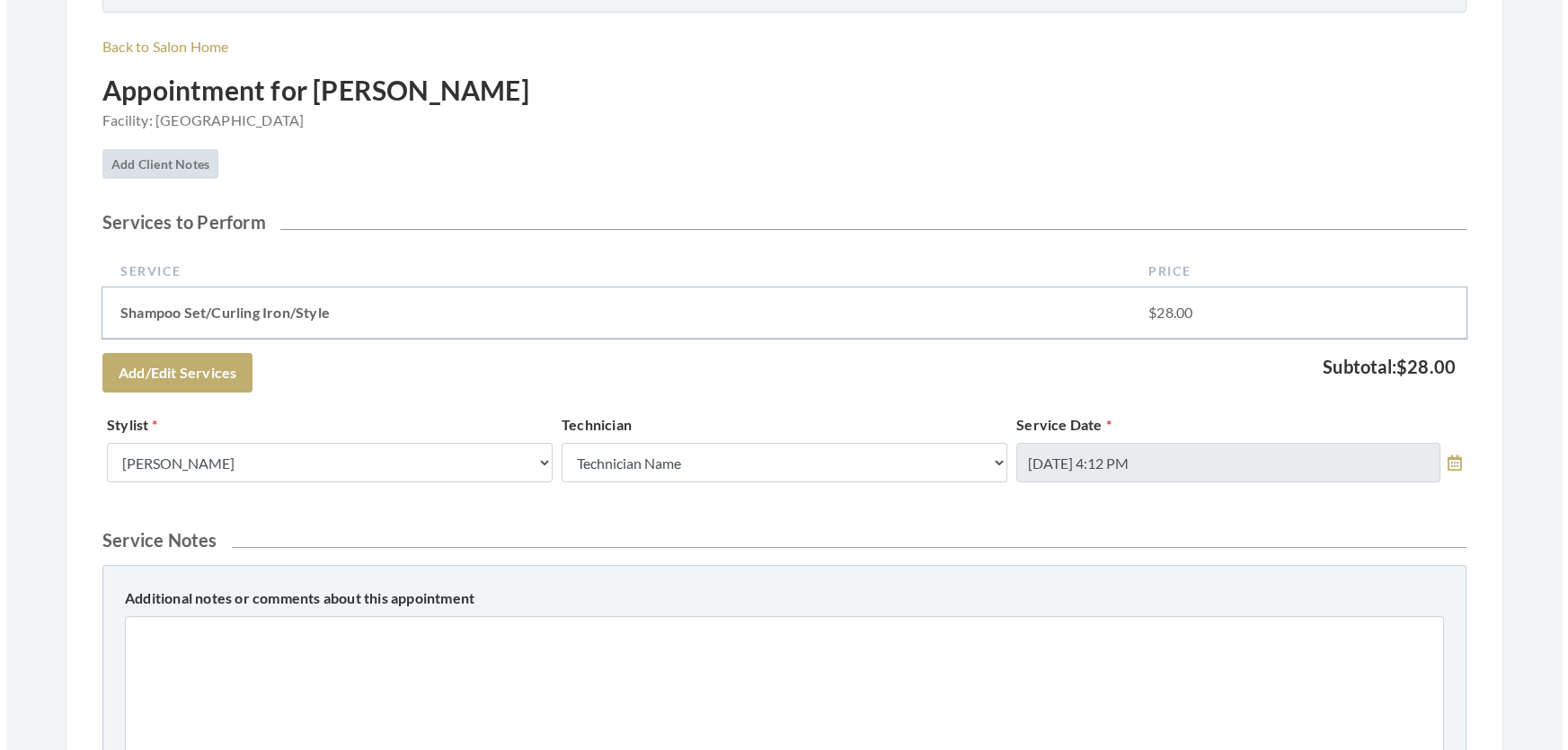
scroll to position [654, 0]
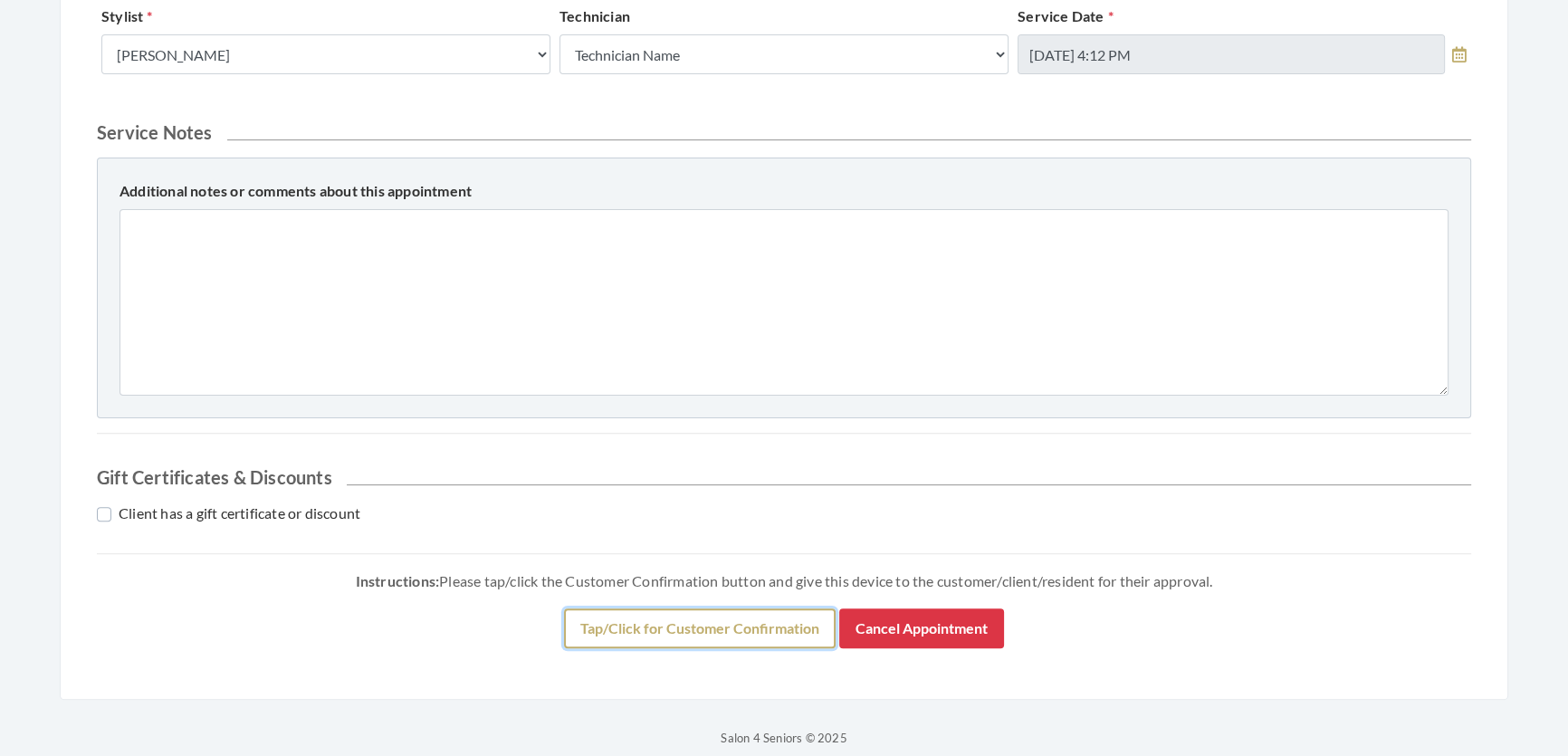
click at [664, 649] on button "Tap/Click for Customer Confirmation" at bounding box center [700, 628] width 271 height 39
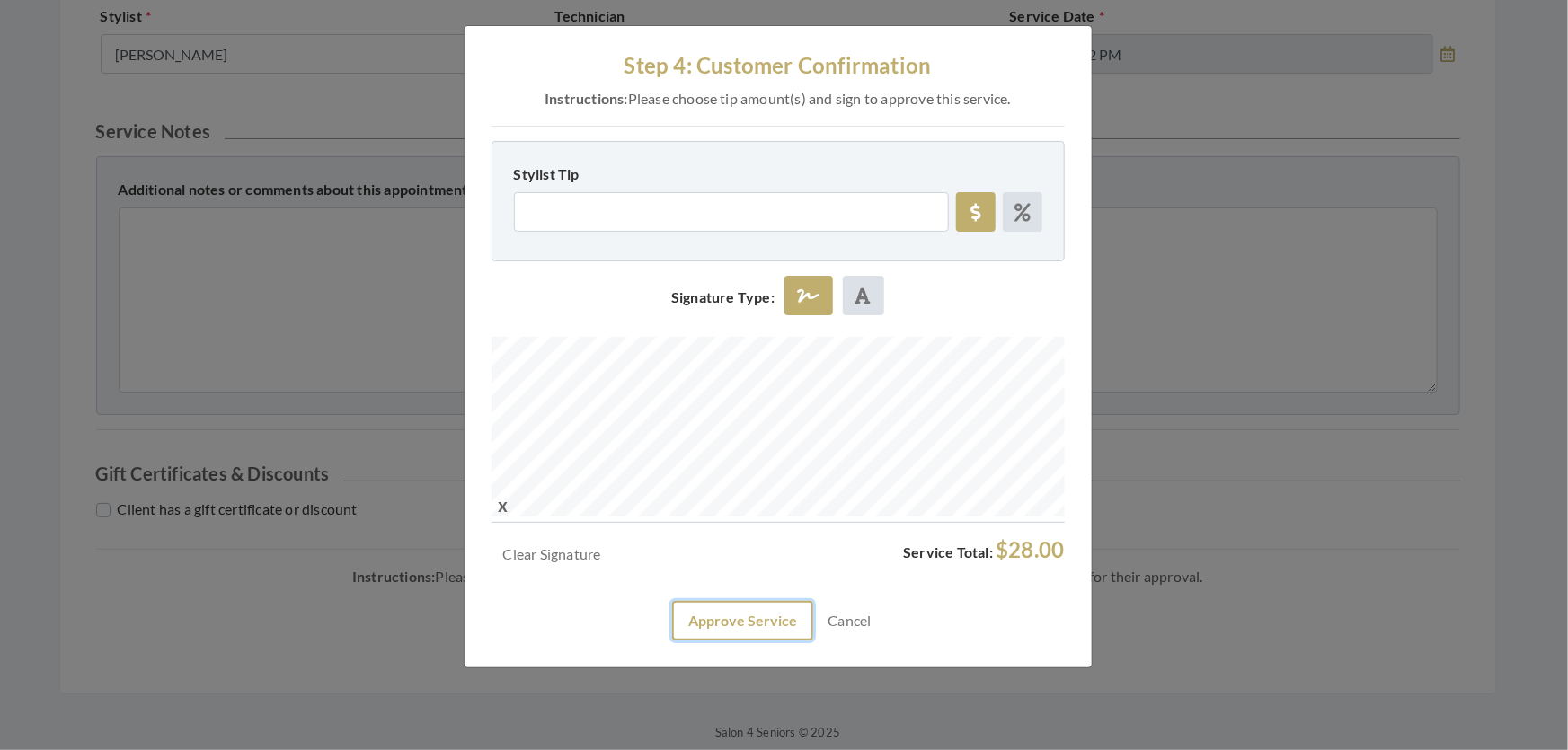
click at [765, 641] on button "Approve Service" at bounding box center [742, 620] width 141 height 39
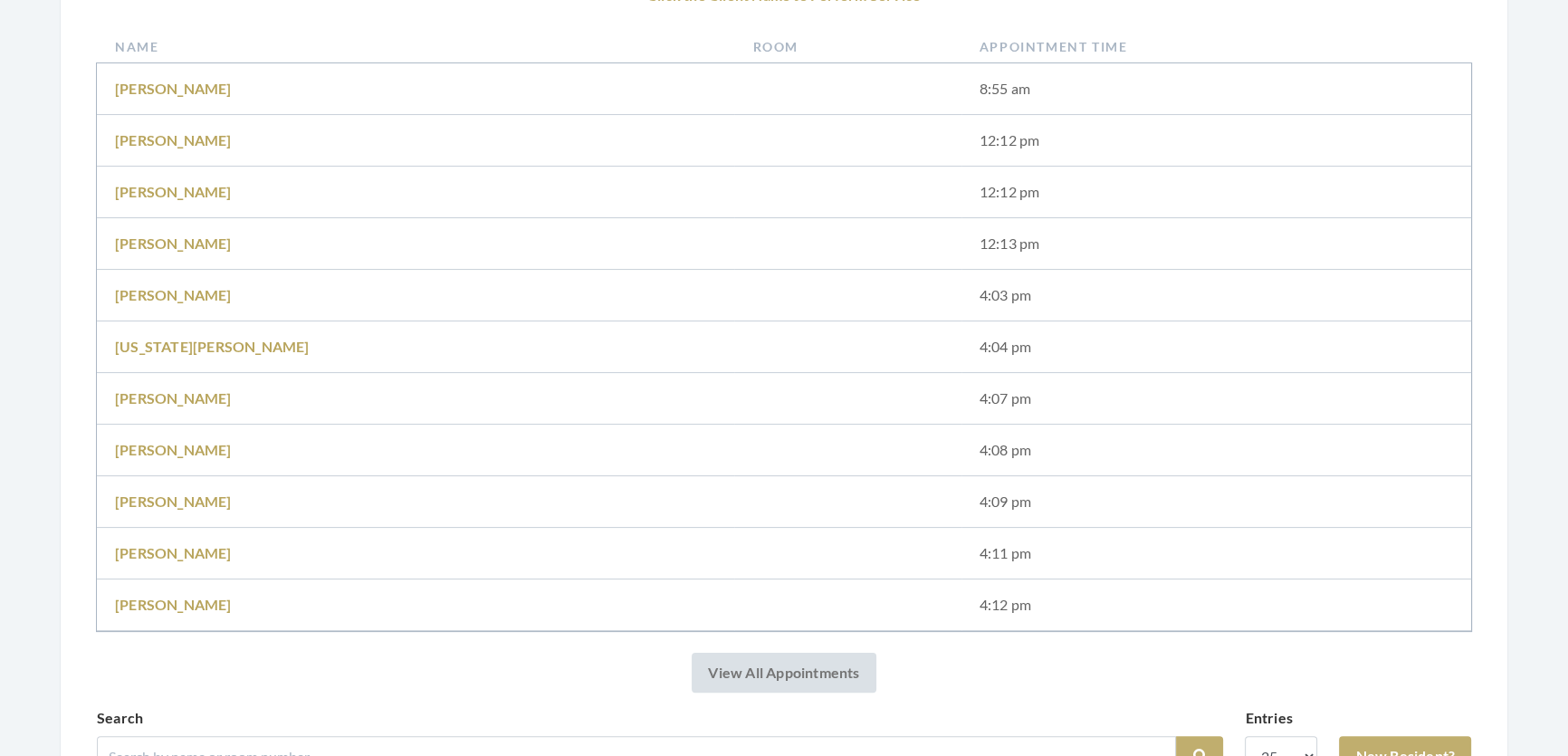
scroll to position [494, 0]
